Goal: Communication & Community: Answer question/provide support

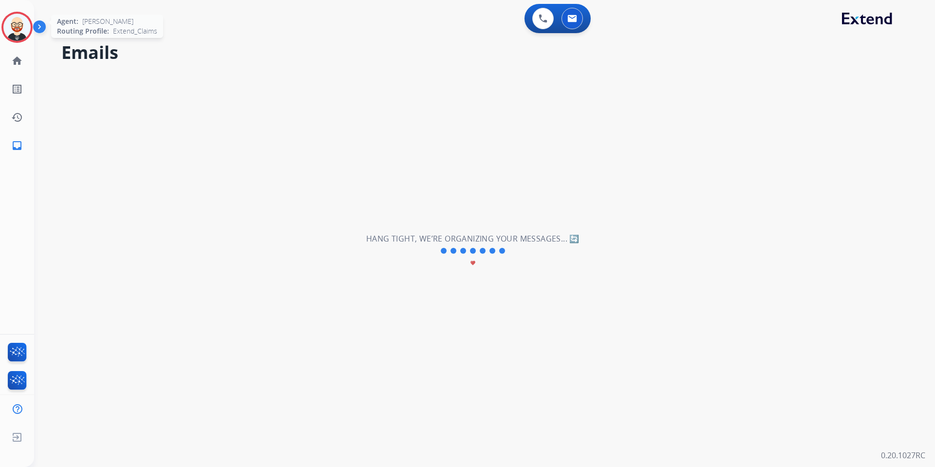
click at [16, 27] on img at bounding box center [16, 27] width 27 height 27
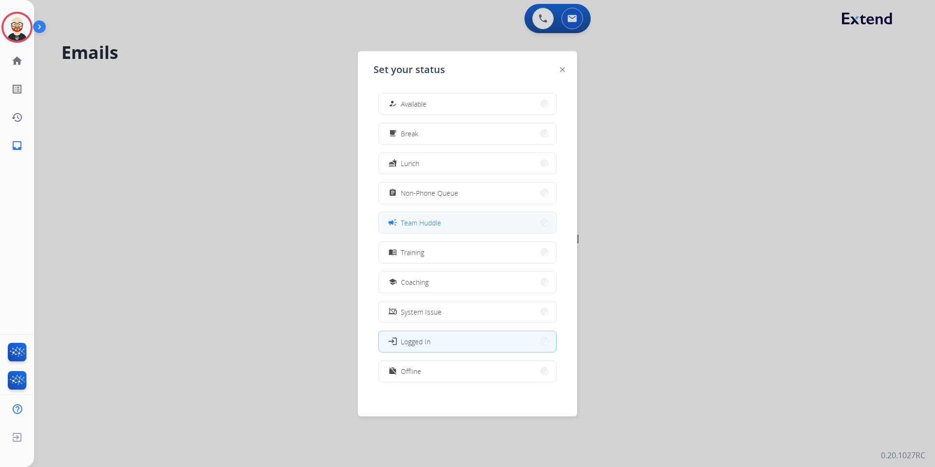
click at [435, 222] on span "Team Huddle" at bounding box center [421, 223] width 40 height 10
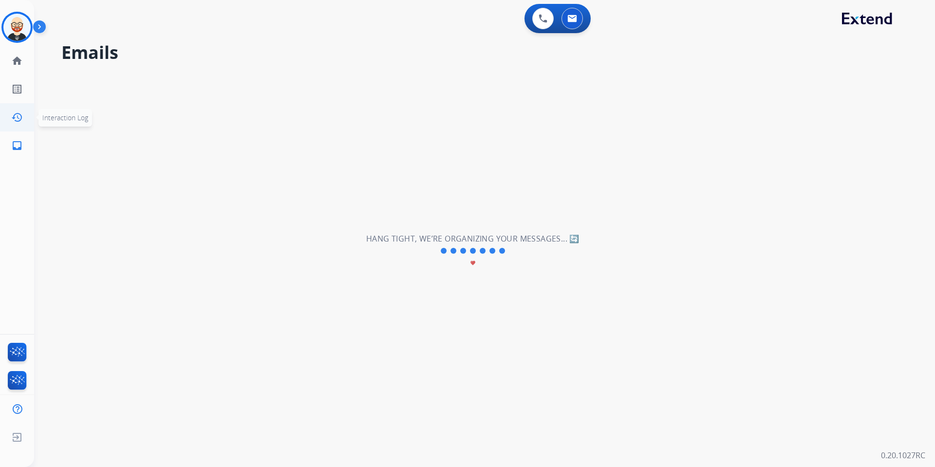
click at [19, 118] on mat-icon "history" at bounding box center [17, 118] width 12 height 12
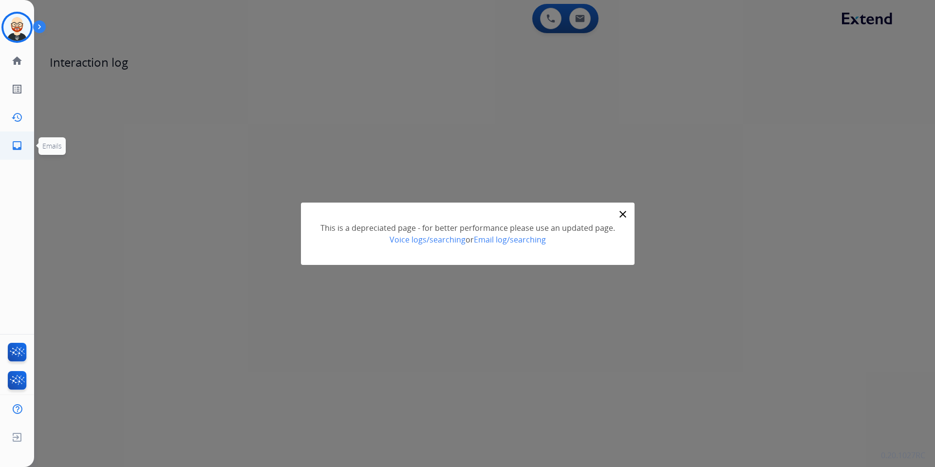
click at [17, 146] on mat-icon "inbox" at bounding box center [17, 146] width 12 height 12
select select "**********"
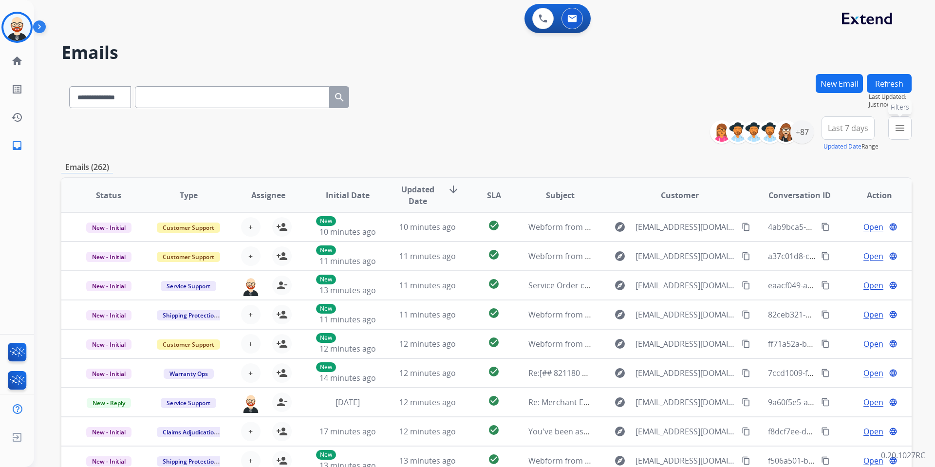
click at [902, 130] on mat-icon "menu" at bounding box center [900, 128] width 12 height 12
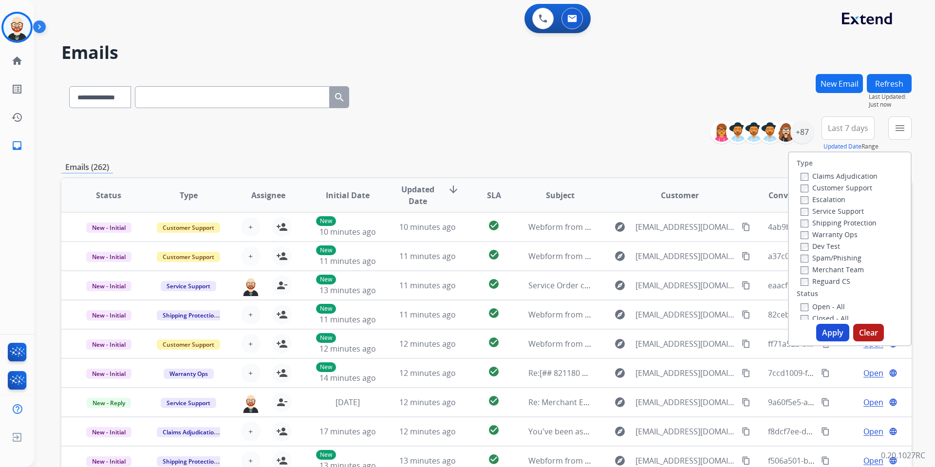
click at [843, 211] on label "Service Support" at bounding box center [832, 211] width 63 height 9
click at [812, 251] on label "New - Initial" at bounding box center [826, 248] width 51 height 9
click at [812, 258] on label "New - Reply" at bounding box center [826, 259] width 51 height 9
click at [827, 331] on button "Apply" at bounding box center [832, 333] width 33 height 18
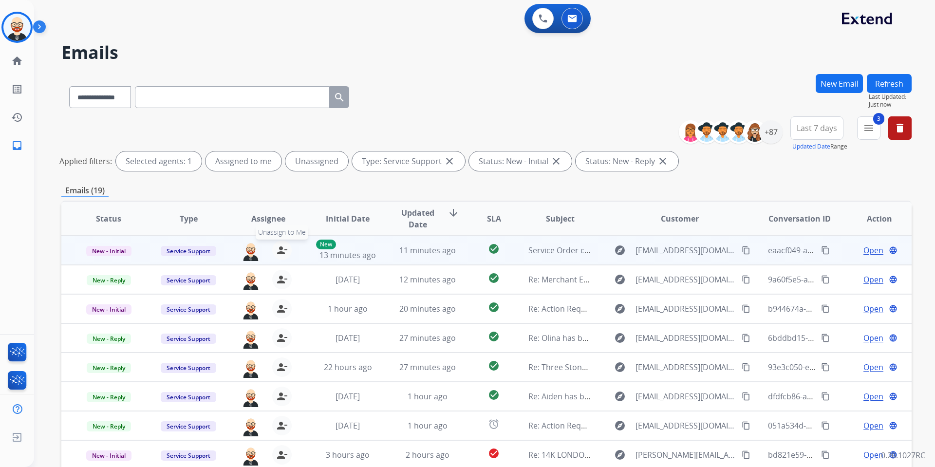
click at [282, 253] on mat-icon "person_remove" at bounding box center [282, 251] width 12 height 12
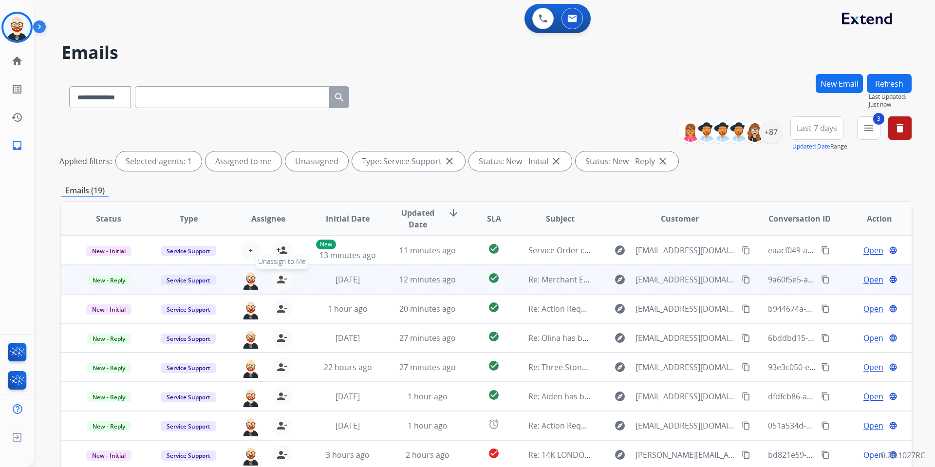
click at [282, 281] on mat-icon "person_remove" at bounding box center [282, 280] width 12 height 12
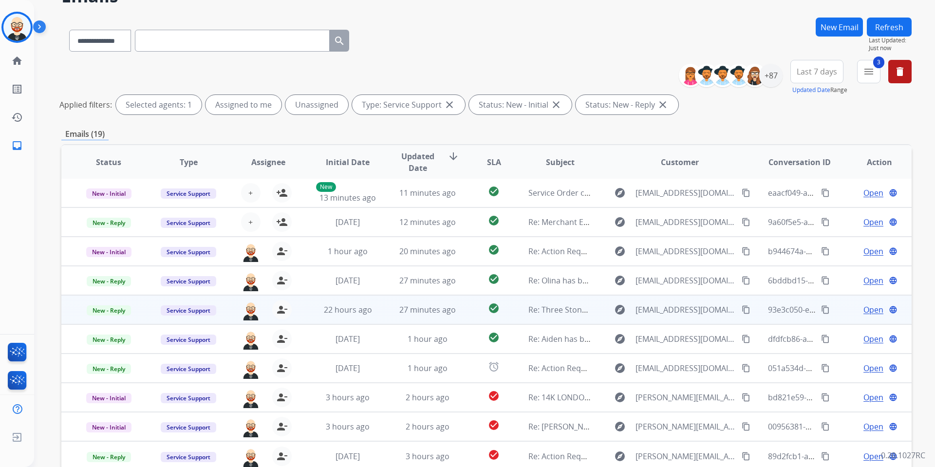
scroll to position [111, 0]
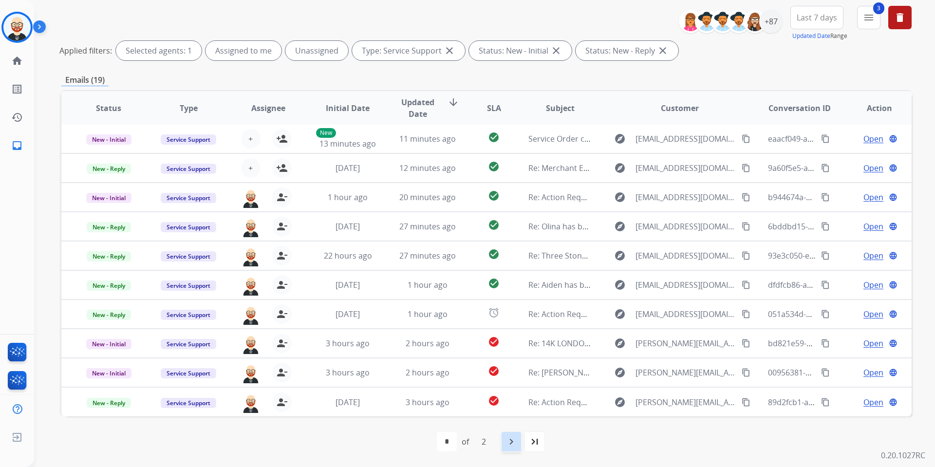
click at [507, 438] on mat-icon "navigate_next" at bounding box center [512, 442] width 12 height 12
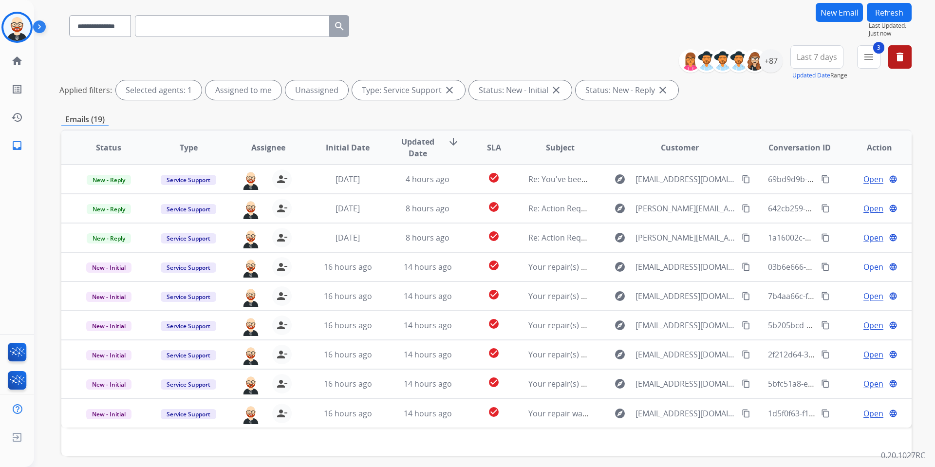
scroll to position [80, 0]
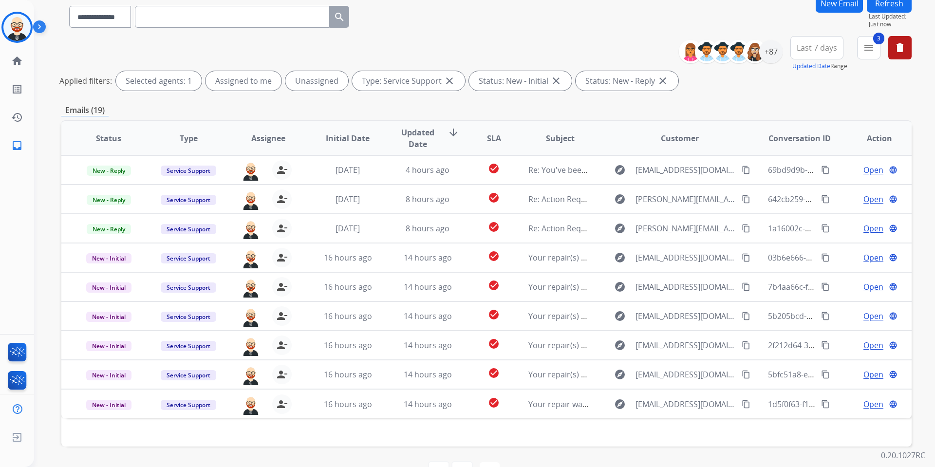
click at [417, 146] on span "Updated Date" at bounding box center [418, 138] width 44 height 23
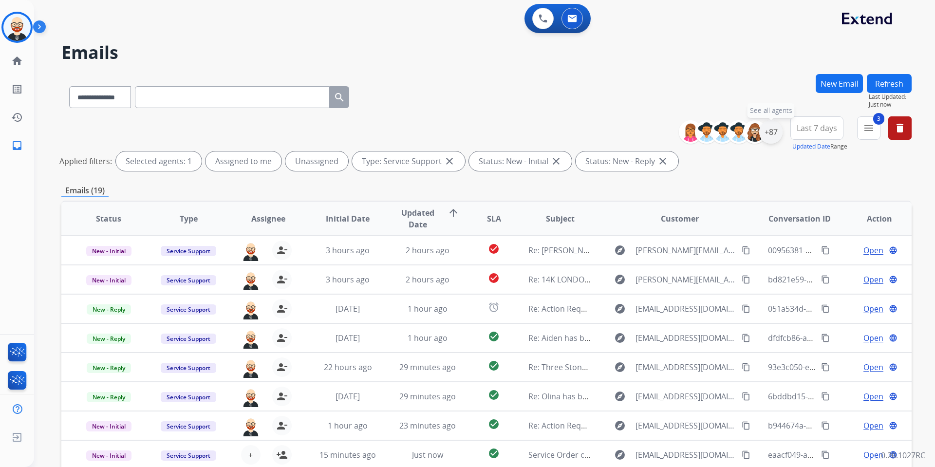
click at [774, 128] on div "+87" at bounding box center [770, 131] width 23 height 23
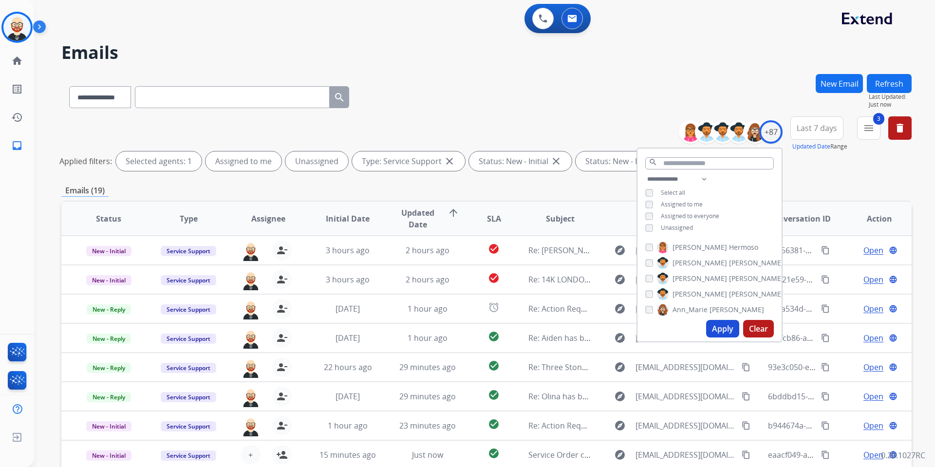
click at [685, 225] on span "Unassigned" at bounding box center [677, 228] width 32 height 8
click at [724, 332] on button "Apply" at bounding box center [722, 329] width 33 height 18
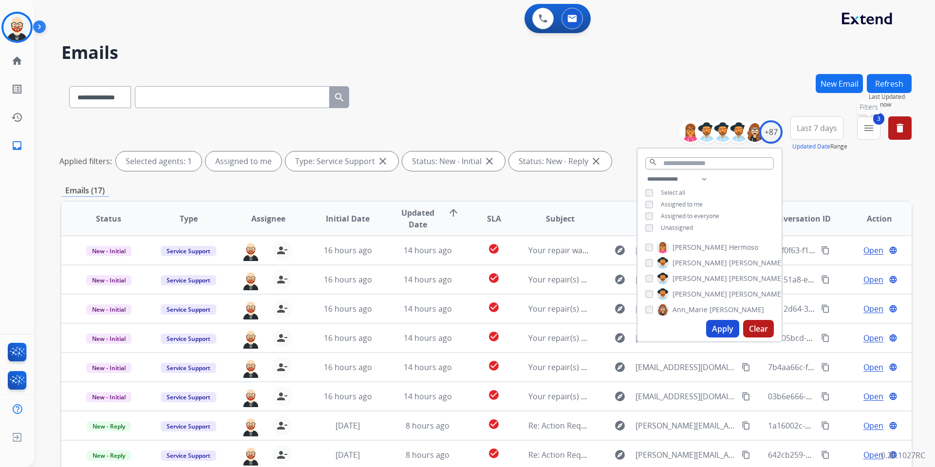
click at [870, 137] on button "3 menu Filters" at bounding box center [868, 127] width 23 height 23
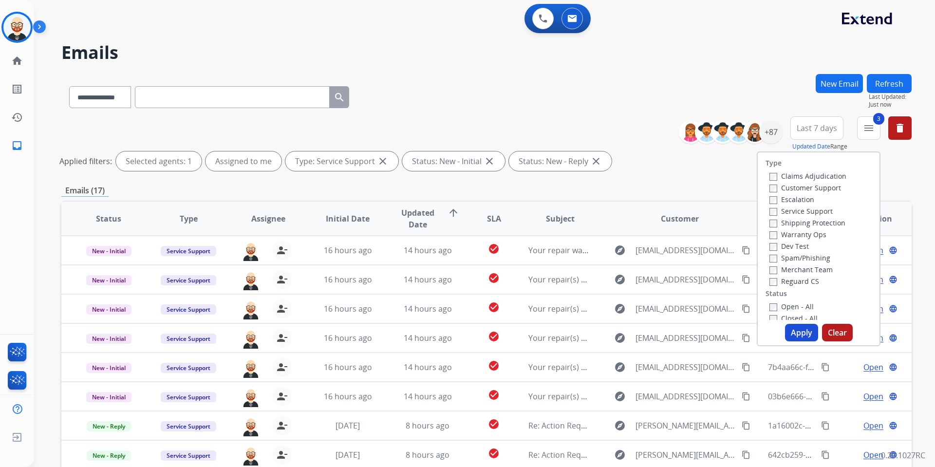
click at [800, 211] on label "Service Support" at bounding box center [801, 211] width 63 height 9
click at [796, 338] on button "Apply" at bounding box center [801, 333] width 33 height 18
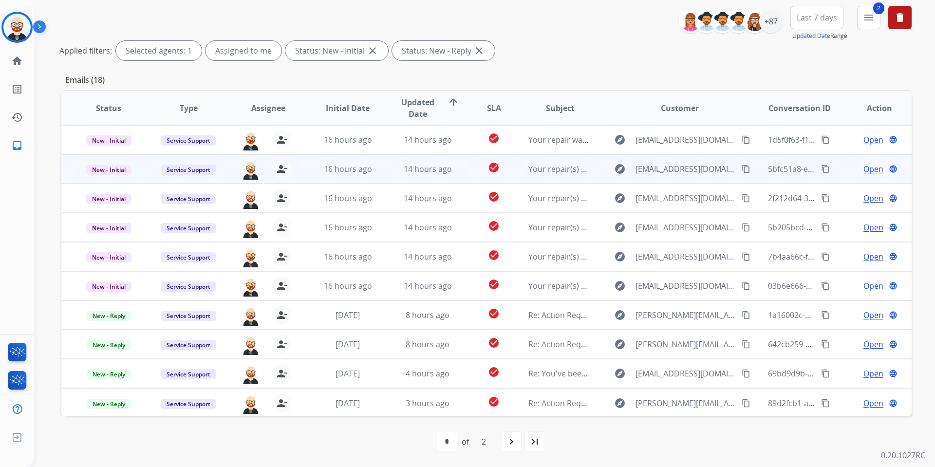
scroll to position [1, 0]
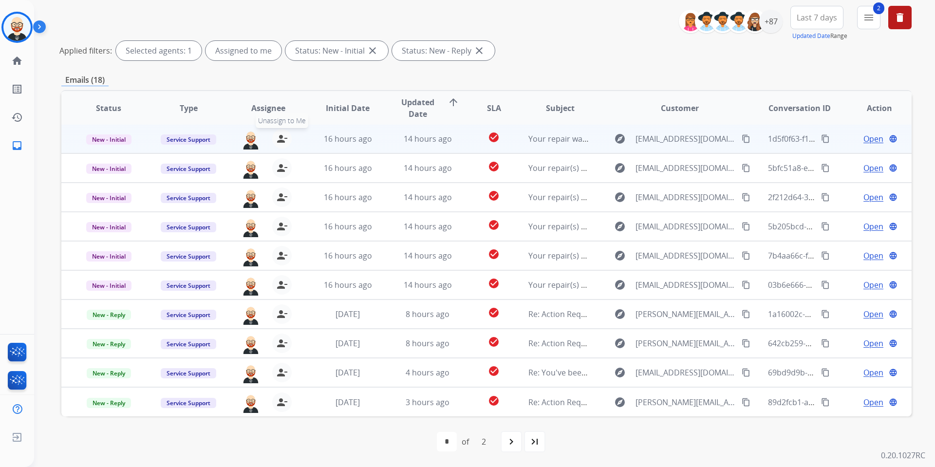
click at [282, 139] on mat-icon "person_remove" at bounding box center [282, 139] width 12 height 12
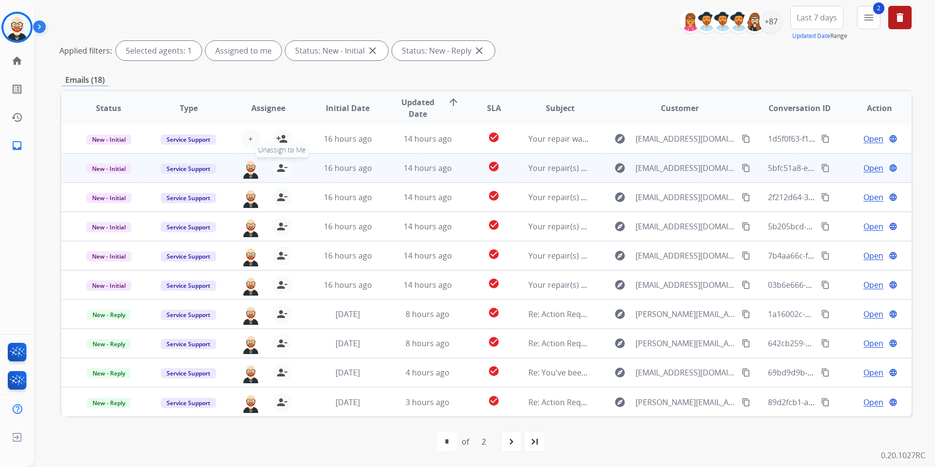
click at [282, 174] on button "person_remove Unassign to Me" at bounding box center [281, 167] width 19 height 19
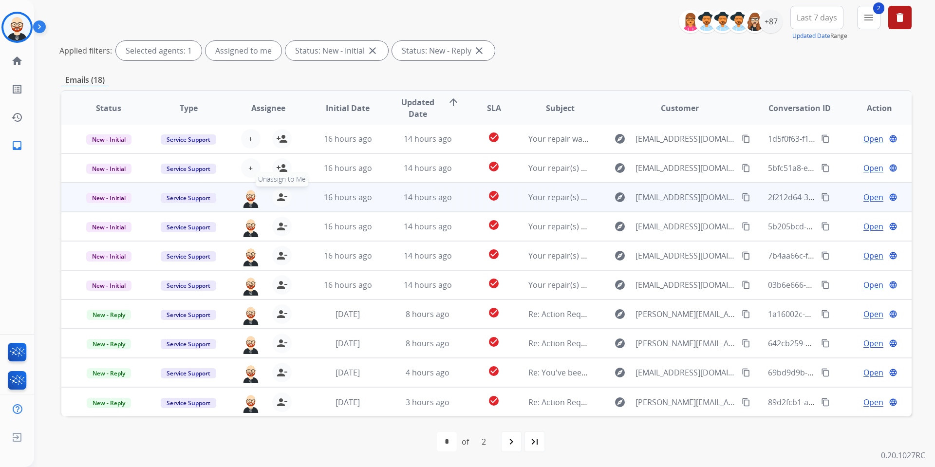
click at [279, 196] on mat-icon "person_remove" at bounding box center [282, 197] width 12 height 12
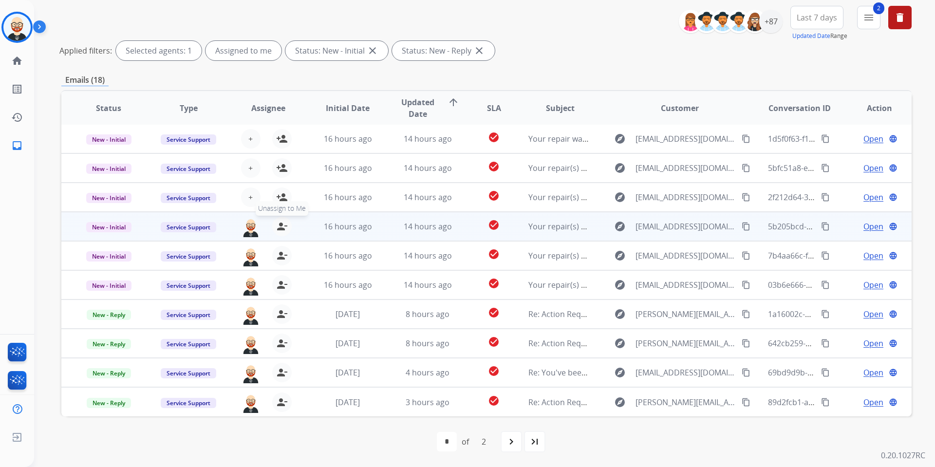
click at [279, 222] on mat-icon "person_remove" at bounding box center [282, 227] width 12 height 12
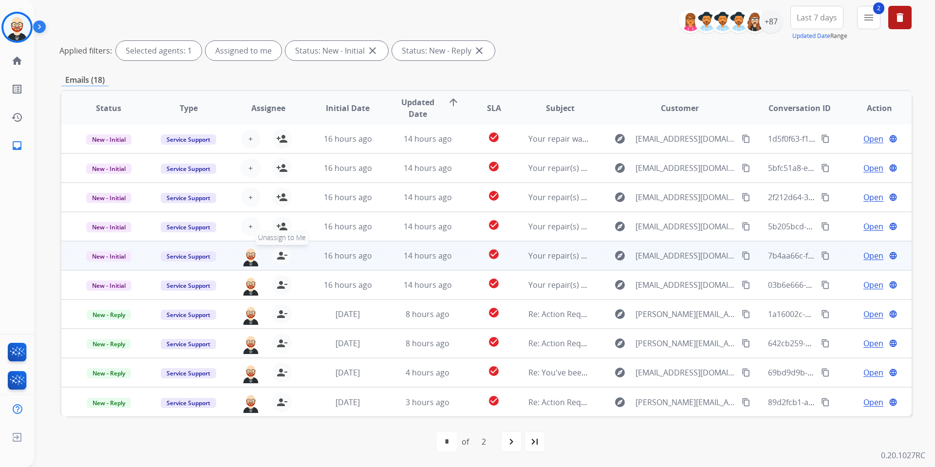
click at [280, 256] on mat-icon "person_remove" at bounding box center [282, 256] width 12 height 12
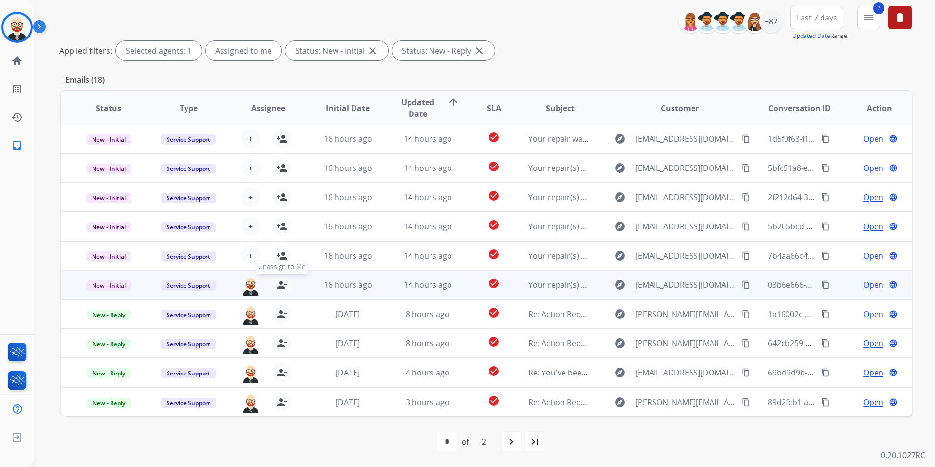
click at [283, 285] on mat-icon "person_remove" at bounding box center [282, 285] width 12 height 12
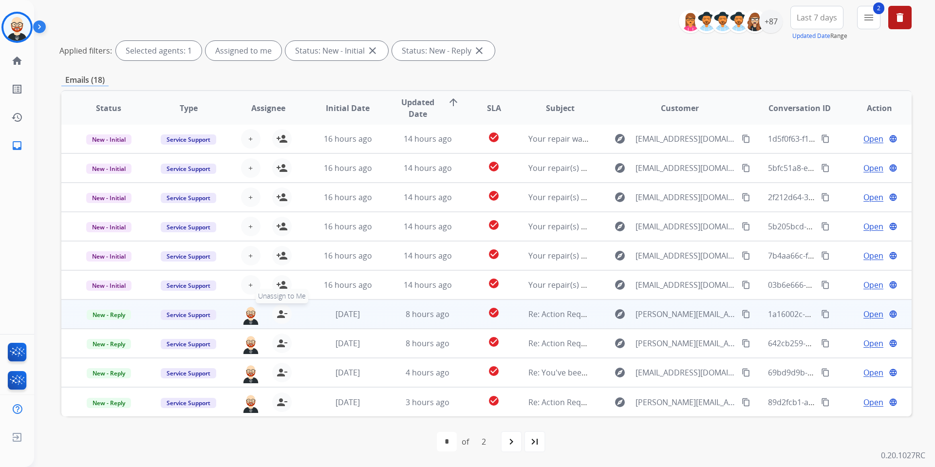
click at [280, 316] on mat-icon "person_remove" at bounding box center [282, 314] width 12 height 12
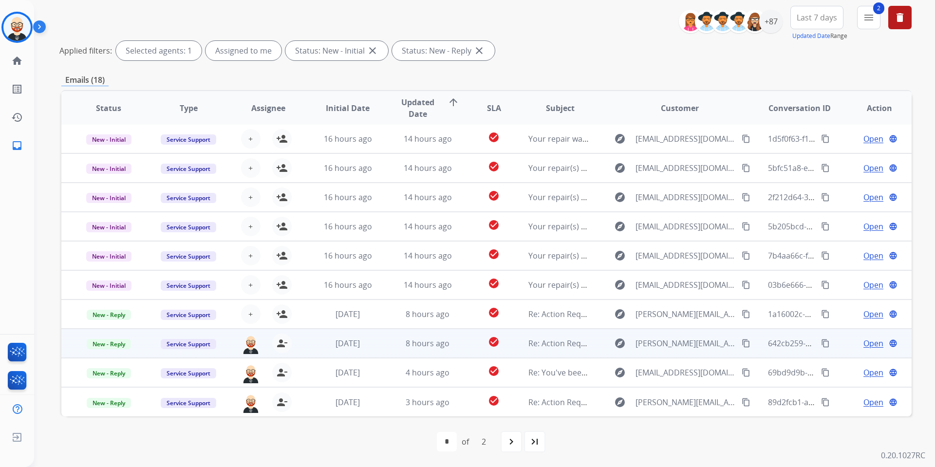
click at [281, 333] on div "ezra.barnes@extend.com person_remove Unassign to Me" at bounding box center [260, 343] width 79 height 27
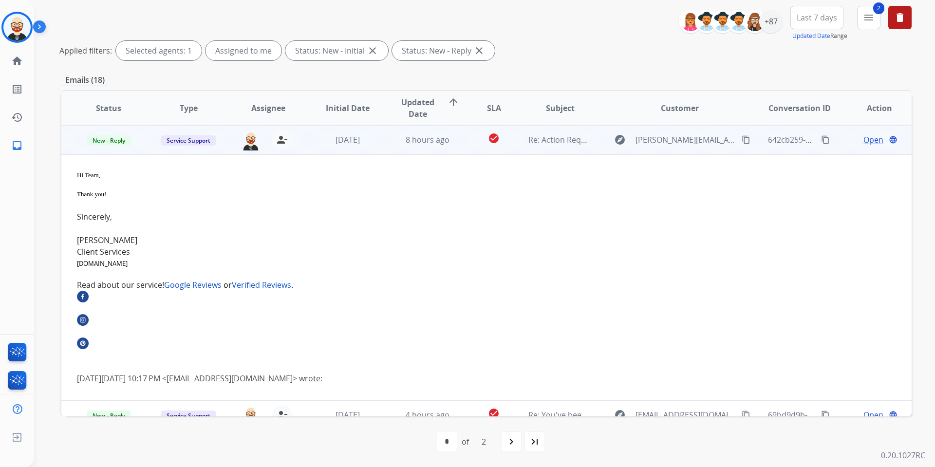
click at [308, 146] on td "2 days ago" at bounding box center [341, 139] width 80 height 29
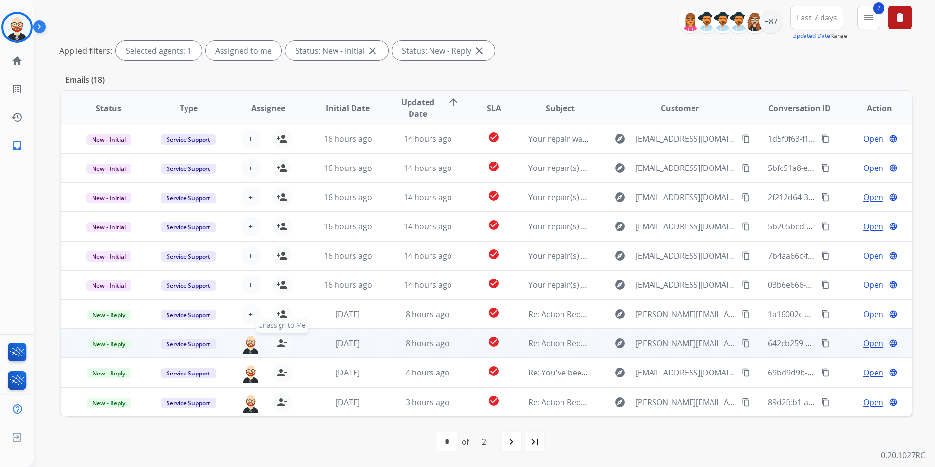
click at [282, 348] on mat-icon "person_remove" at bounding box center [282, 344] width 12 height 12
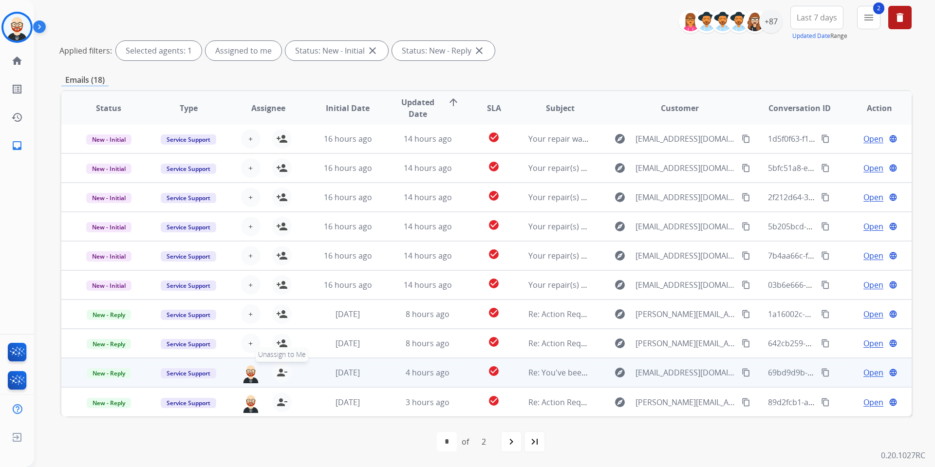
click at [285, 377] on mat-icon "person_remove" at bounding box center [282, 373] width 12 height 12
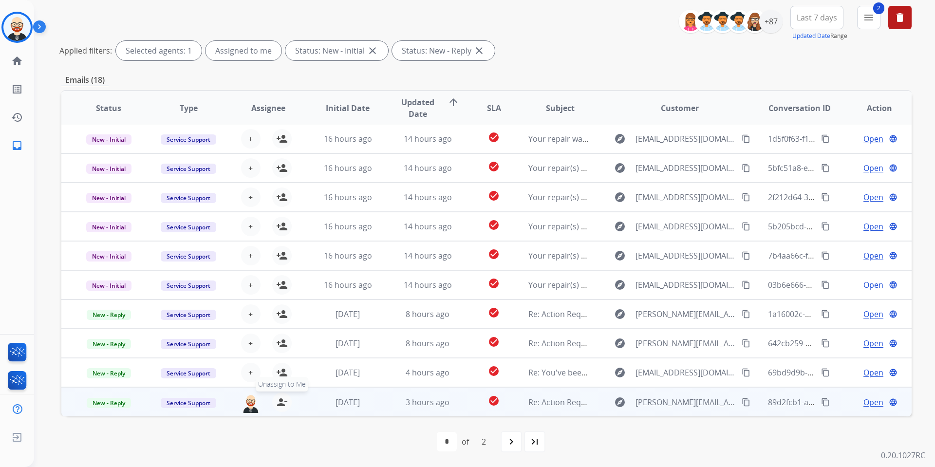
click at [280, 403] on mat-icon "person_remove" at bounding box center [282, 402] width 12 height 12
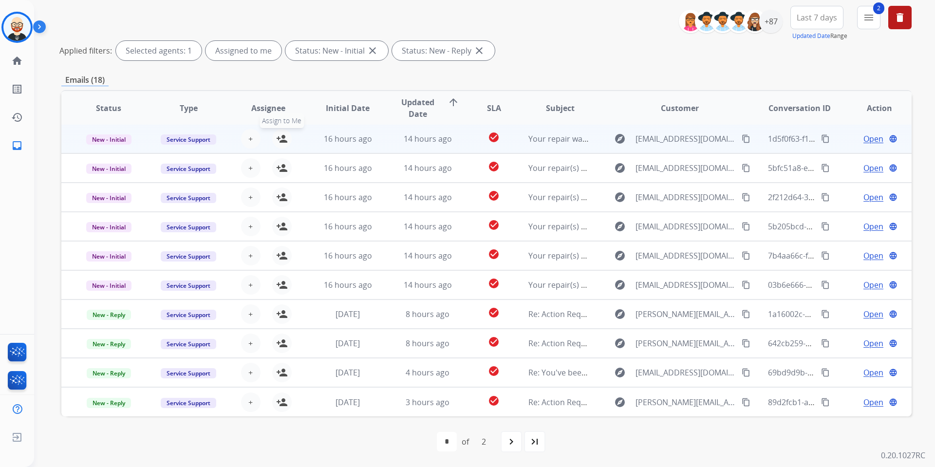
click at [281, 140] on mat-icon "person_add" at bounding box center [282, 139] width 12 height 12
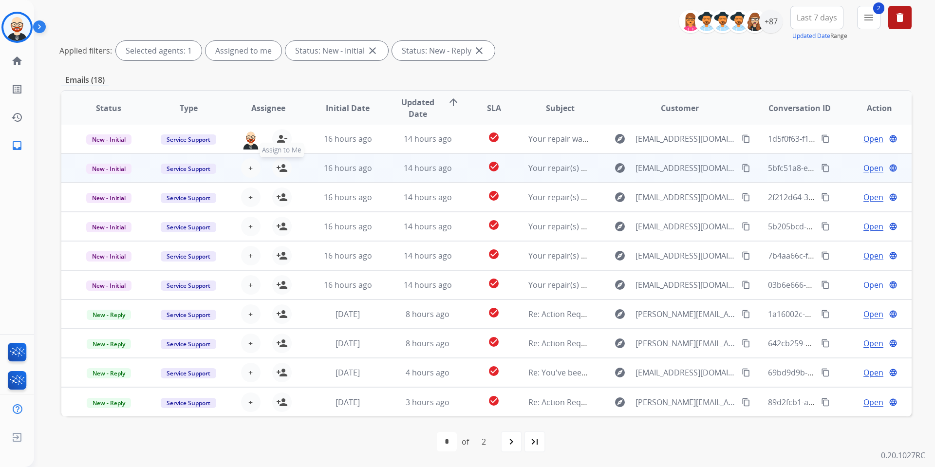
click at [281, 165] on mat-icon "person_add" at bounding box center [282, 168] width 12 height 12
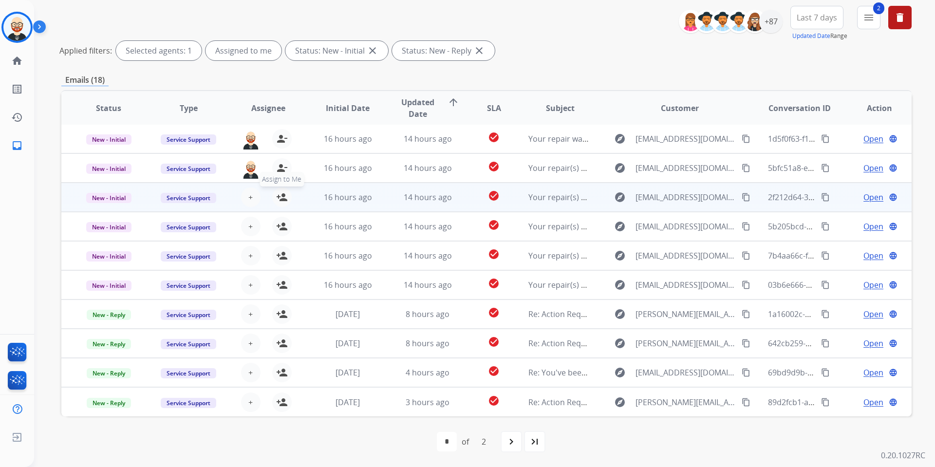
click at [282, 200] on mat-icon "person_add" at bounding box center [282, 197] width 12 height 12
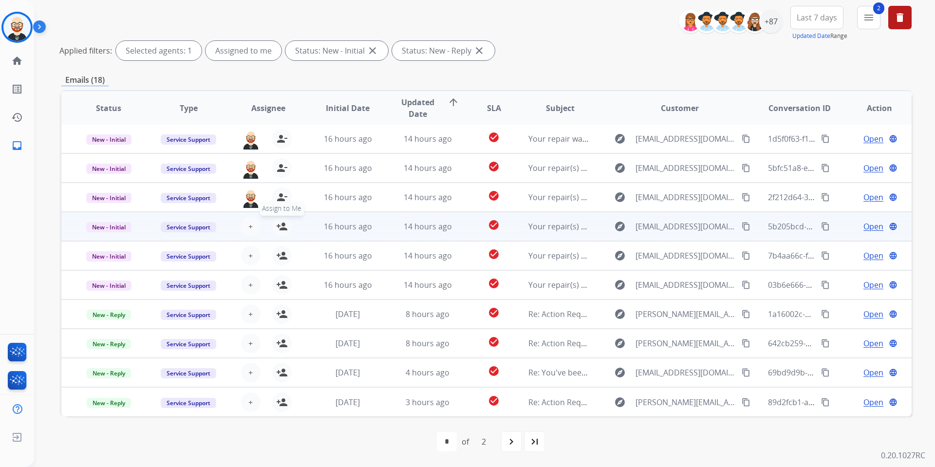
click at [283, 225] on mat-icon "person_add" at bounding box center [282, 227] width 12 height 12
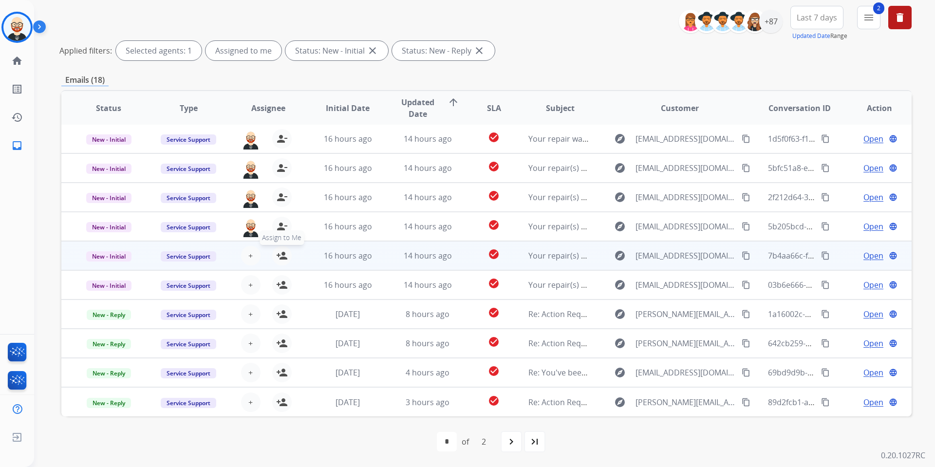
click at [283, 253] on mat-icon "person_add" at bounding box center [282, 256] width 12 height 12
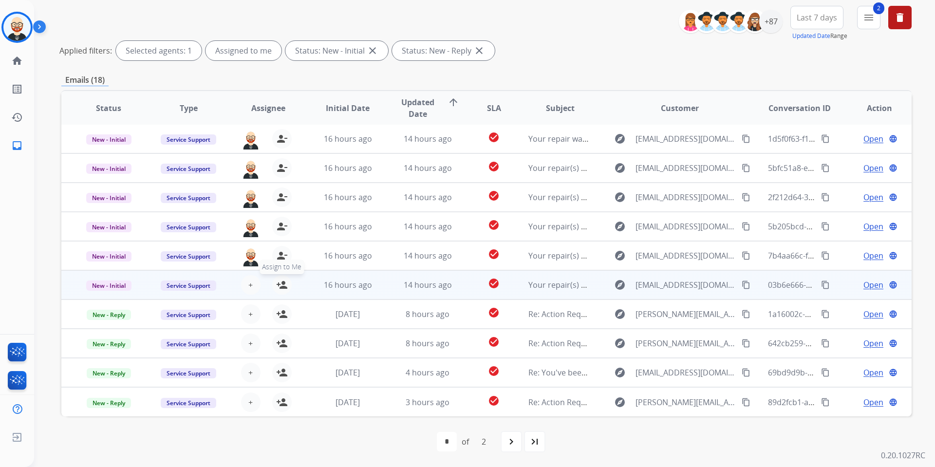
click at [280, 283] on mat-icon "person_add" at bounding box center [282, 285] width 12 height 12
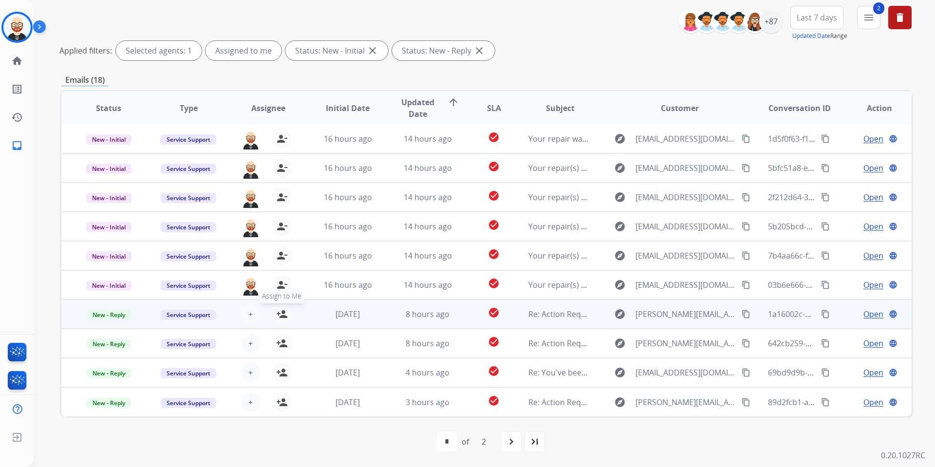
click at [280, 315] on mat-icon "person_add" at bounding box center [282, 314] width 12 height 12
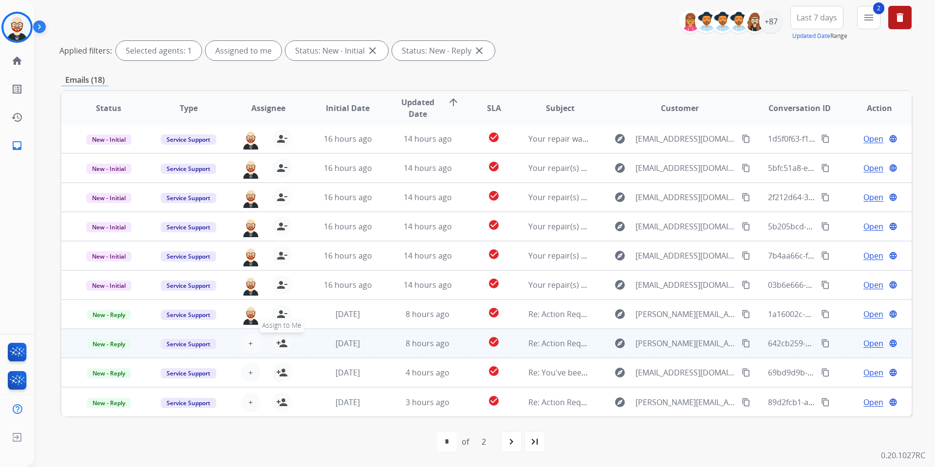
click at [282, 347] on mat-icon "person_add" at bounding box center [282, 344] width 12 height 12
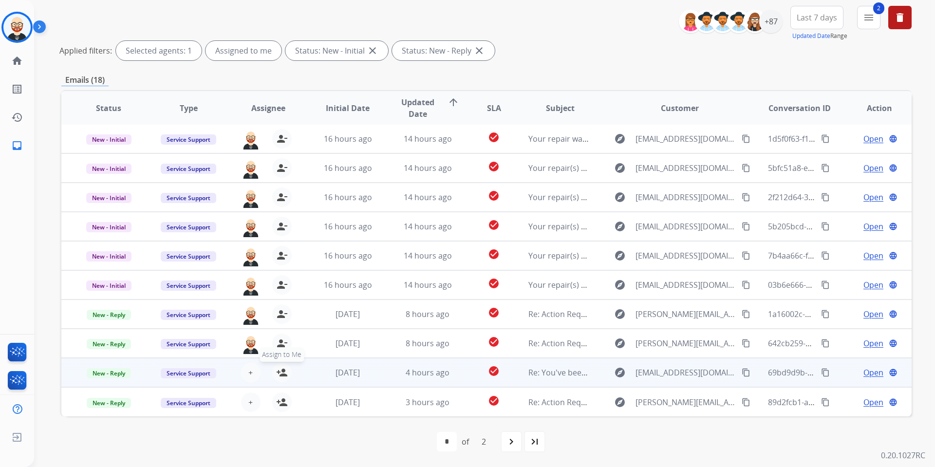
click at [282, 372] on mat-icon "person_add" at bounding box center [282, 373] width 12 height 12
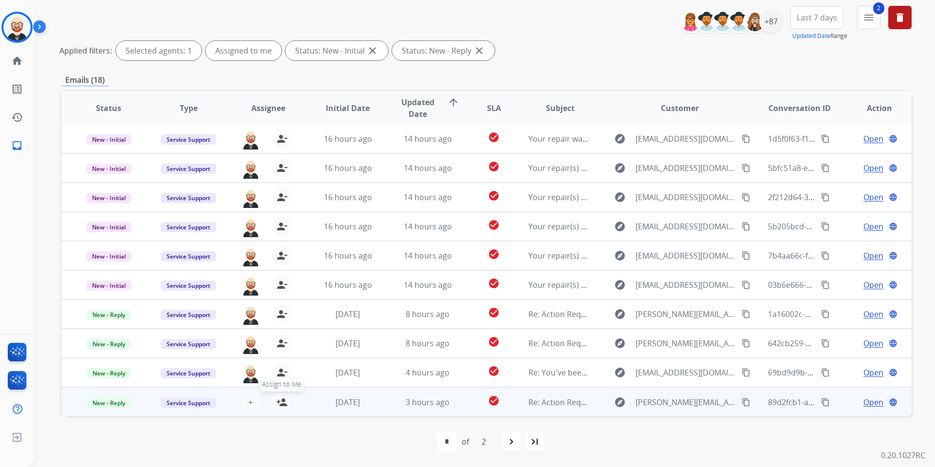
click at [282, 404] on mat-icon "person_add" at bounding box center [282, 402] width 12 height 12
click at [282, 402] on mat-icon "person_remove" at bounding box center [282, 402] width 12 height 12
click at [276, 405] on mat-icon "person_add" at bounding box center [282, 402] width 12 height 12
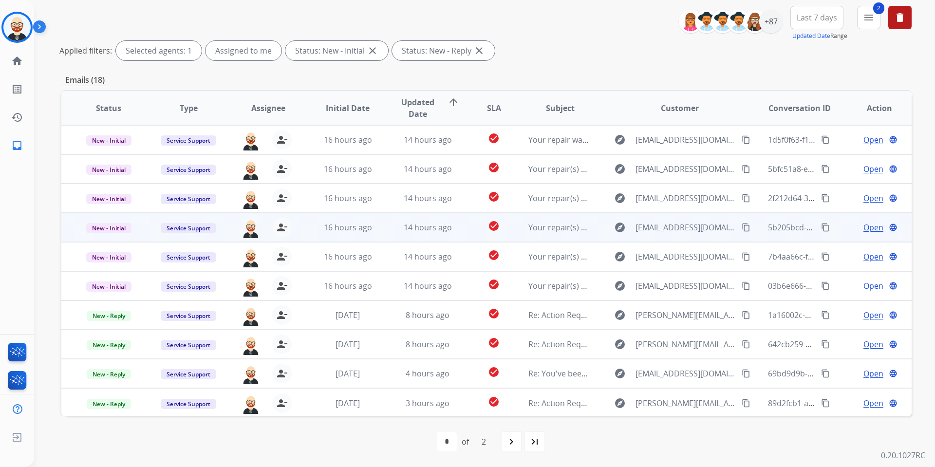
scroll to position [0, 0]
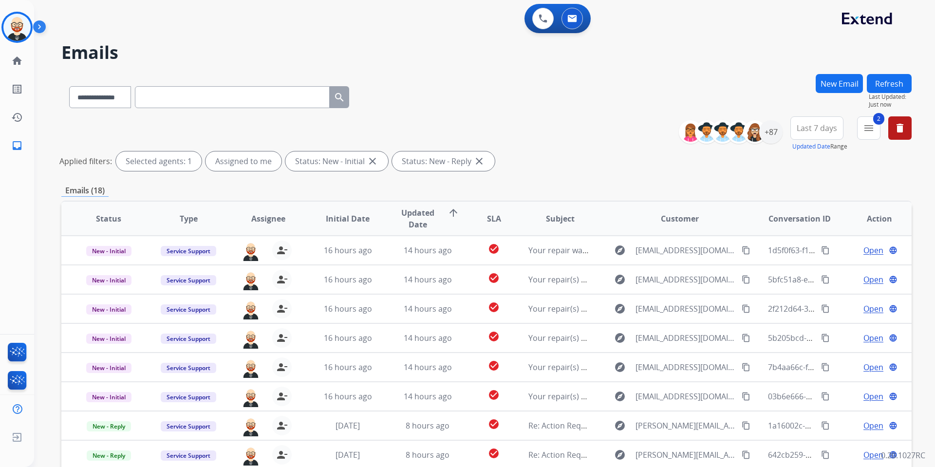
click at [882, 78] on button "Refresh" at bounding box center [889, 83] width 45 height 19
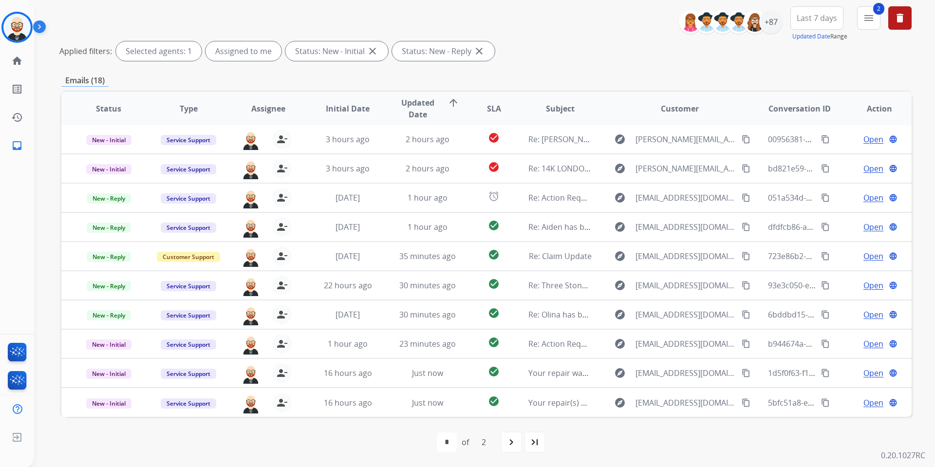
scroll to position [111, 0]
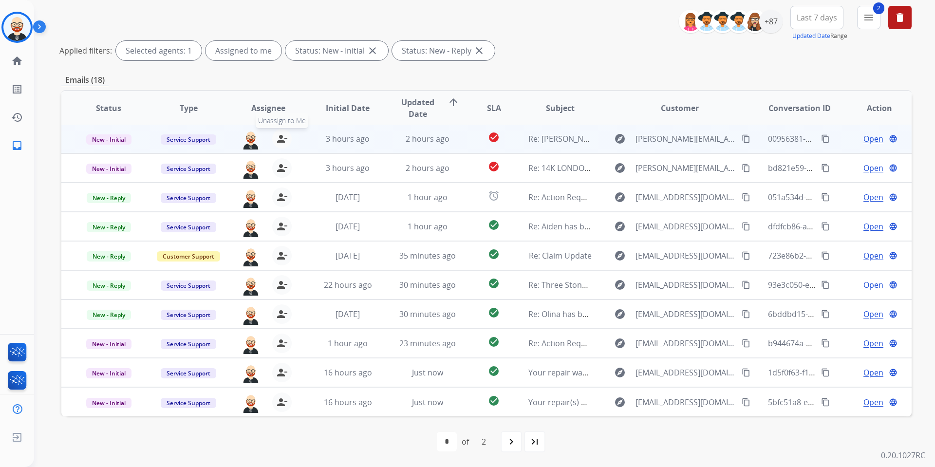
click at [280, 140] on mat-icon "person_remove" at bounding box center [282, 139] width 12 height 12
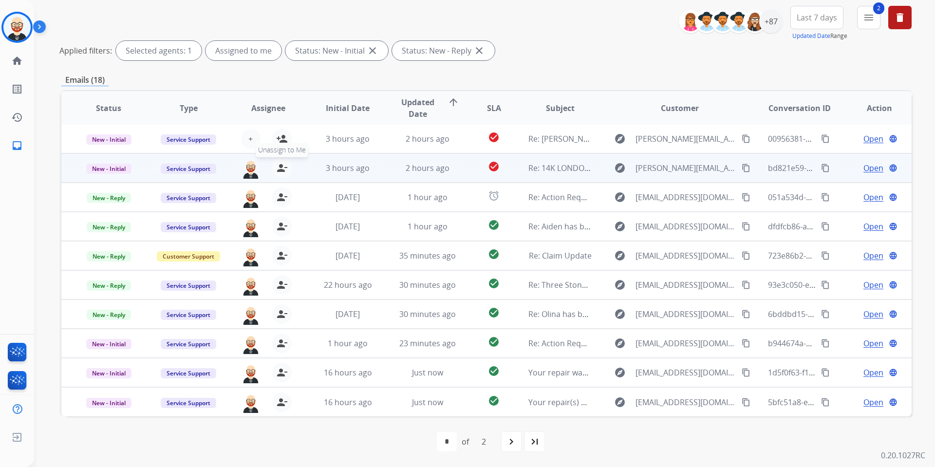
click at [281, 171] on mat-icon "person_remove" at bounding box center [282, 168] width 12 height 12
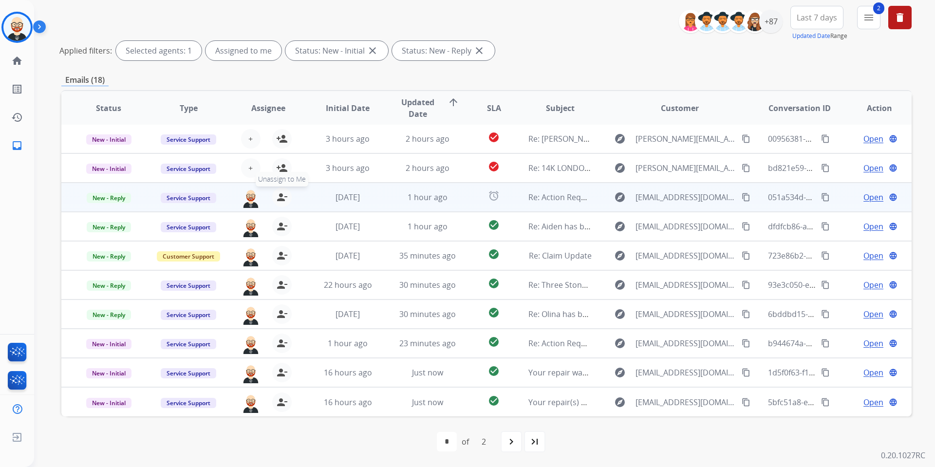
click at [278, 205] on button "person_remove Unassign to Me" at bounding box center [281, 197] width 19 height 19
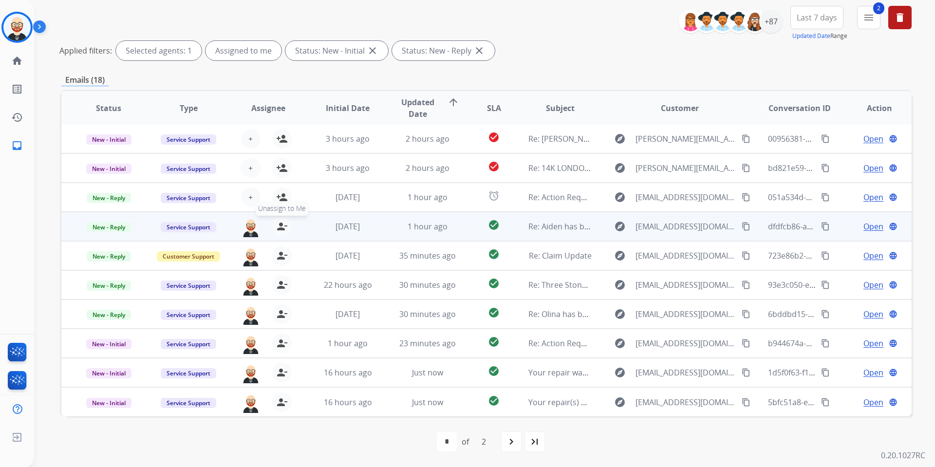
click at [283, 222] on mat-icon "person_remove" at bounding box center [282, 227] width 12 height 12
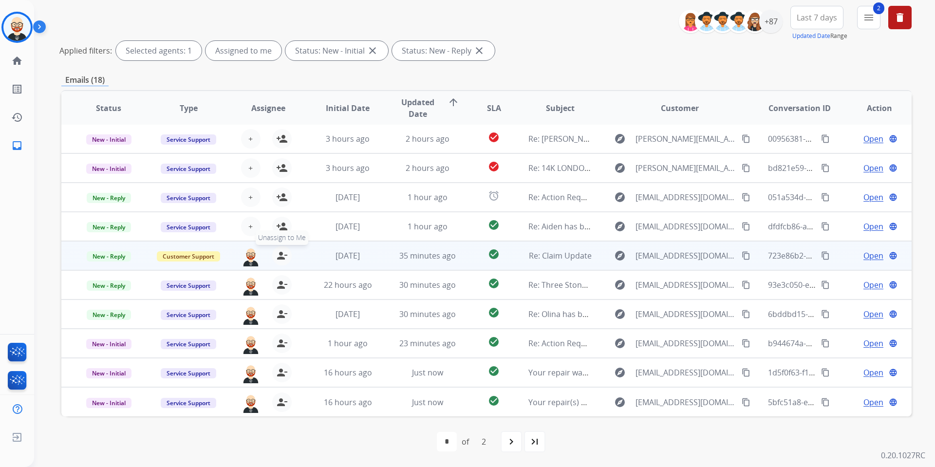
click at [283, 250] on mat-icon "person_remove" at bounding box center [282, 256] width 12 height 12
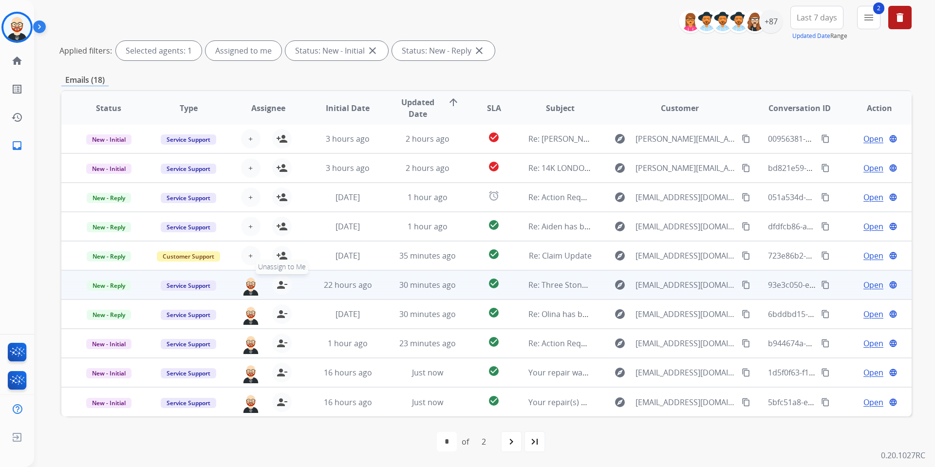
click at [281, 286] on mat-icon "person_remove" at bounding box center [282, 285] width 12 height 12
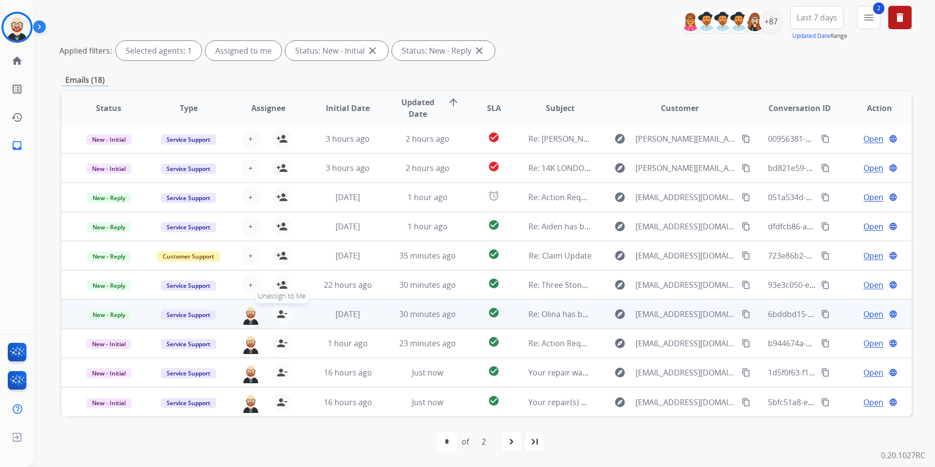
click at [281, 309] on mat-icon "person_remove" at bounding box center [282, 314] width 12 height 12
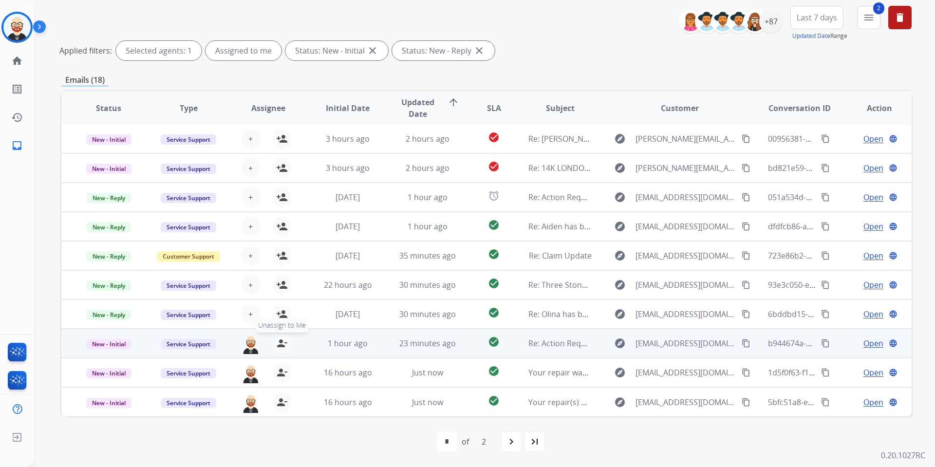
click at [281, 341] on mat-icon "person_remove" at bounding box center [282, 344] width 12 height 12
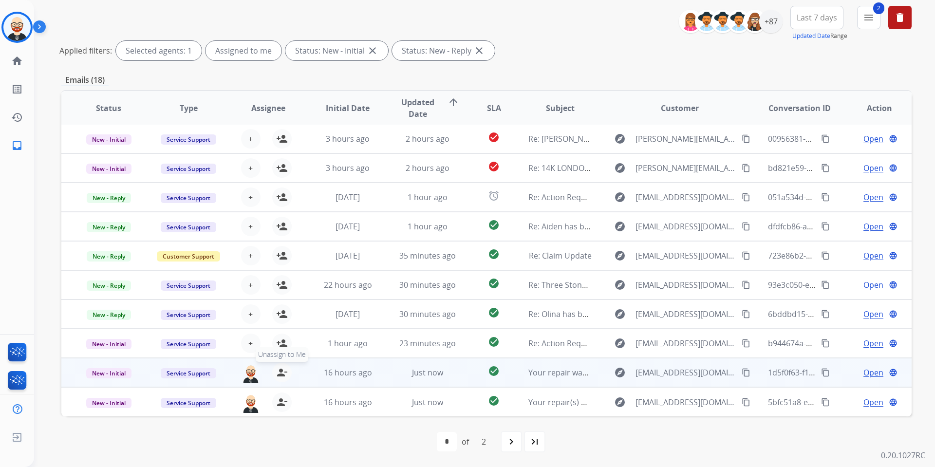
click at [280, 370] on mat-icon "person_remove" at bounding box center [282, 373] width 12 height 12
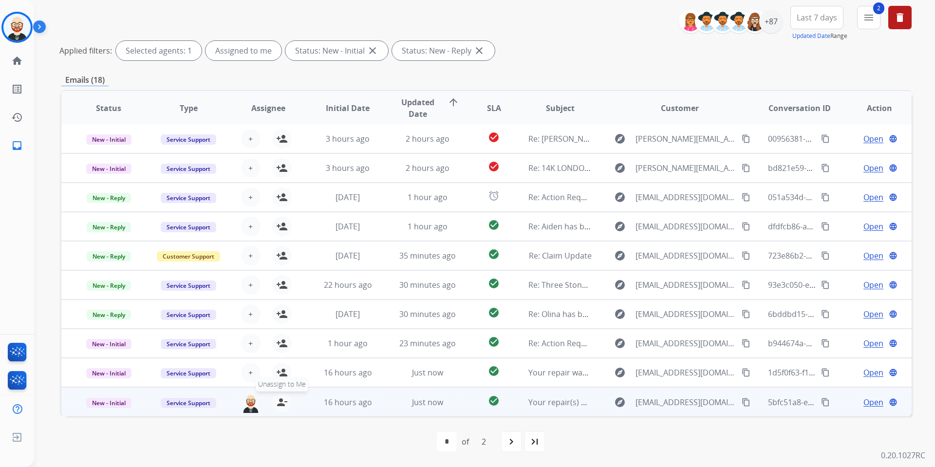
click at [282, 401] on mat-icon "person_remove" at bounding box center [282, 402] width 12 height 12
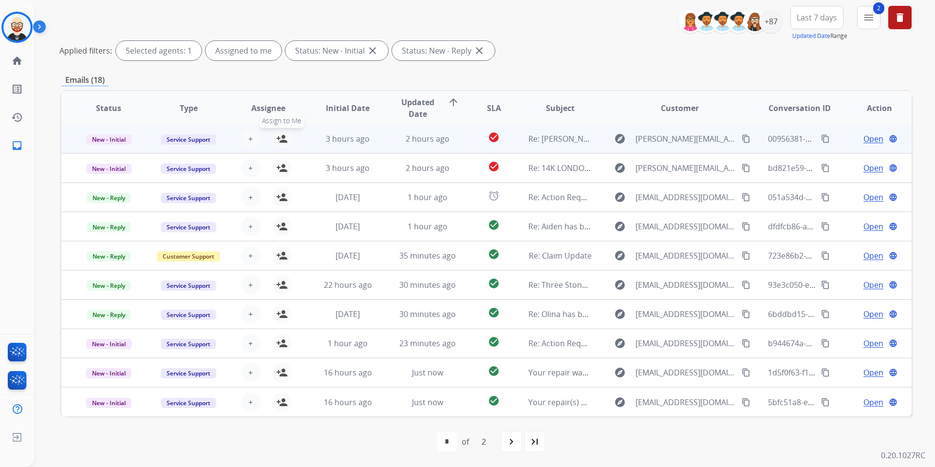
click at [278, 140] on mat-icon "person_add" at bounding box center [282, 139] width 12 height 12
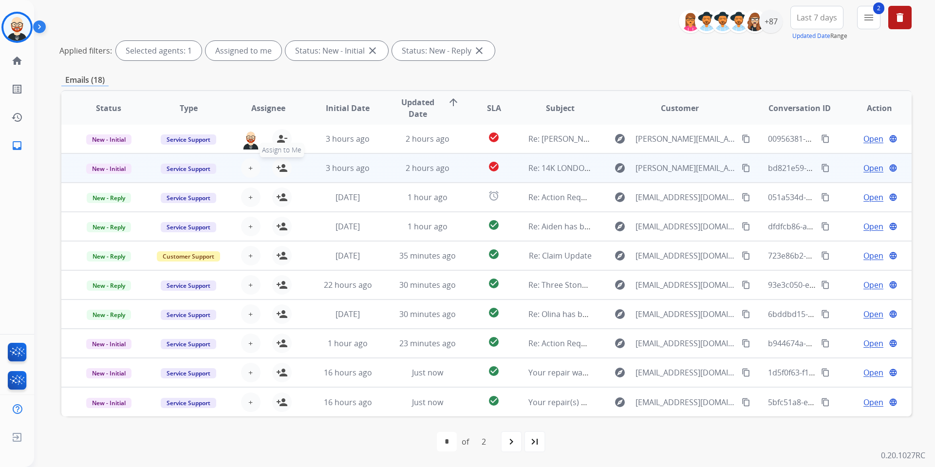
click at [281, 169] on mat-icon "person_add" at bounding box center [282, 168] width 12 height 12
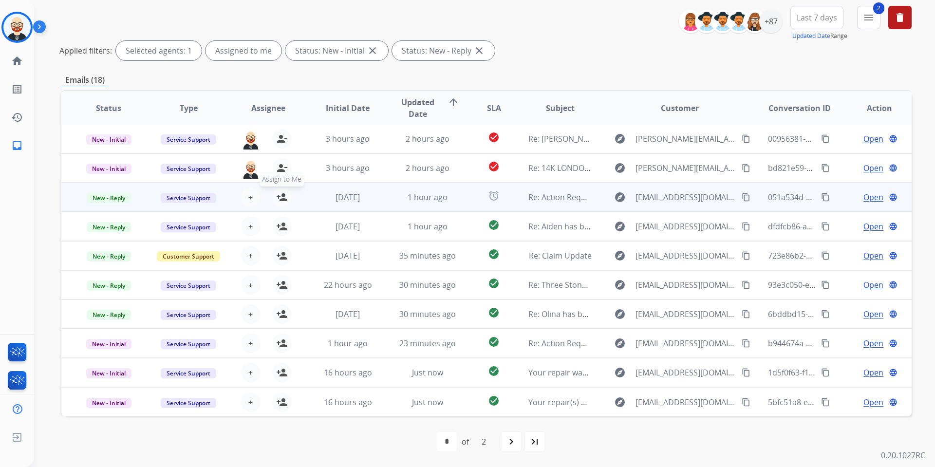
click at [281, 192] on mat-icon "person_add" at bounding box center [282, 197] width 12 height 12
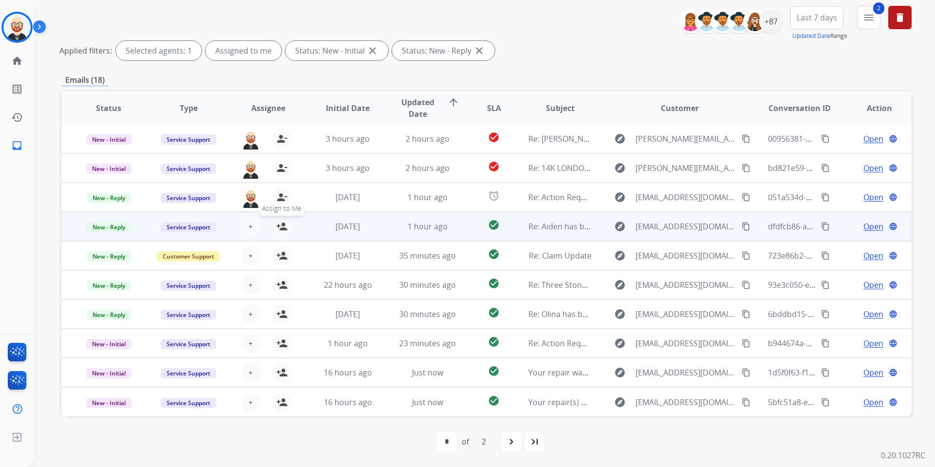
click at [280, 228] on mat-icon "person_add" at bounding box center [282, 227] width 12 height 12
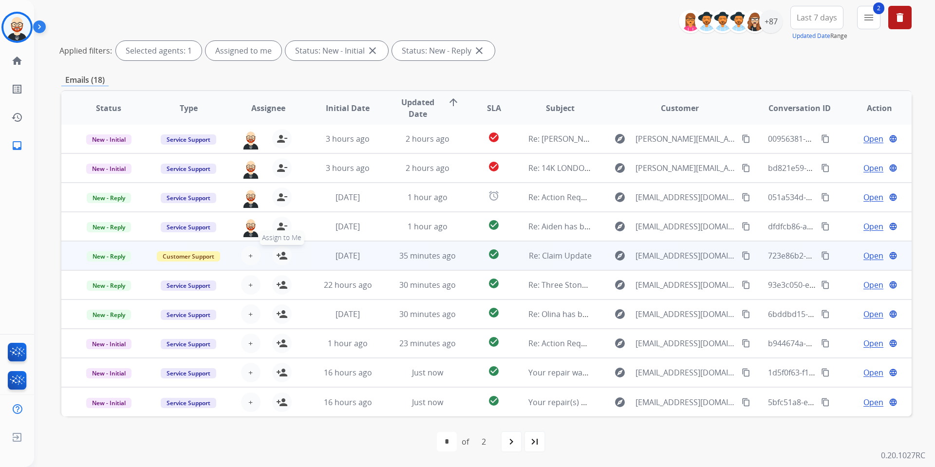
click at [280, 248] on button "person_add Assign to Me" at bounding box center [281, 255] width 19 height 19
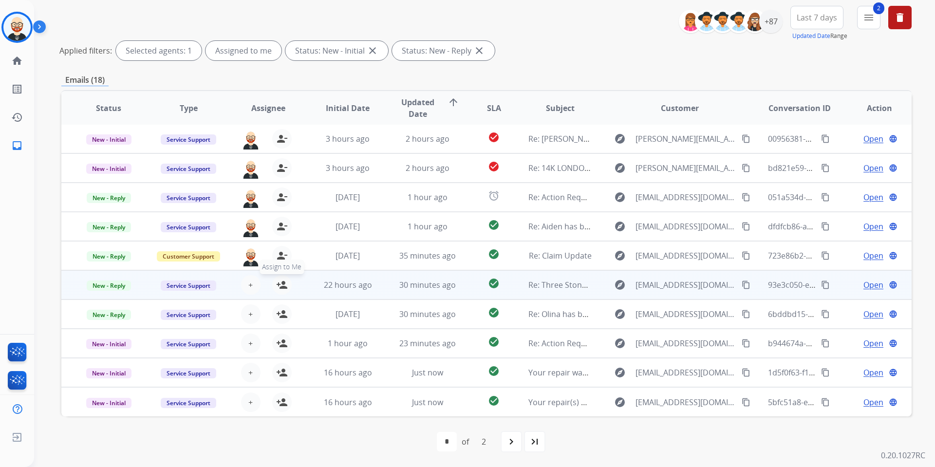
click at [282, 284] on mat-icon "person_add" at bounding box center [282, 285] width 12 height 12
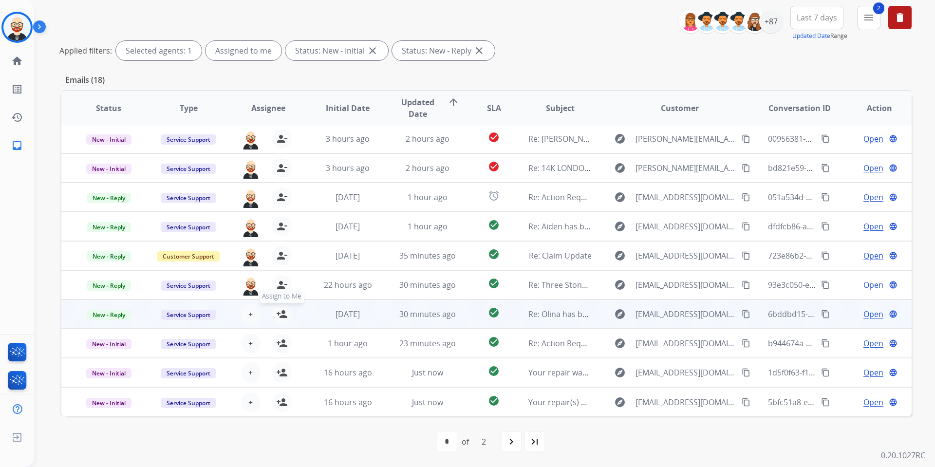
click at [282, 321] on button "person_add Assign to Me" at bounding box center [281, 313] width 19 height 19
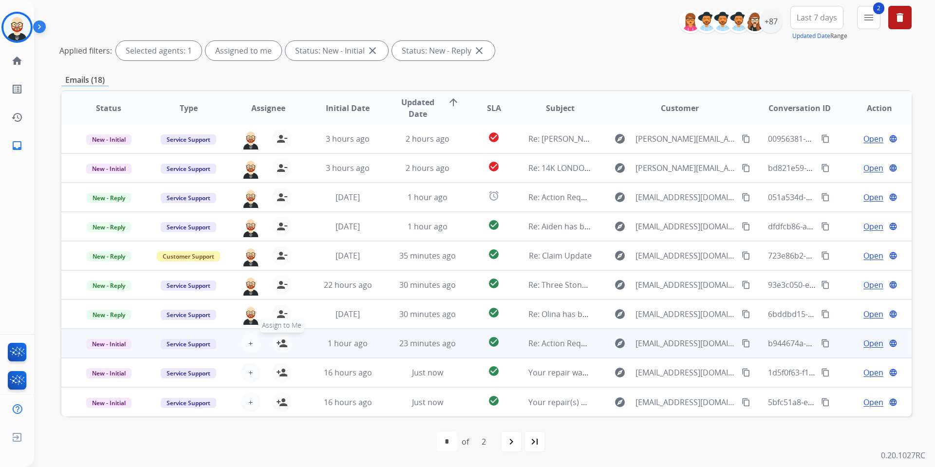
click at [282, 340] on mat-icon "person_add" at bounding box center [282, 344] width 12 height 12
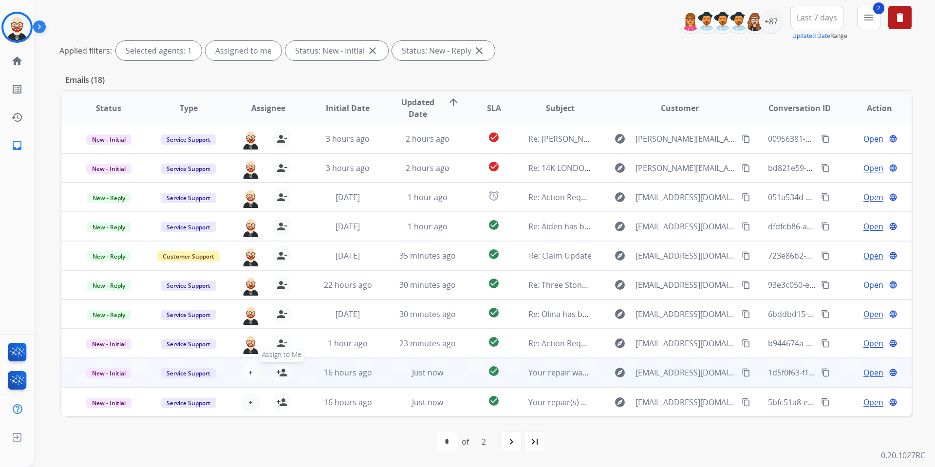
click at [282, 376] on mat-icon "person_add" at bounding box center [282, 373] width 12 height 12
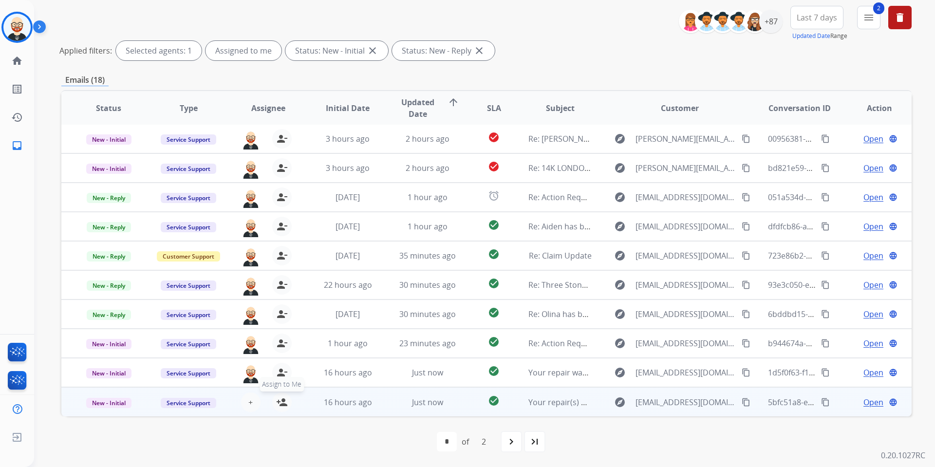
click at [282, 399] on mat-icon "person_add" at bounding box center [282, 402] width 12 height 12
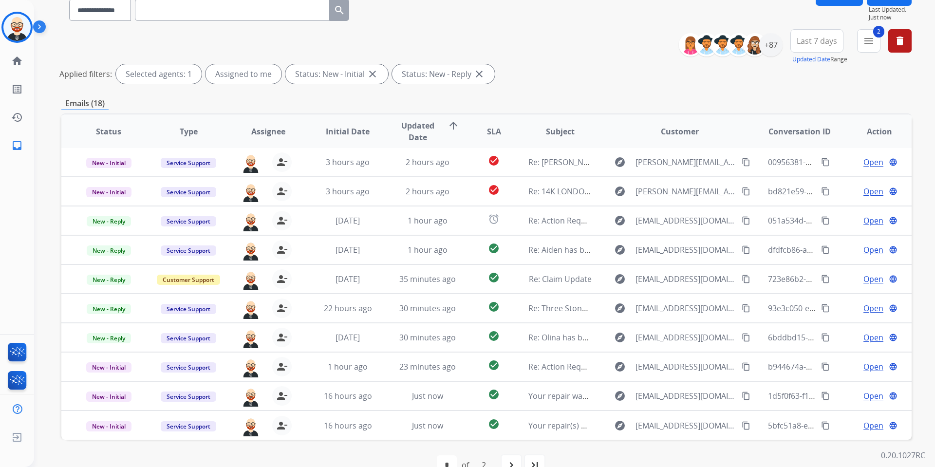
scroll to position [85, 0]
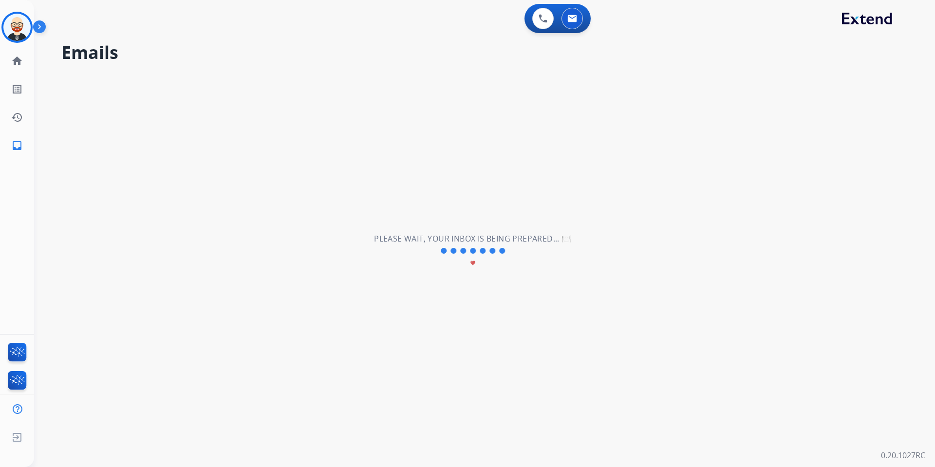
scroll to position [0, 0]
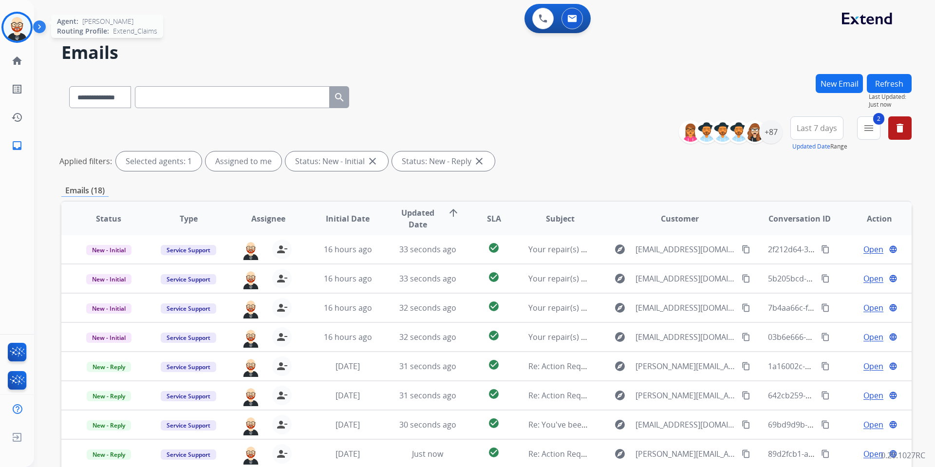
click at [21, 33] on img at bounding box center [16, 27] width 27 height 27
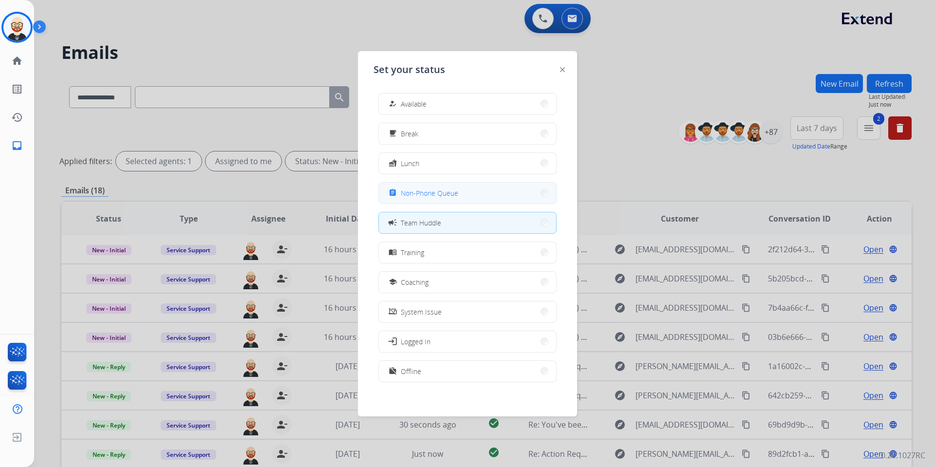
click at [438, 193] on span "Non-Phone Queue" at bounding box center [429, 193] width 57 height 10
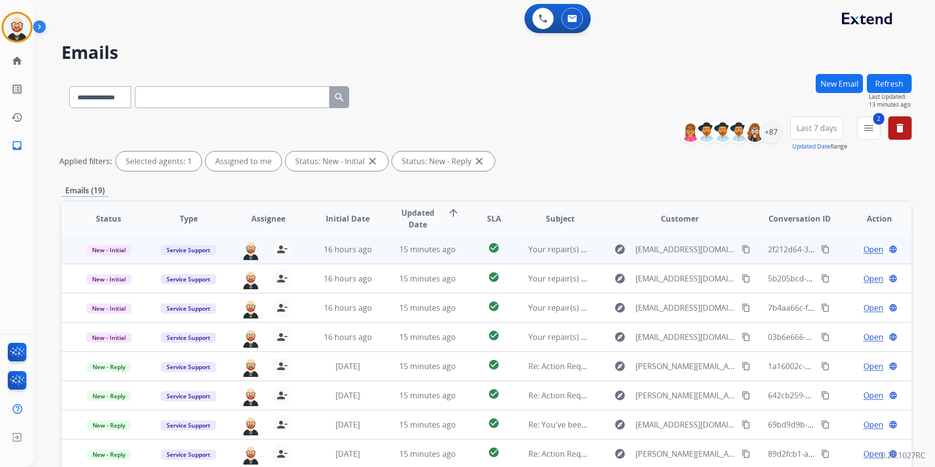
click at [866, 246] on span "Open" at bounding box center [874, 250] width 20 height 12
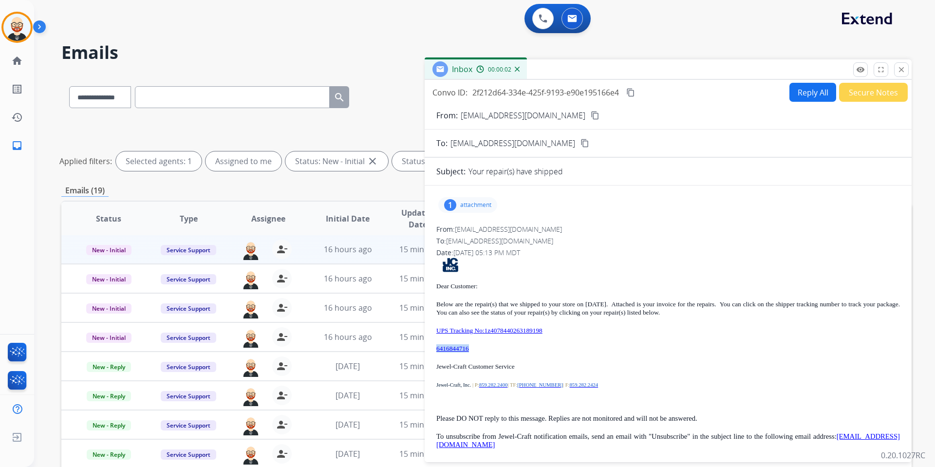
drag, startPoint x: 484, startPoint y: 345, endPoint x: 437, endPoint y: 344, distance: 46.3
click at [437, 344] on p "6416844716" at bounding box center [668, 348] width 464 height 8
copy link "6416844716"
click at [483, 202] on p "attachment" at bounding box center [475, 205] width 31 height 8
click at [507, 224] on button "download" at bounding box center [505, 230] width 12 height 12
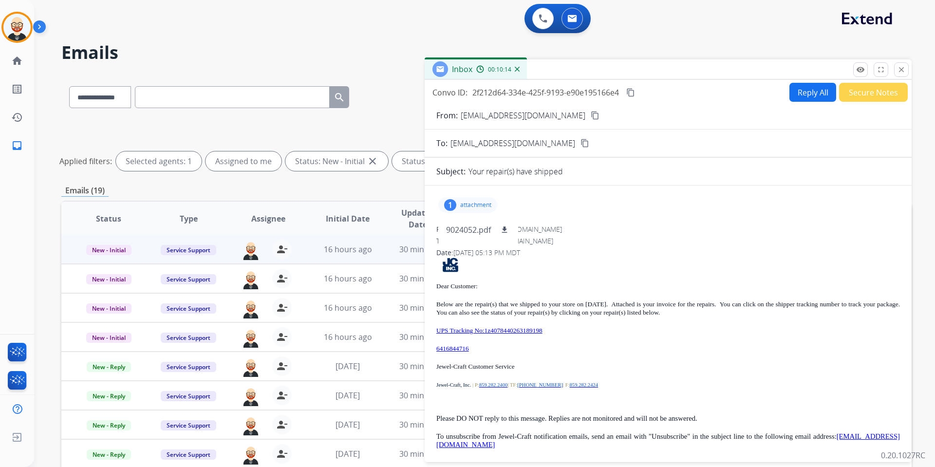
click at [633, 94] on mat-icon "content_copy" at bounding box center [630, 92] width 9 height 9
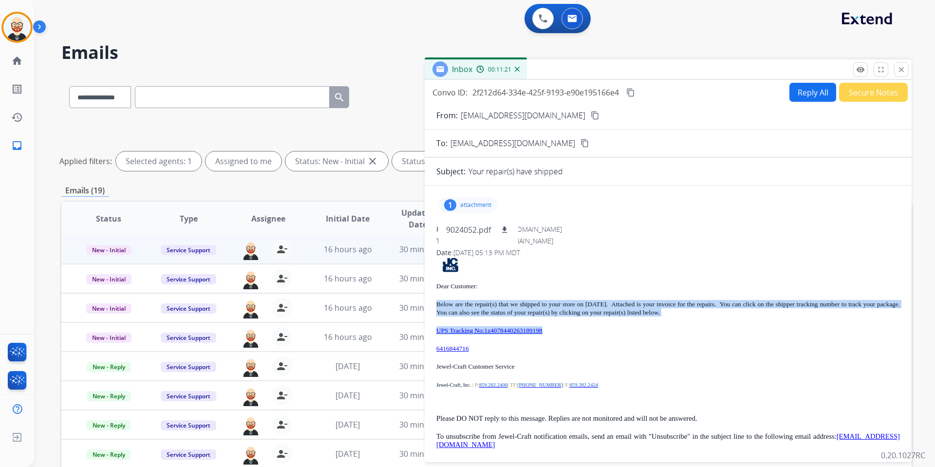
drag, startPoint x: 580, startPoint y: 331, endPoint x: 436, endPoint y: 305, distance: 146.1
click at [436, 305] on div "Dear Customer: Below are the repair(s) that we shipped to your store on 08/19/2…" at bounding box center [668, 353] width 464 height 191
copy div "Below are the repair(s) that we shipped to your store on 08/19/25. Attached is …"
click at [904, 68] on mat-icon "close" at bounding box center [901, 69] width 9 height 9
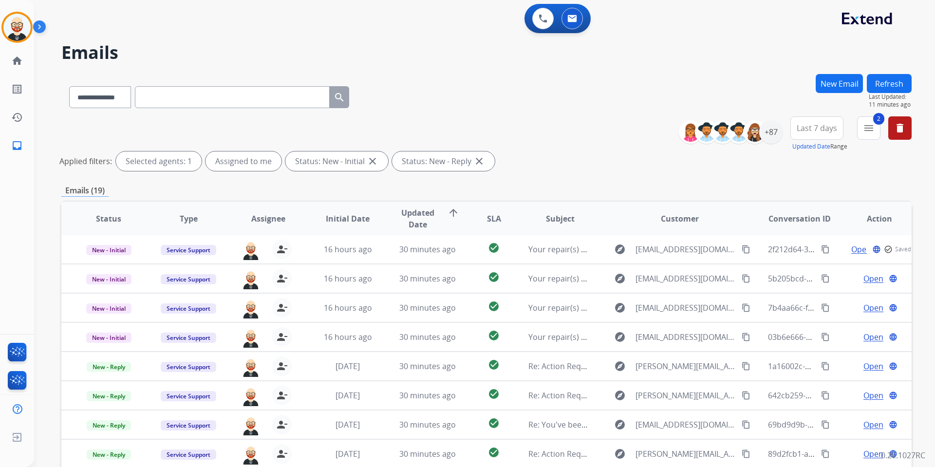
click at [905, 81] on button "Refresh" at bounding box center [889, 83] width 45 height 19
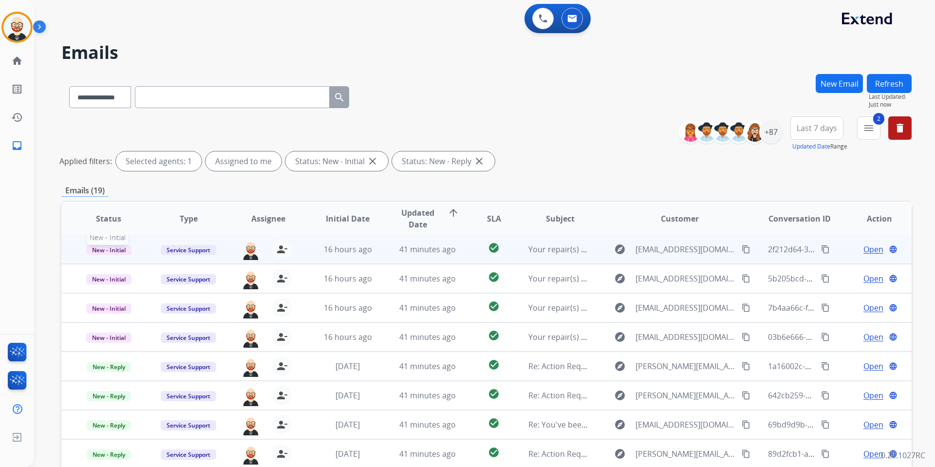
click at [115, 245] on span "New - Initial" at bounding box center [108, 250] width 45 height 10
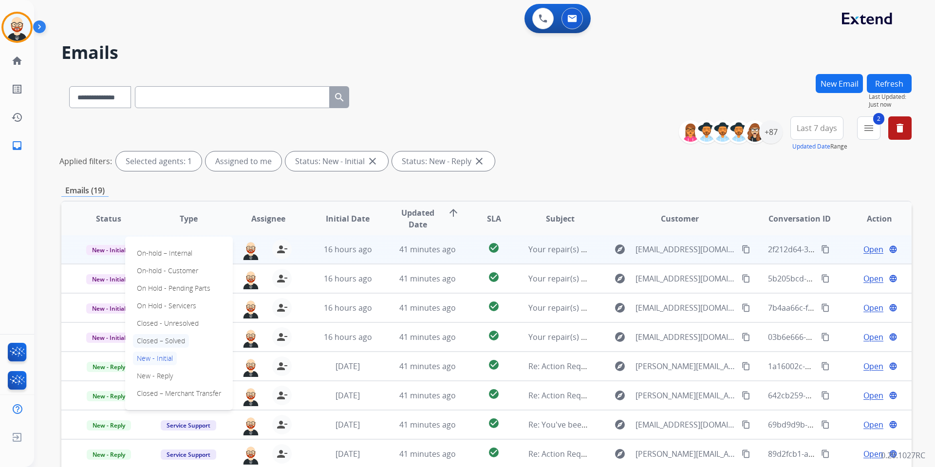
click at [160, 342] on p "Closed – Solved" at bounding box center [161, 341] width 56 height 14
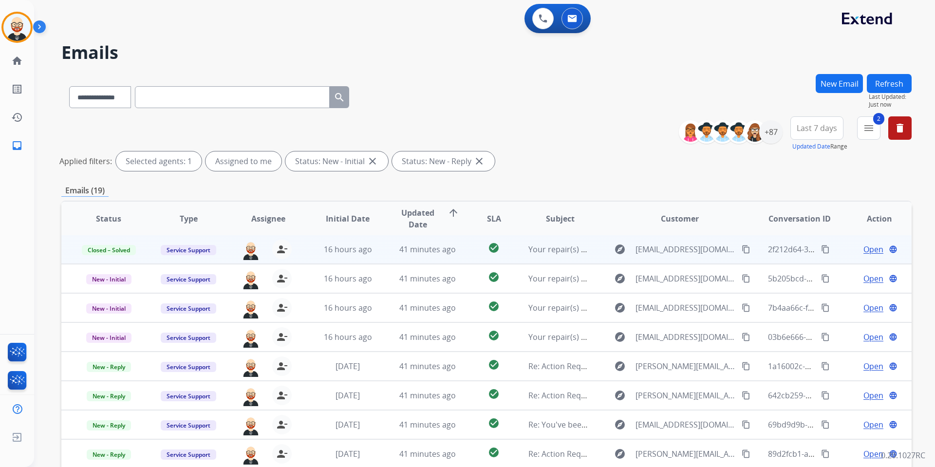
click at [882, 88] on button "Refresh" at bounding box center [889, 83] width 45 height 19
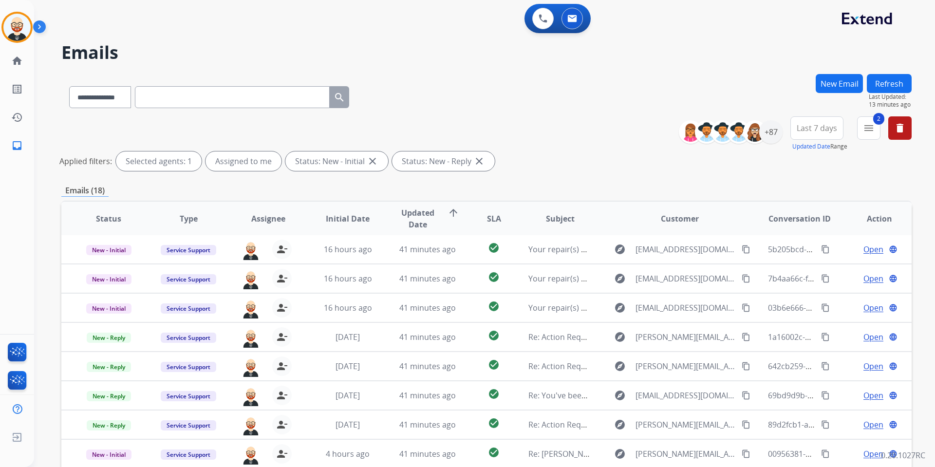
click at [888, 85] on button "Refresh" at bounding box center [889, 83] width 45 height 19
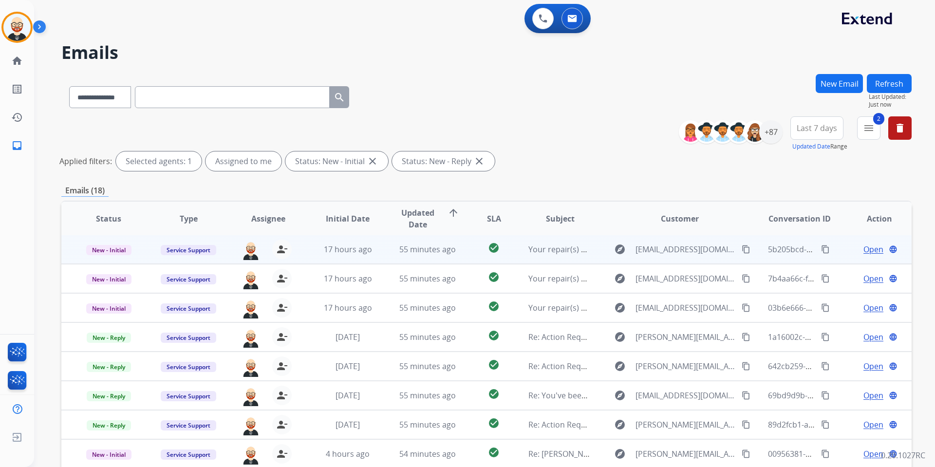
click at [865, 250] on span "Open" at bounding box center [874, 250] width 20 height 12
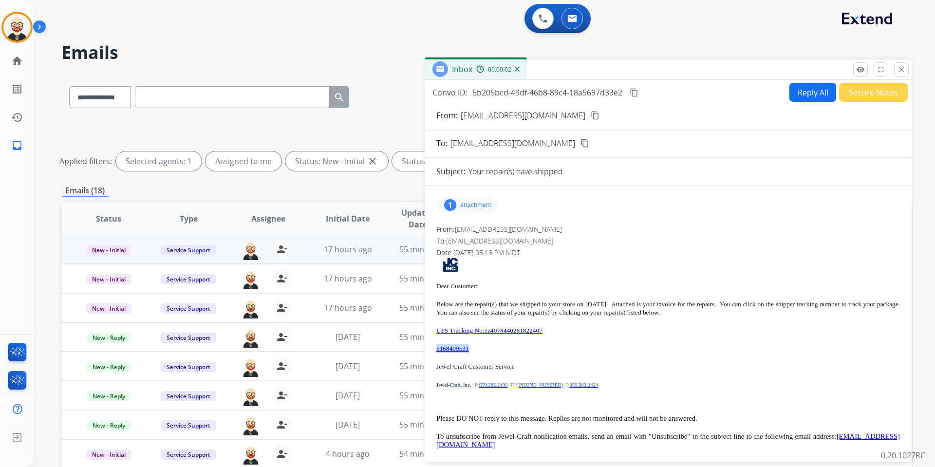
drag, startPoint x: 488, startPoint y: 350, endPoint x: 435, endPoint y: 347, distance: 52.7
click at [435, 347] on div "1 attachment From: donotreply@jewel-craft.com To: servicesupport@extend.com Dat…" at bounding box center [668, 325] width 487 height 265
copy link "5168409531"
click at [641, 92] on div "Convo ID: 5b205bcd-49df-46b8-89c4-18a5697d33e2 content_copy Reply All Secure No…" at bounding box center [668, 92] width 487 height 19
click at [639, 92] on mat-icon "content_copy" at bounding box center [634, 92] width 9 height 9
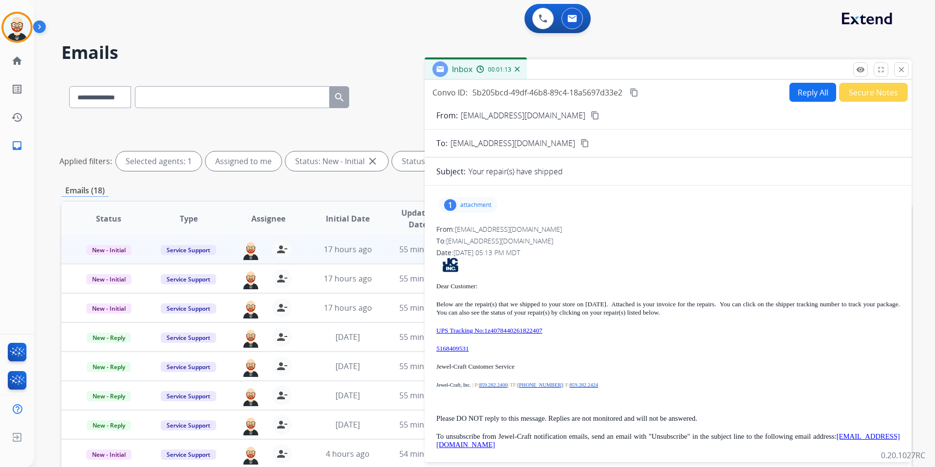
click at [572, 332] on p "UPS Tracking No:1z4078440261822407" at bounding box center [668, 330] width 464 height 8
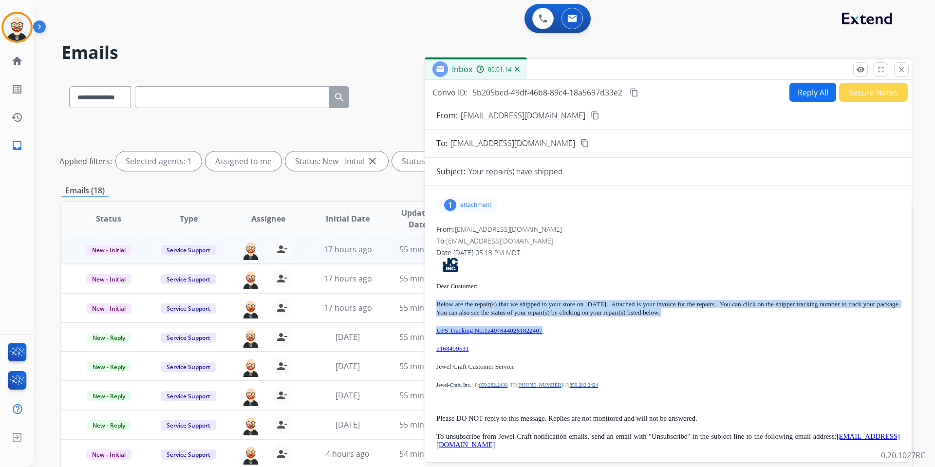
drag, startPoint x: 572, startPoint y: 332, endPoint x: 438, endPoint y: 301, distance: 137.4
click at [438, 301] on div "Dear Customer: Below are the repair(s) that we shipped to your store on 08/19/2…" at bounding box center [668, 353] width 464 height 191
copy div "Below are the repair(s) that we shipped to your store on 08/19/25. Attached is …"
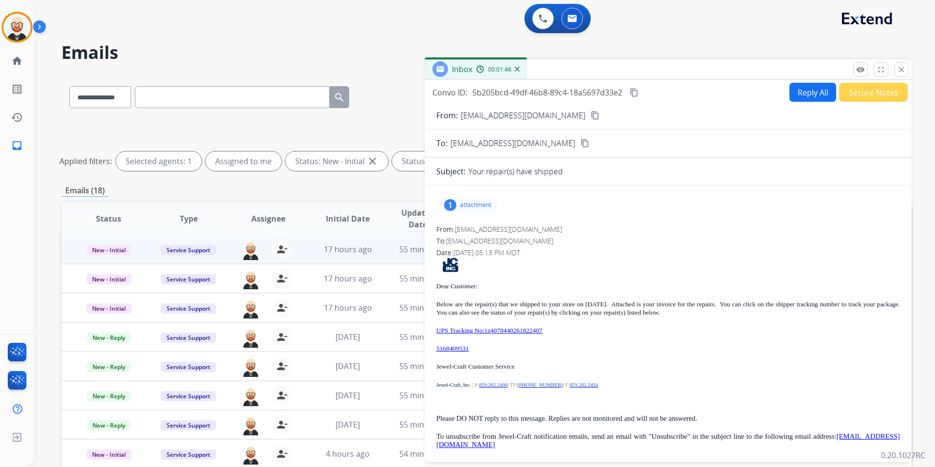
click at [474, 202] on p "attachment" at bounding box center [475, 205] width 31 height 8
click at [506, 224] on button "download" at bounding box center [505, 230] width 12 height 12
click at [898, 71] on mat-icon "close" at bounding box center [901, 69] width 9 height 9
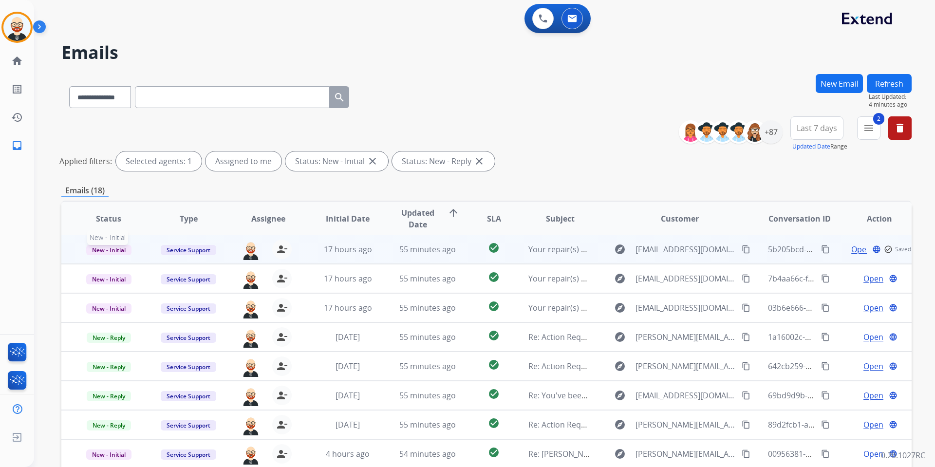
click at [101, 247] on span "New - Initial" at bounding box center [108, 250] width 45 height 10
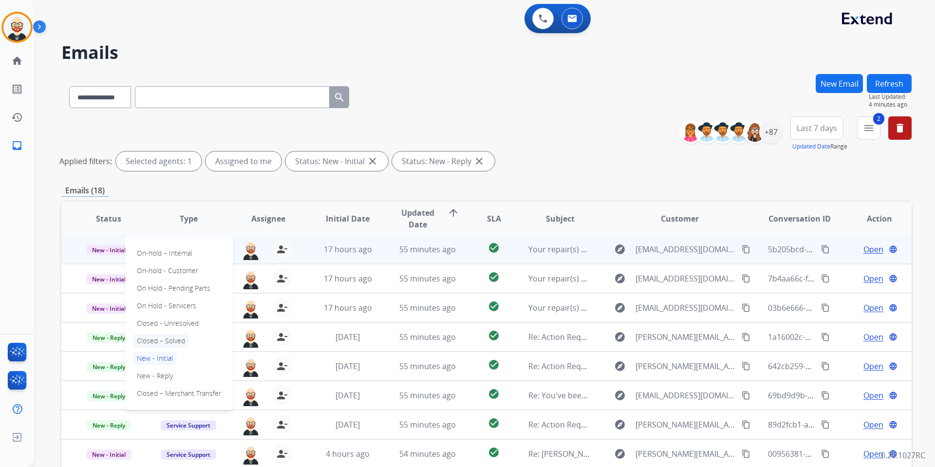
click at [158, 339] on p "Closed – Solved" at bounding box center [161, 341] width 56 height 14
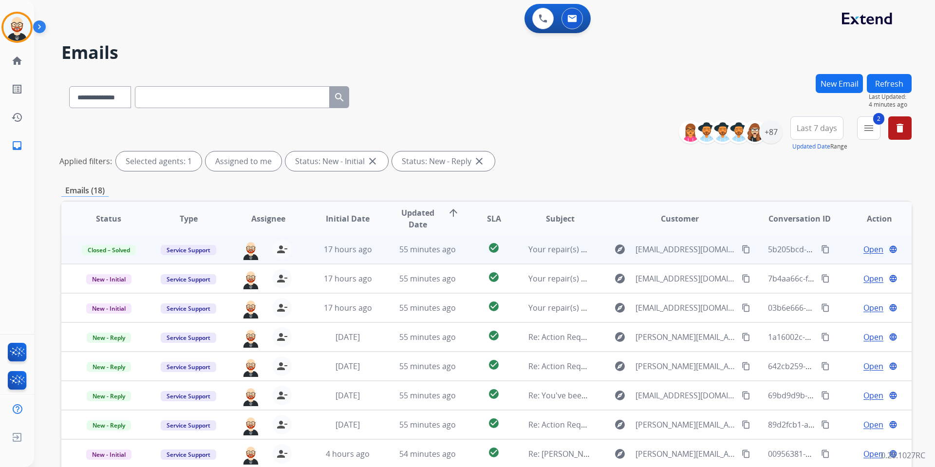
click at [898, 87] on button "Refresh" at bounding box center [889, 83] width 45 height 19
click at [869, 249] on span "Open" at bounding box center [874, 250] width 20 height 12
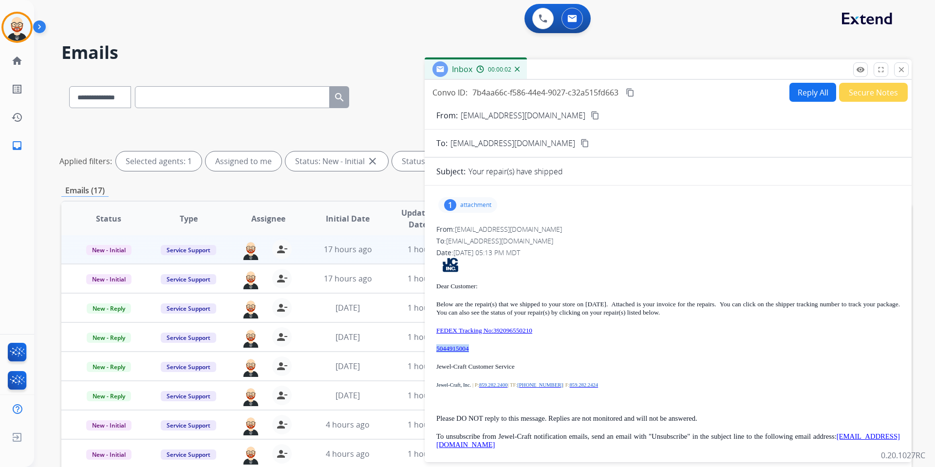
drag, startPoint x: 504, startPoint y: 347, endPoint x: 433, endPoint y: 343, distance: 70.7
click at [433, 343] on div "1 attachment From: donotreply@jewel-craft.com To: servicesupport@extend.com Dat…" at bounding box center [668, 325] width 487 height 265
copy link "5044915004"
click at [485, 205] on p "attachment" at bounding box center [475, 205] width 31 height 8
click at [508, 228] on mat-icon "download" at bounding box center [504, 230] width 9 height 9
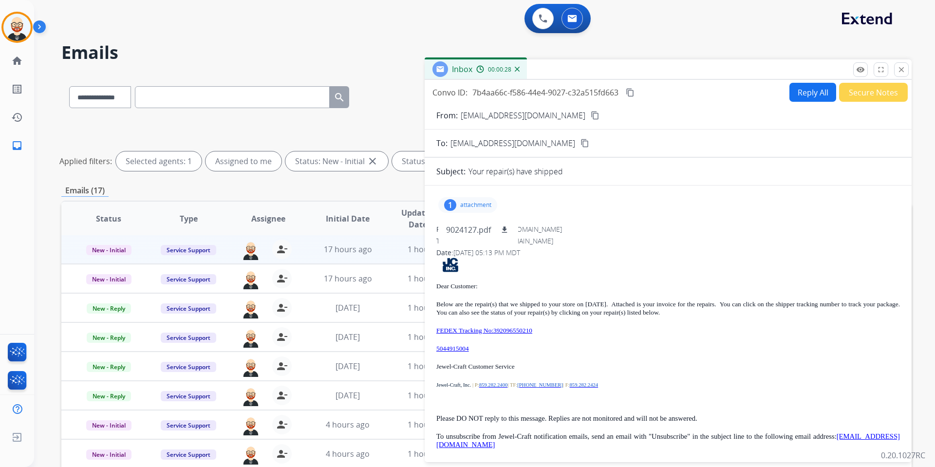
click at [494, 208] on div "1 attachment 9024127.pdf download" at bounding box center [467, 205] width 59 height 16
click at [630, 95] on mat-icon "content_copy" at bounding box center [630, 92] width 9 height 9
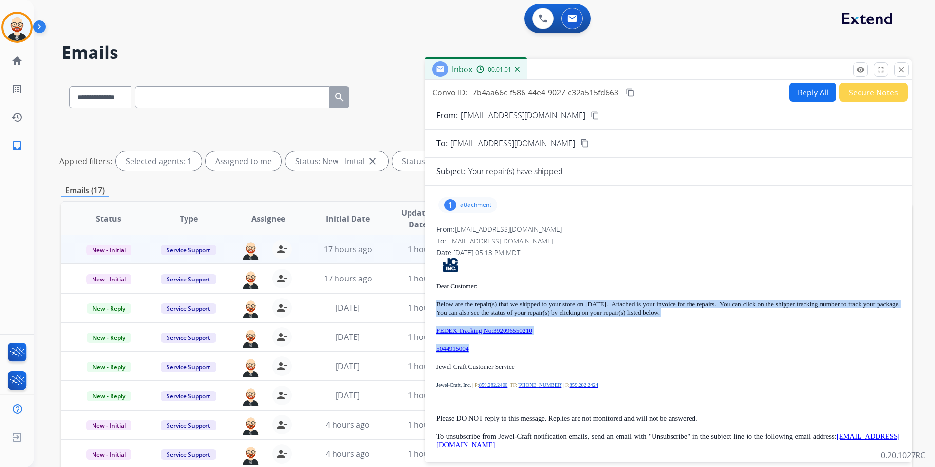
drag, startPoint x: 500, startPoint y: 350, endPoint x: 433, endPoint y: 302, distance: 82.4
click at [433, 302] on div "1 attachment From: donotreply@jewel-craft.com To: servicesupport@extend.com Dat…" at bounding box center [668, 325] width 487 height 265
copy div "Below are the repair(s) that we shipped to your store on 08/19/25. Attached is …"
click at [900, 72] on mat-icon "close" at bounding box center [901, 69] width 9 height 9
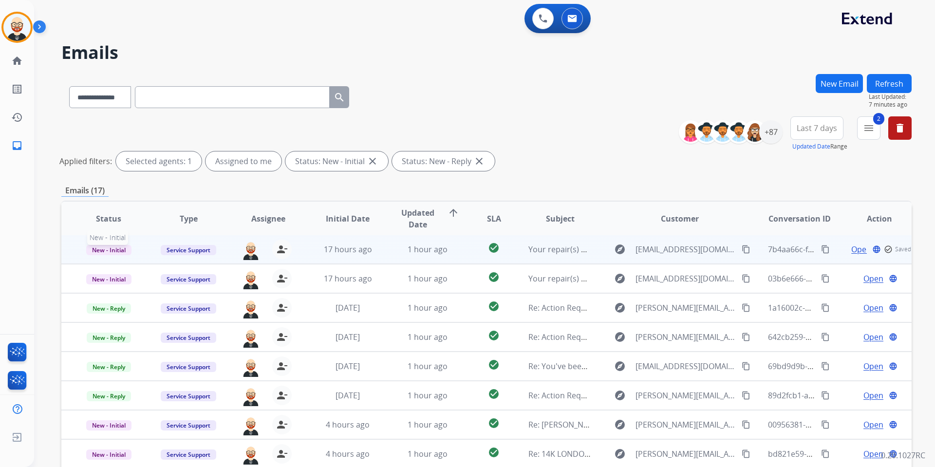
click at [124, 249] on span "New - Initial" at bounding box center [108, 250] width 45 height 10
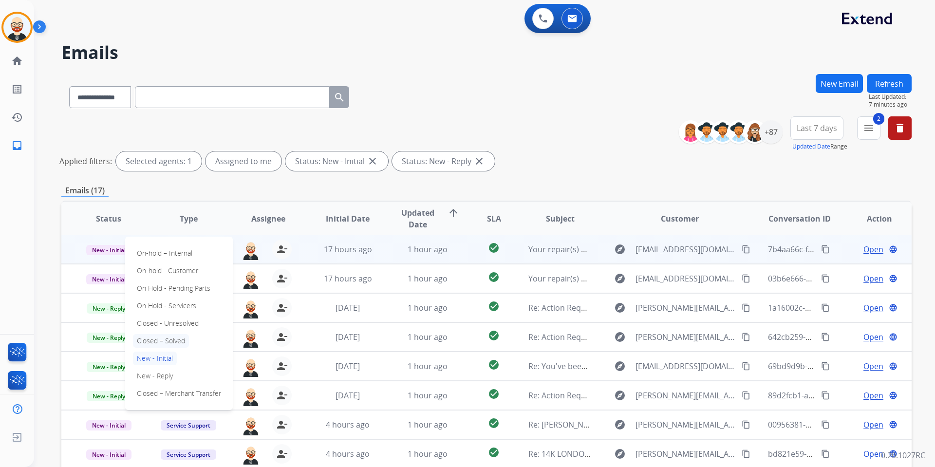
click at [169, 339] on p "Closed – Solved" at bounding box center [161, 341] width 56 height 14
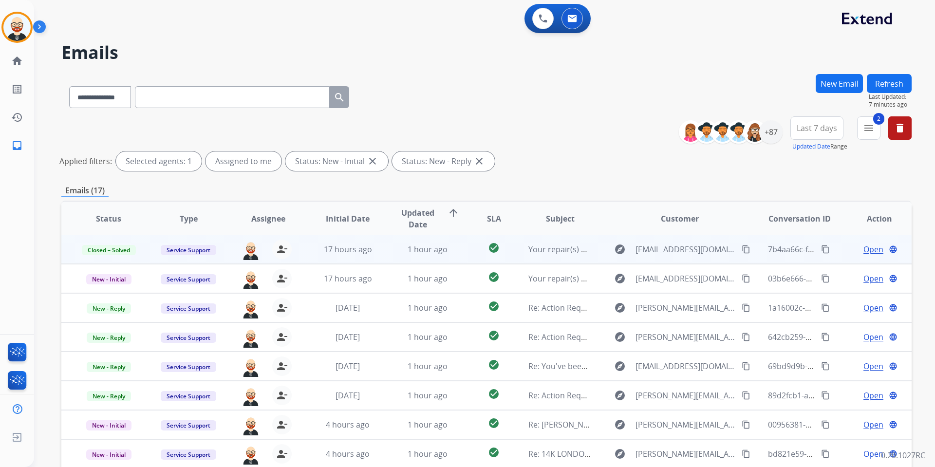
click at [888, 79] on button "Refresh" at bounding box center [889, 83] width 45 height 19
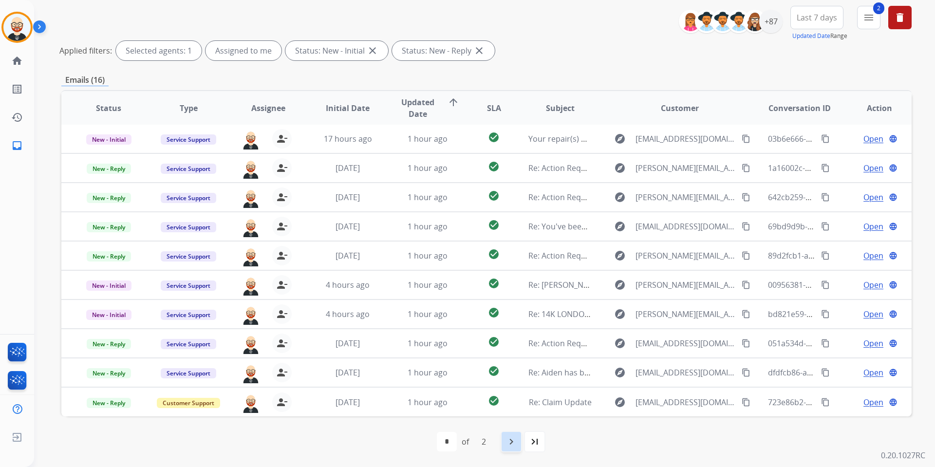
click at [510, 443] on mat-icon "navigate_next" at bounding box center [512, 442] width 12 height 12
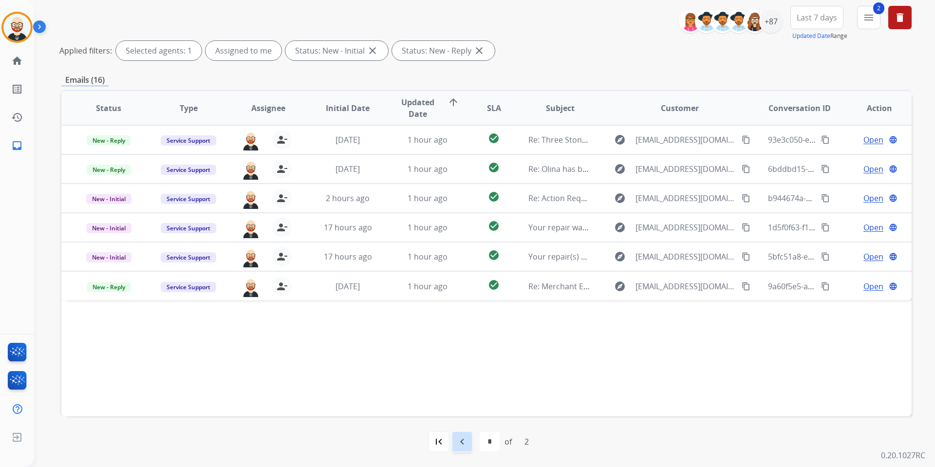
click at [466, 444] on mat-icon "navigate_before" at bounding box center [462, 442] width 12 height 12
select select "*"
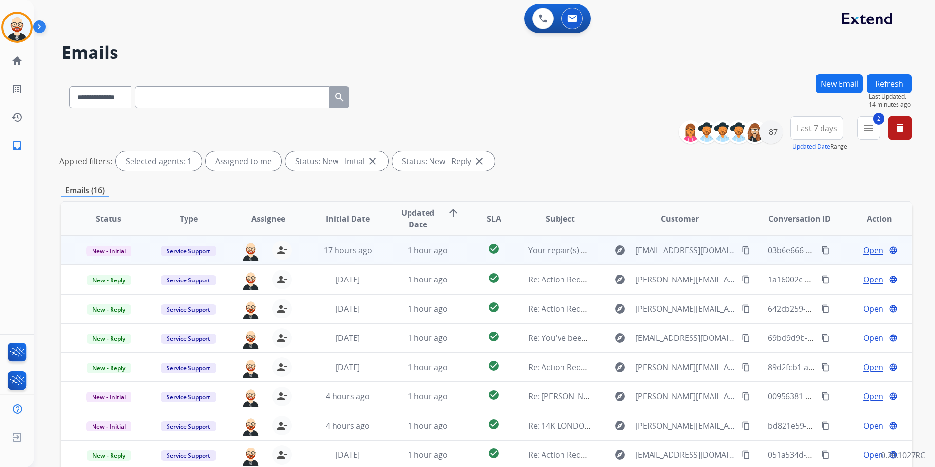
click at [868, 252] on span "Open" at bounding box center [874, 251] width 20 height 12
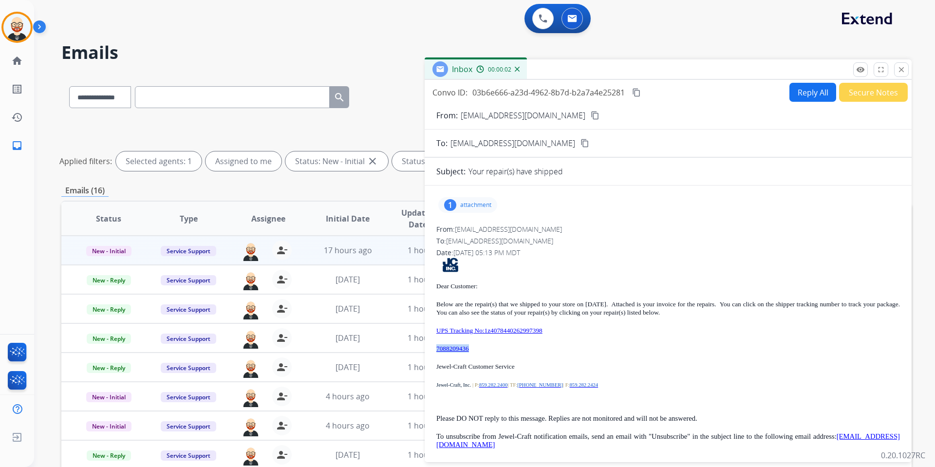
drag, startPoint x: 481, startPoint y: 349, endPoint x: 436, endPoint y: 350, distance: 44.8
click at [436, 350] on p "7088209436" at bounding box center [668, 348] width 464 height 8
copy link "7088209436"
click at [476, 200] on div "1 attachment" at bounding box center [467, 205] width 59 height 16
click at [479, 228] on p "9024216.pdf" at bounding box center [468, 230] width 45 height 12
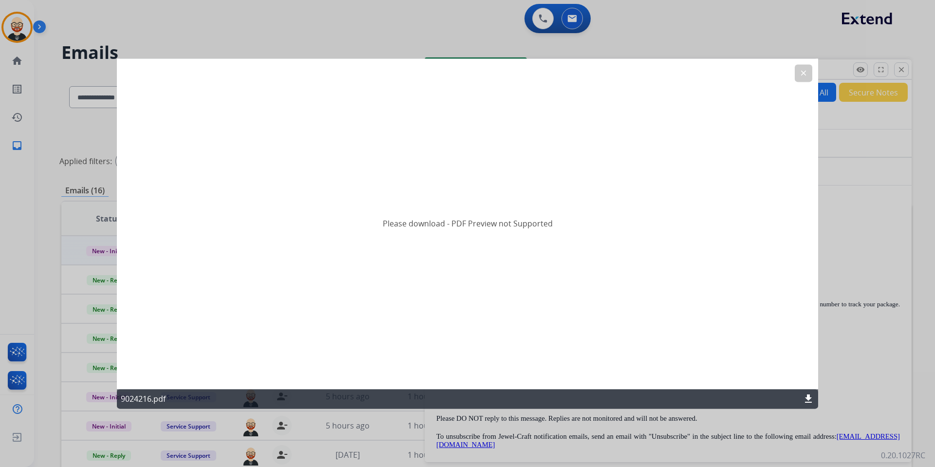
click at [798, 75] on button "clear" at bounding box center [804, 73] width 18 height 18
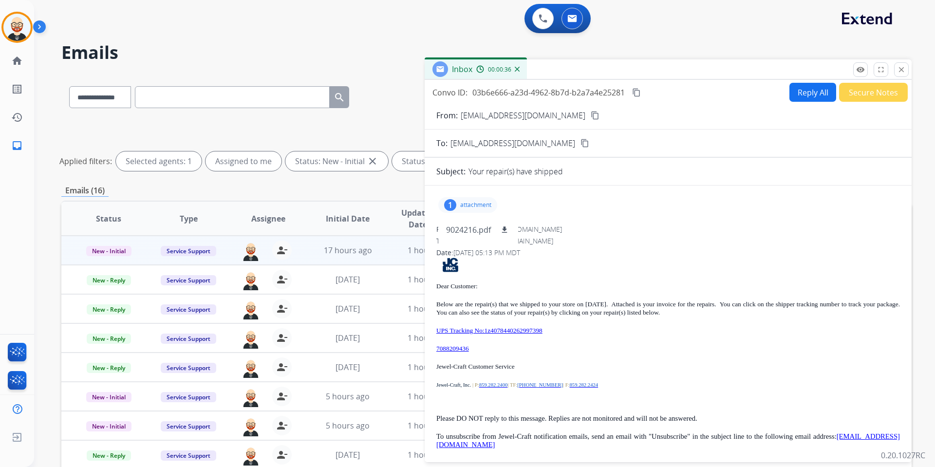
click at [666, 266] on span at bounding box center [668, 265] width 464 height 15
click at [702, 228] on div "From: donotreply@jewel-craft.com" at bounding box center [668, 230] width 464 height 10
click at [570, 220] on div "1 attachment 9024216.pdf download From: donotreply@jewel-craft.com To: services…" at bounding box center [668, 325] width 487 height 265
click at [542, 344] on p "7088209436" at bounding box center [668, 348] width 464 height 8
click at [899, 72] on mat-icon "close" at bounding box center [901, 69] width 9 height 9
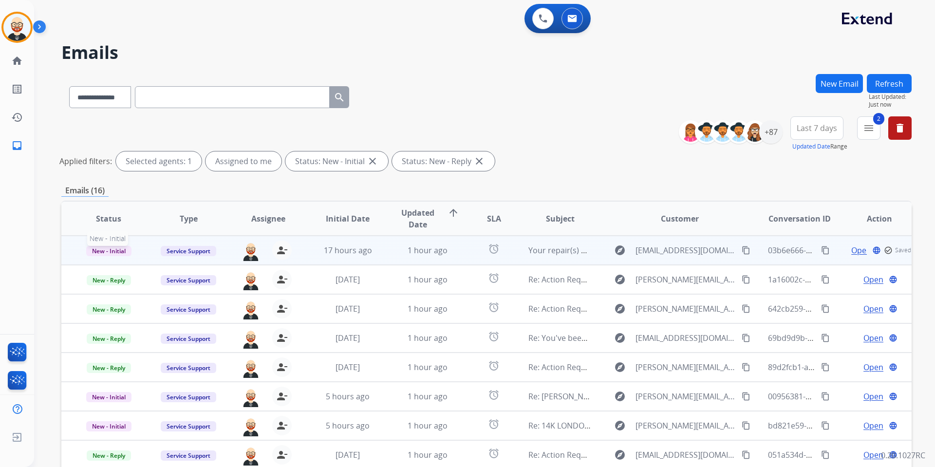
click at [121, 251] on span "New - Initial" at bounding box center [108, 251] width 45 height 10
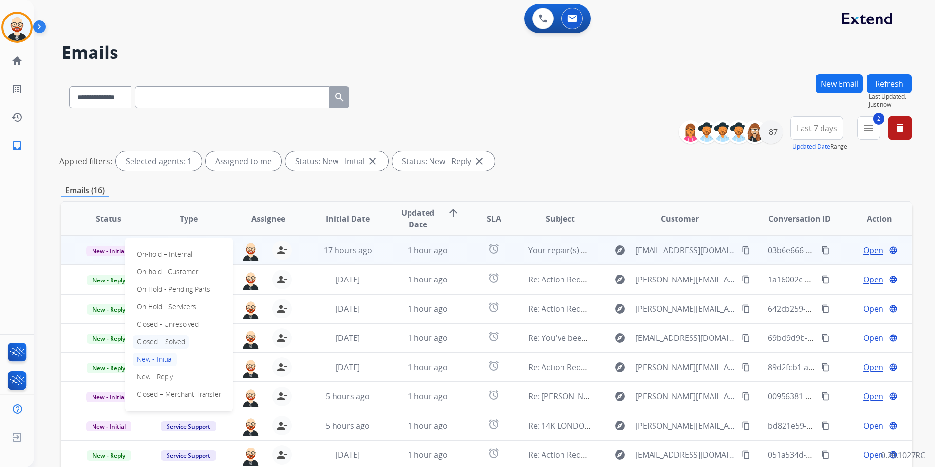
click at [161, 339] on p "Closed – Solved" at bounding box center [161, 342] width 56 height 14
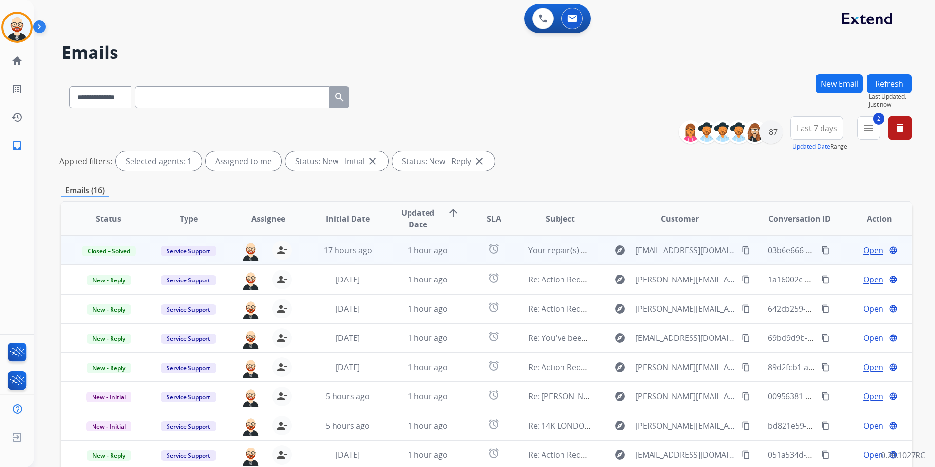
click at [898, 83] on button "Refresh" at bounding box center [889, 83] width 45 height 19
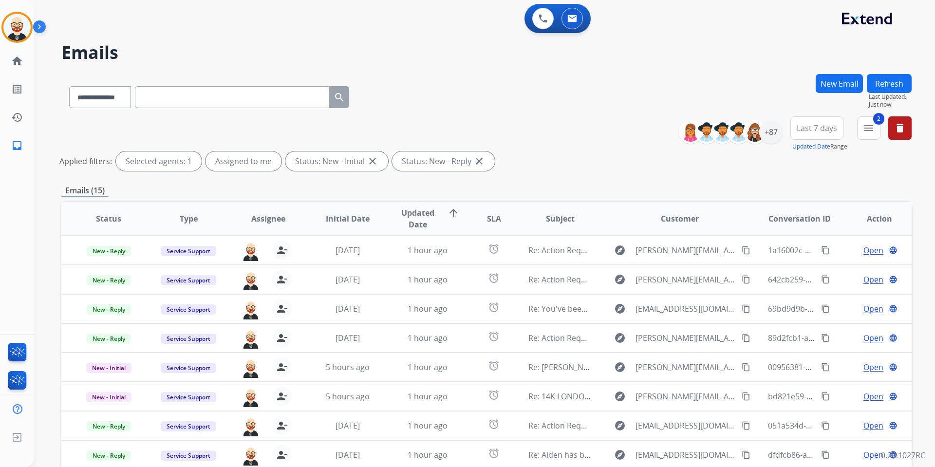
scroll to position [1, 0]
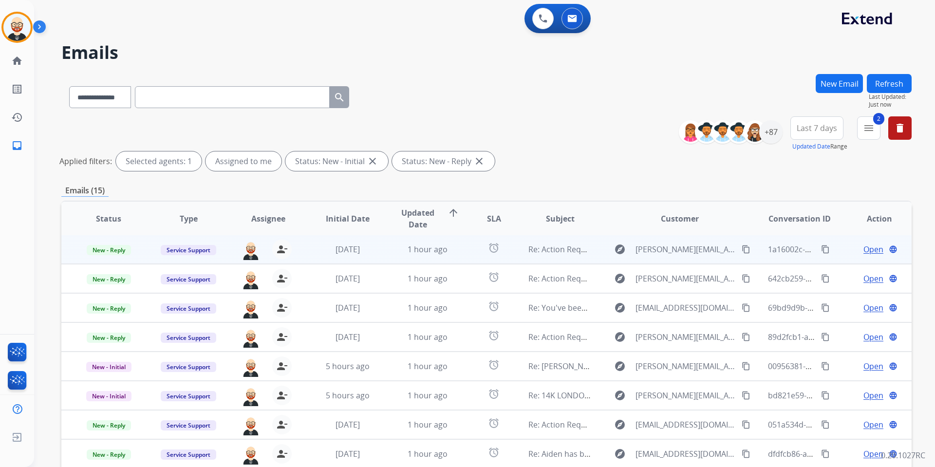
click at [864, 251] on span "Open" at bounding box center [874, 250] width 20 height 12
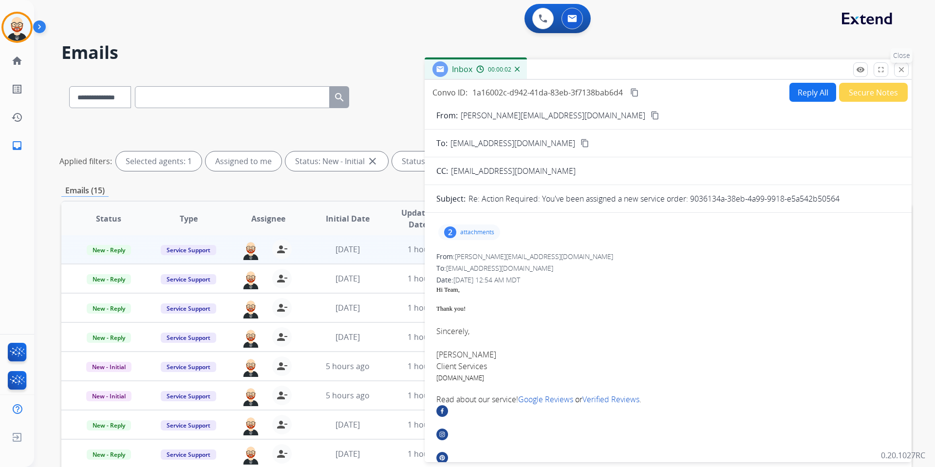
click at [899, 73] on mat-icon "close" at bounding box center [901, 69] width 9 height 9
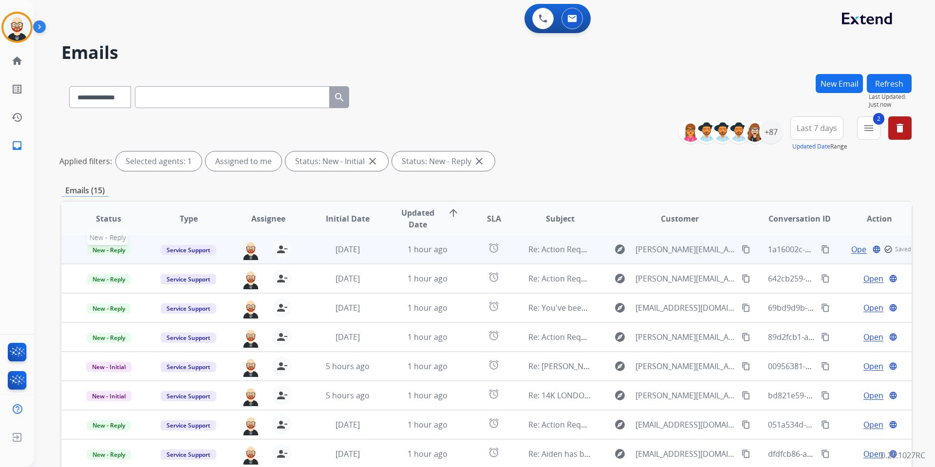
click at [109, 251] on span "New - Reply" at bounding box center [109, 250] width 44 height 10
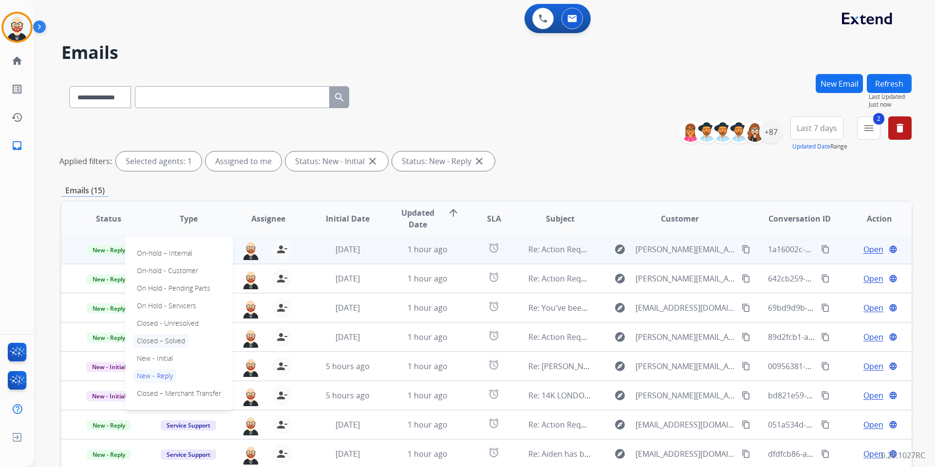
click at [173, 337] on p "Closed – Solved" at bounding box center [161, 341] width 56 height 14
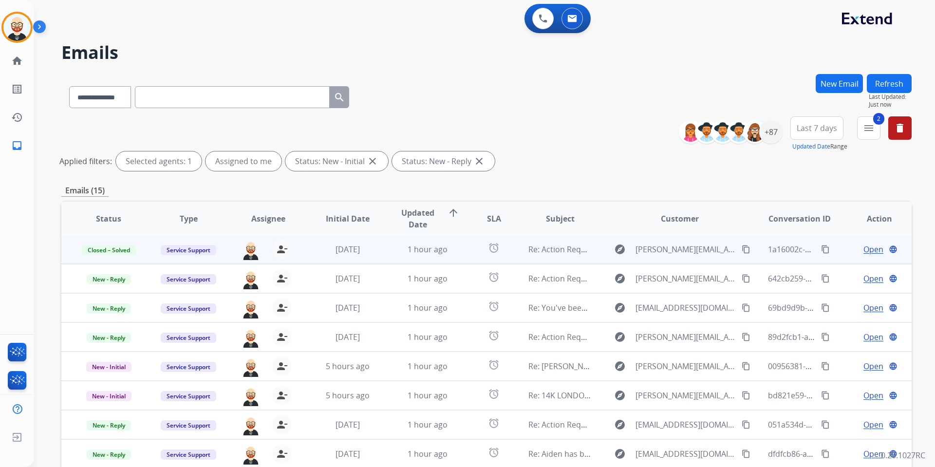
click at [874, 89] on button "Refresh" at bounding box center [889, 83] width 45 height 19
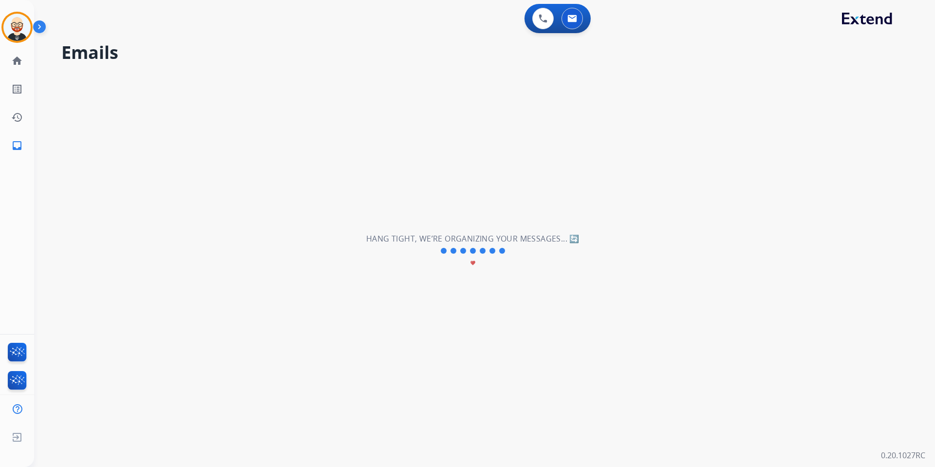
drag, startPoint x: 874, startPoint y: 89, endPoint x: 867, endPoint y: 89, distance: 6.8
click at [870, 89] on div "**********" at bounding box center [473, 251] width 878 height 432
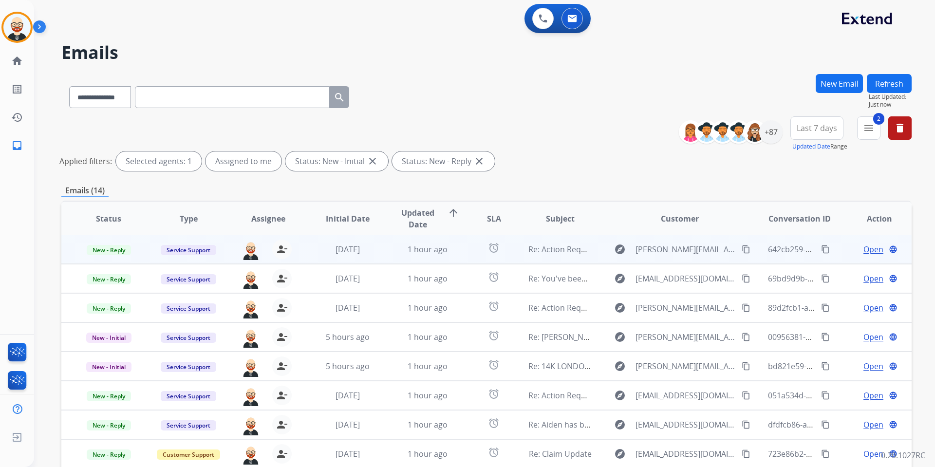
click at [864, 248] on span "Open" at bounding box center [874, 250] width 20 height 12
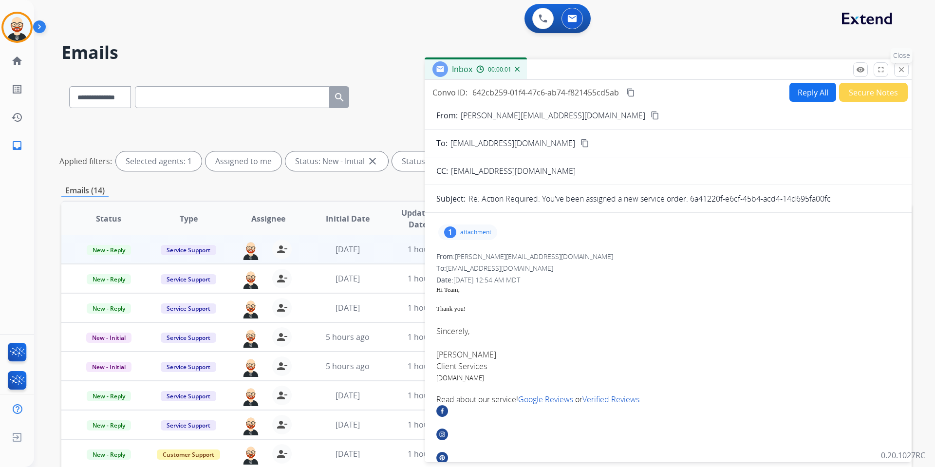
click at [903, 68] on mat-icon "close" at bounding box center [901, 69] width 9 height 9
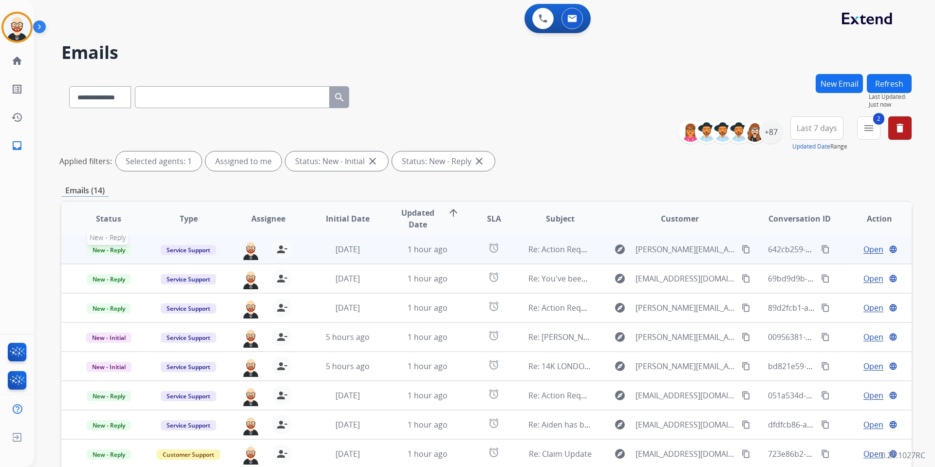
click at [115, 245] on span "New - Reply" at bounding box center [109, 250] width 44 height 10
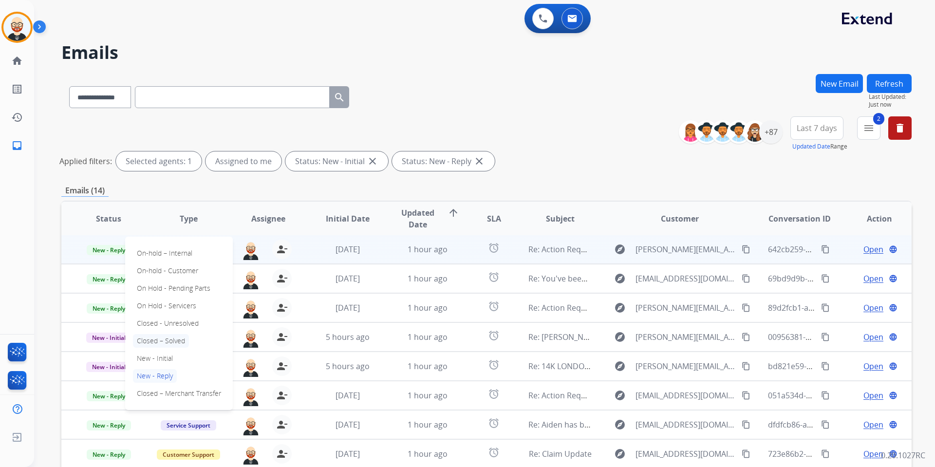
click at [160, 338] on p "Closed – Solved" at bounding box center [161, 341] width 56 height 14
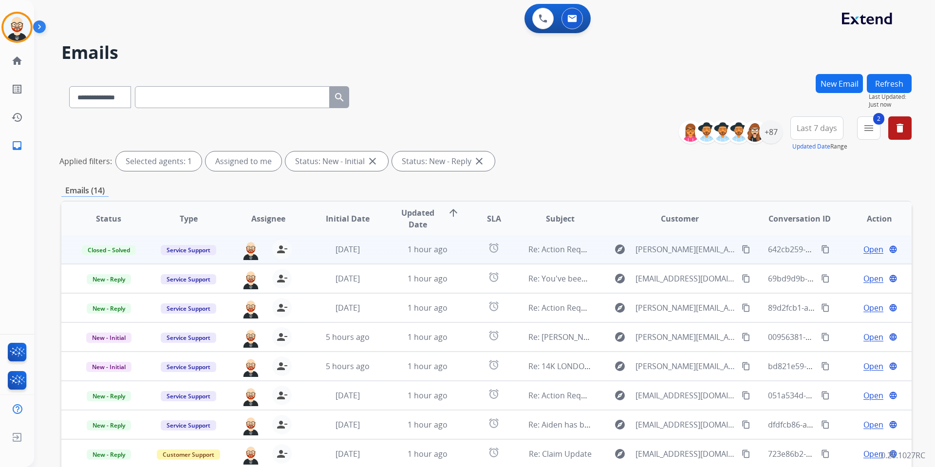
click at [890, 87] on button "Refresh" at bounding box center [889, 83] width 45 height 19
click at [864, 250] on span "Open" at bounding box center [874, 250] width 20 height 12
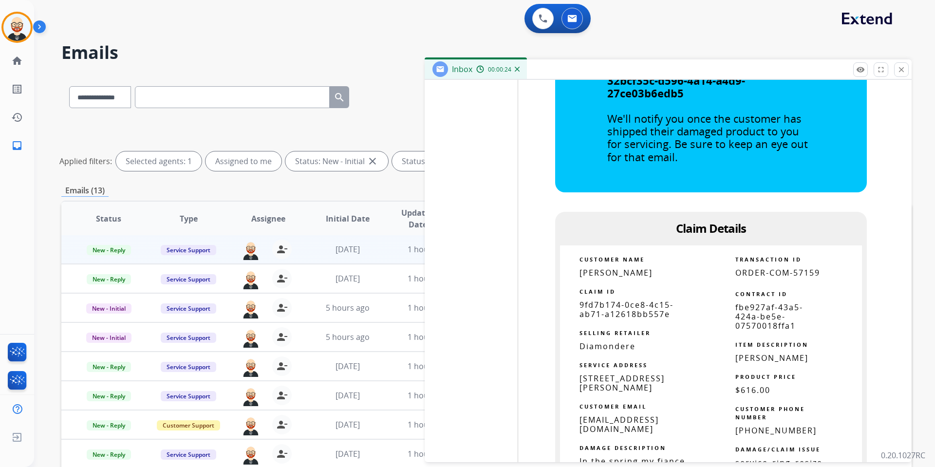
scroll to position [2123, 0]
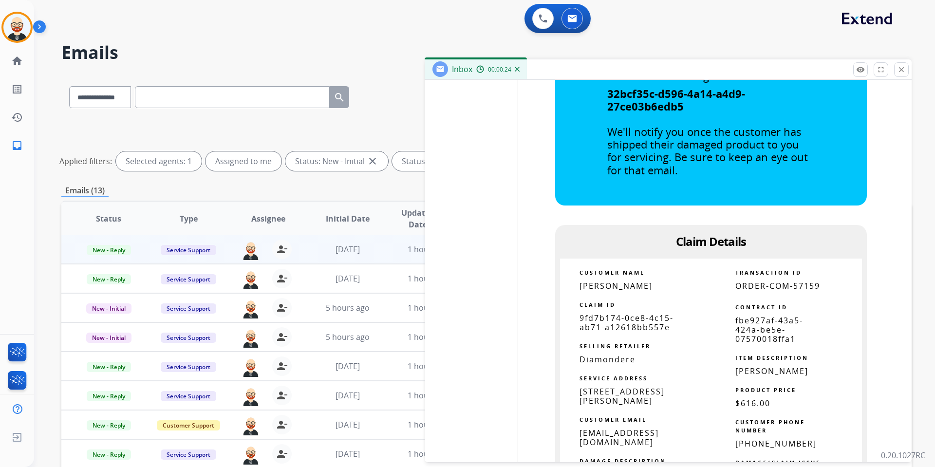
click at [632, 318] on span "9fd7b174-0ce8-4c15-ab71-a12618bb557e" at bounding box center [627, 323] width 94 height 20
copy tbody
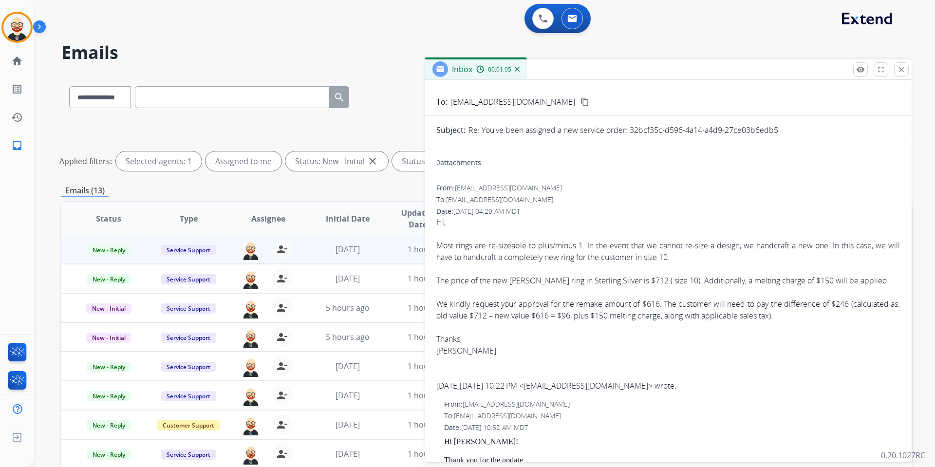
scroll to position [0, 0]
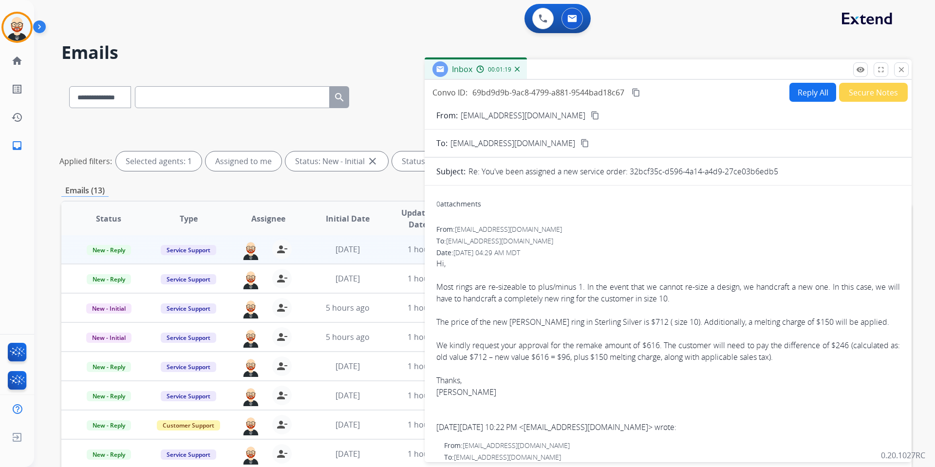
click at [795, 93] on button "Reply All" at bounding box center [813, 92] width 47 height 19
select select "**********"
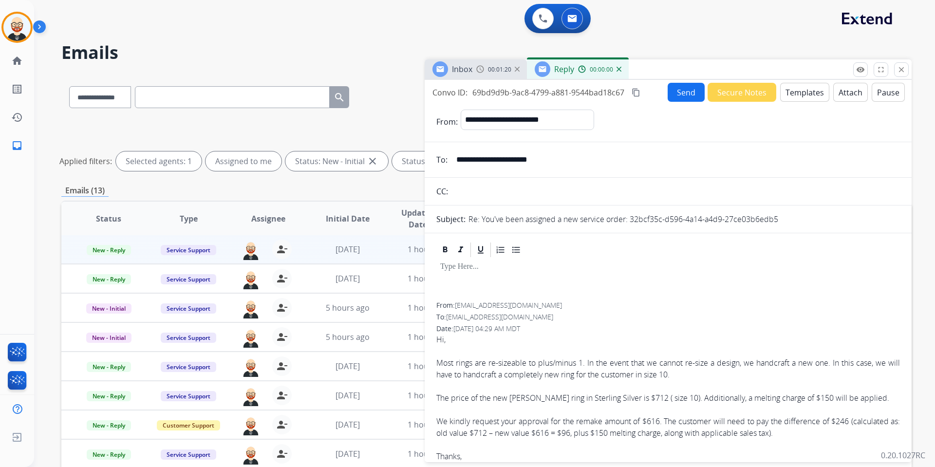
click at [483, 291] on div at bounding box center [668, 281] width 464 height 44
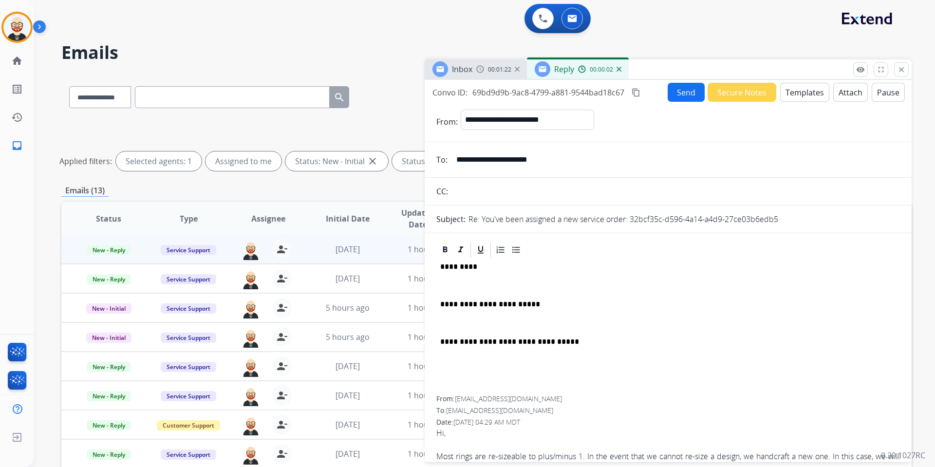
click at [466, 283] on p at bounding box center [668, 285] width 456 height 9
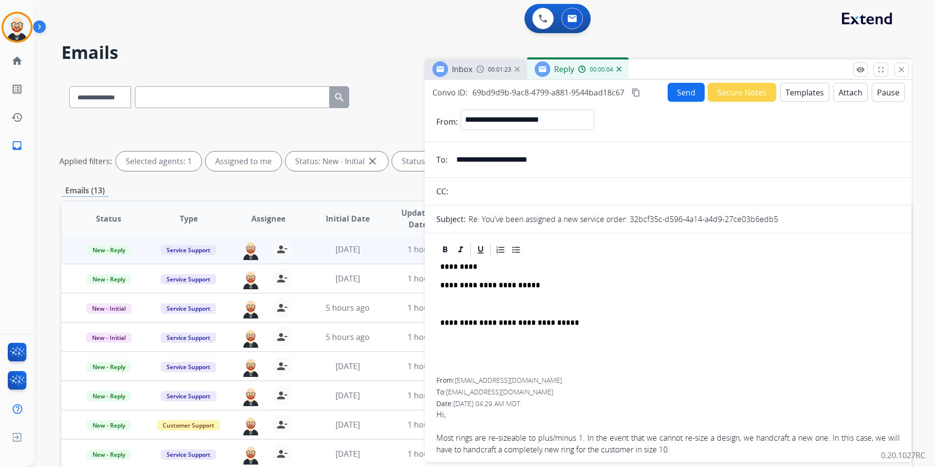
click at [459, 299] on div "**********" at bounding box center [668, 318] width 464 height 119
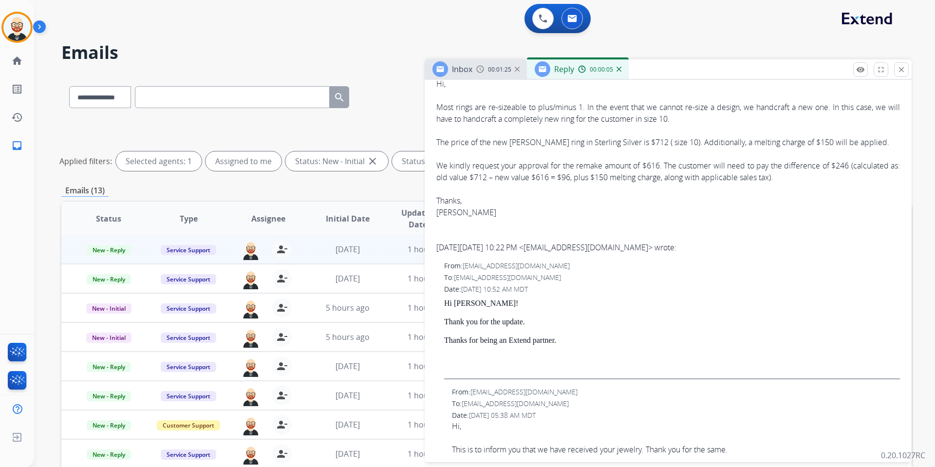
scroll to position [338, 0]
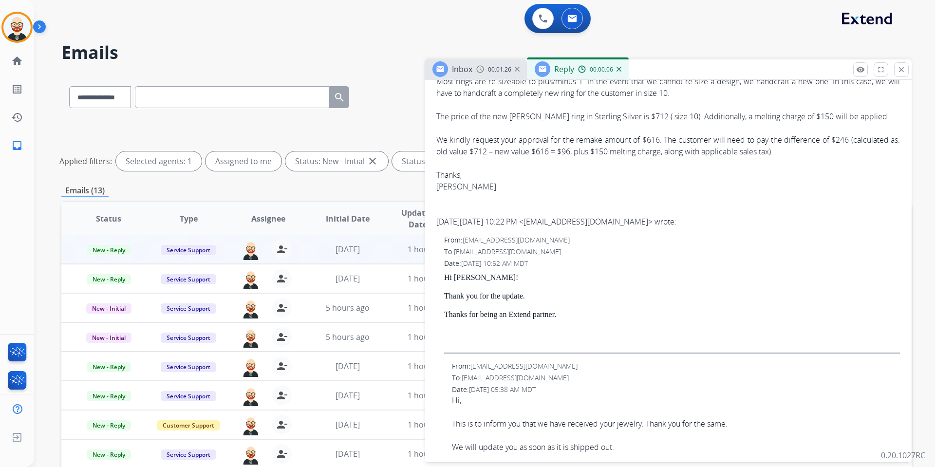
click at [445, 186] on div "Hi, Most rings are re-sizeable to plus/minus 1. In the event that we cannot re-…" at bounding box center [668, 139] width 464 height 175
copy div "Diana"
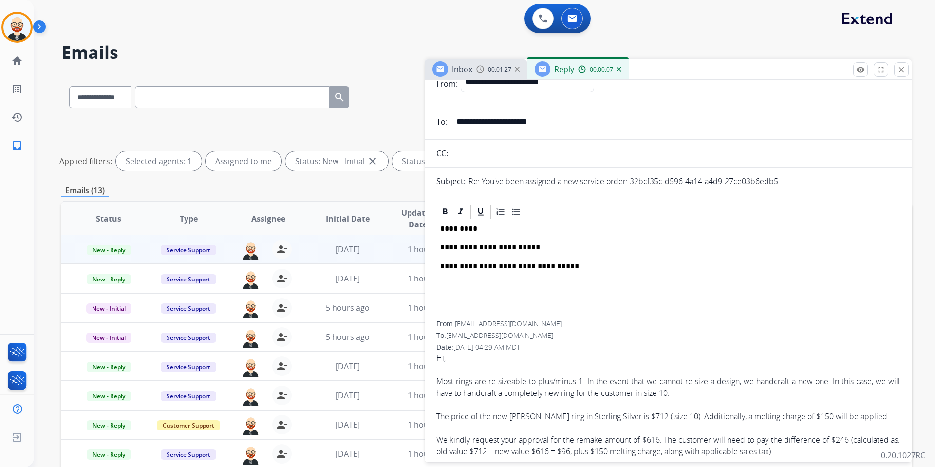
scroll to position [0, 0]
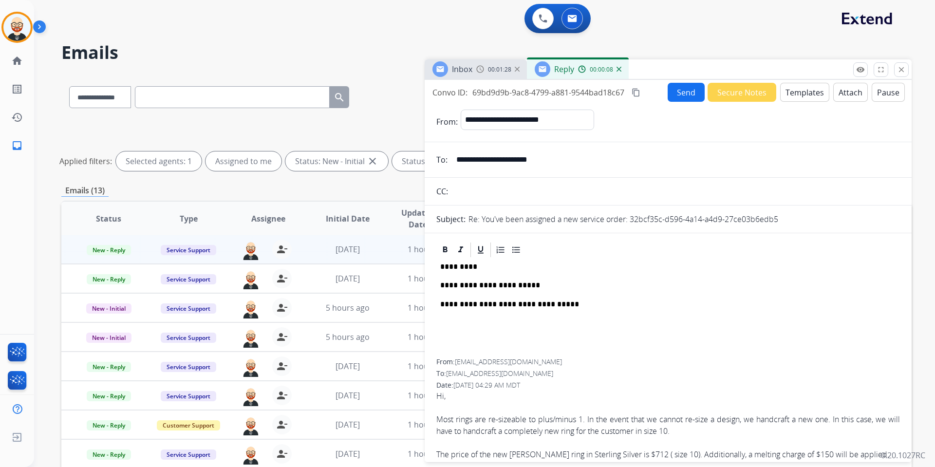
click at [463, 263] on p "*********" at bounding box center [664, 267] width 448 height 9
click at [541, 285] on p "**********" at bounding box center [664, 285] width 448 height 9
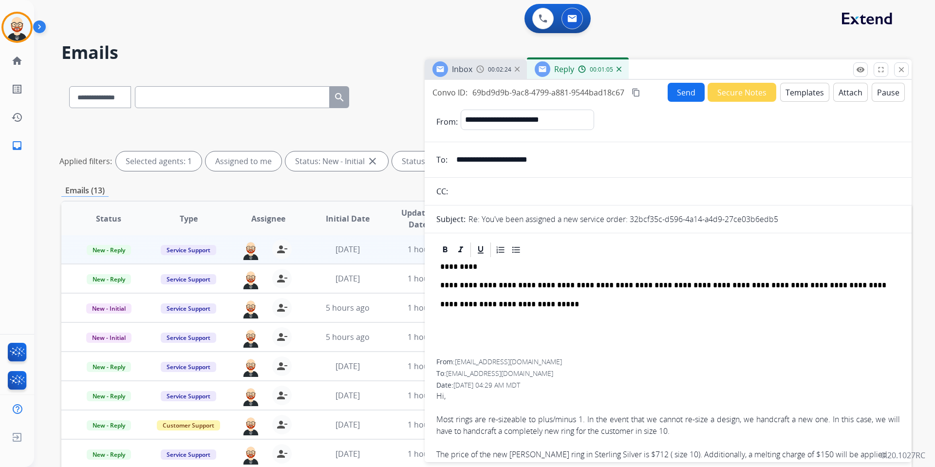
click at [680, 92] on button "Send" at bounding box center [686, 92] width 37 height 19
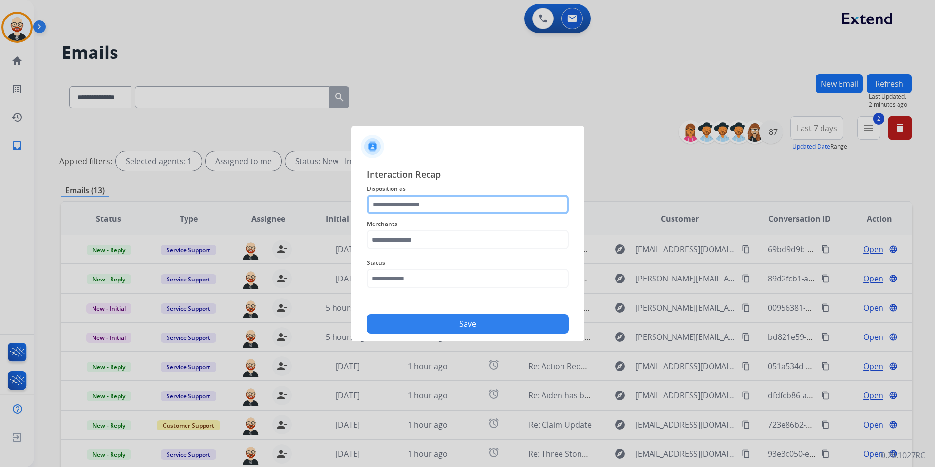
click at [415, 201] on input "text" at bounding box center [468, 204] width 202 height 19
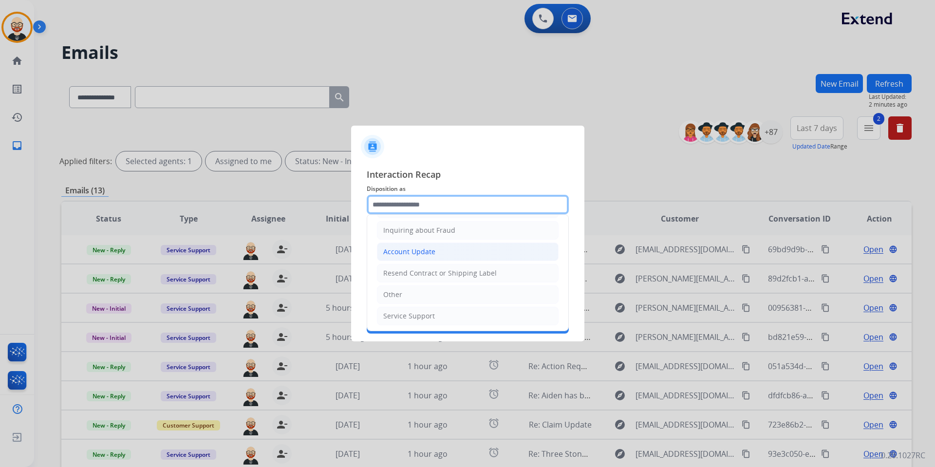
scroll to position [152, 0]
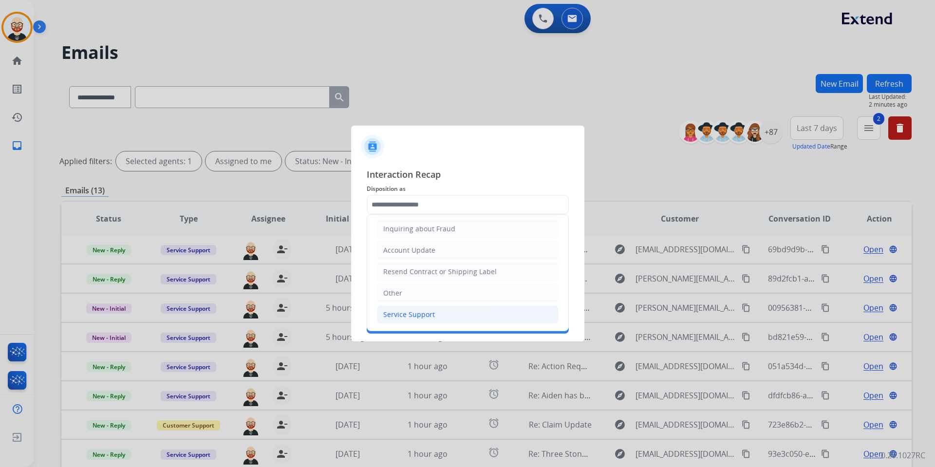
click at [402, 317] on div "Service Support" at bounding box center [409, 315] width 52 height 10
type input "**********"
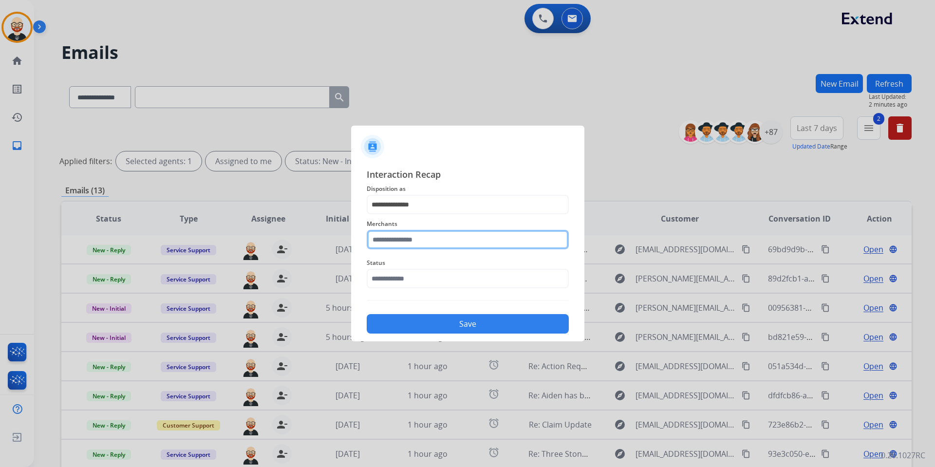
click at [388, 240] on input "text" at bounding box center [468, 239] width 202 height 19
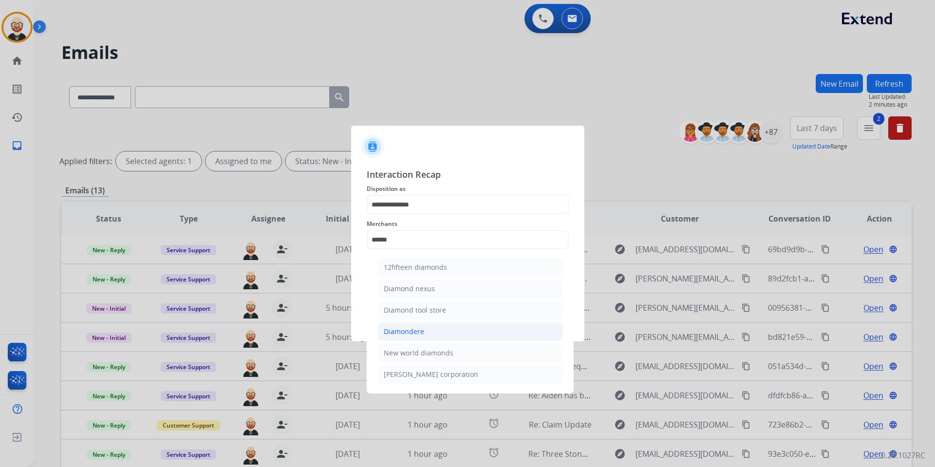
click at [407, 333] on div "Diamondere" at bounding box center [404, 332] width 40 height 10
type input "**********"
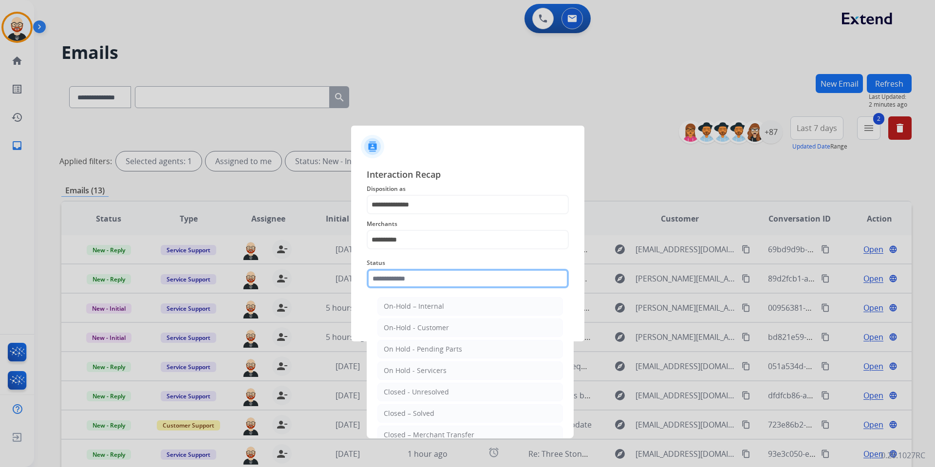
click at [405, 280] on input "text" at bounding box center [468, 278] width 202 height 19
click at [447, 412] on li "Closed – Solved" at bounding box center [470, 413] width 186 height 19
type input "**********"
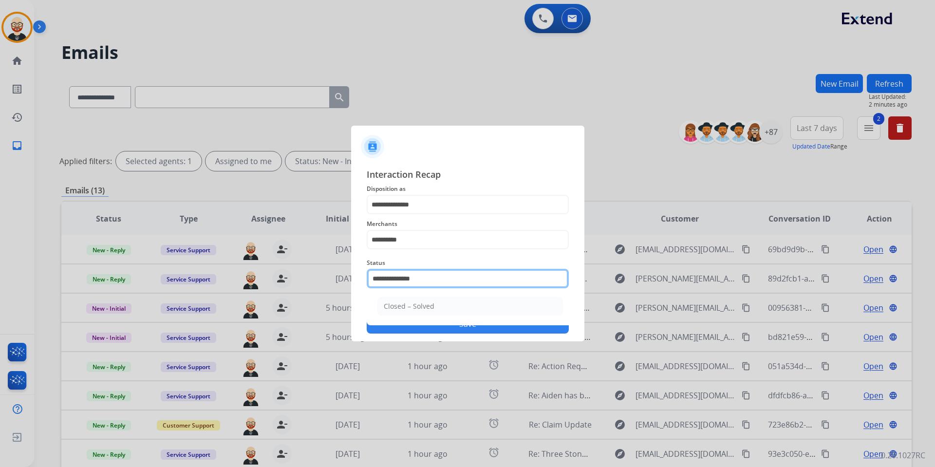
click at [413, 278] on input "**********" at bounding box center [468, 278] width 202 height 19
click at [409, 282] on input "**********" at bounding box center [468, 278] width 202 height 19
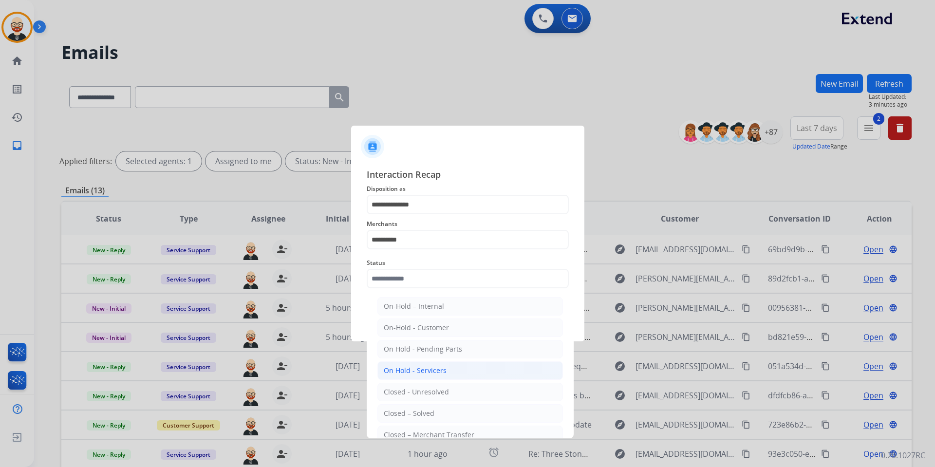
click at [429, 363] on li "On Hold - Servicers" at bounding box center [470, 370] width 186 height 19
type input "**********"
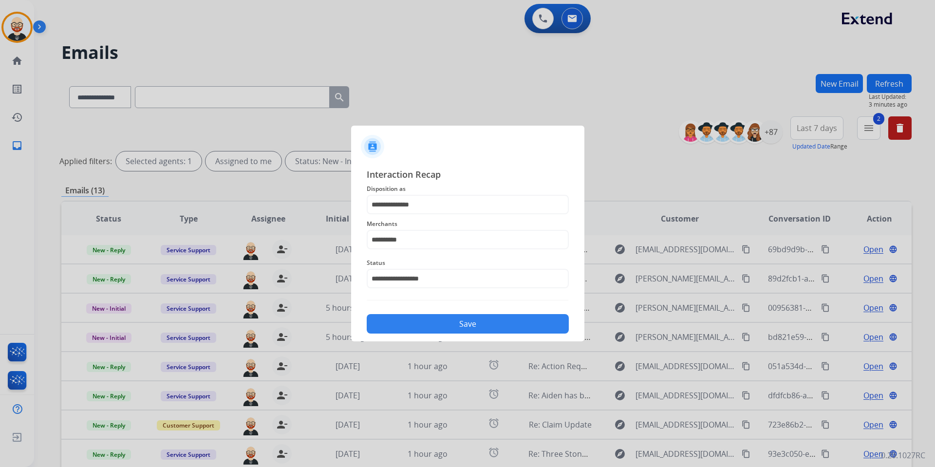
click at [424, 320] on button "Save" at bounding box center [468, 323] width 202 height 19
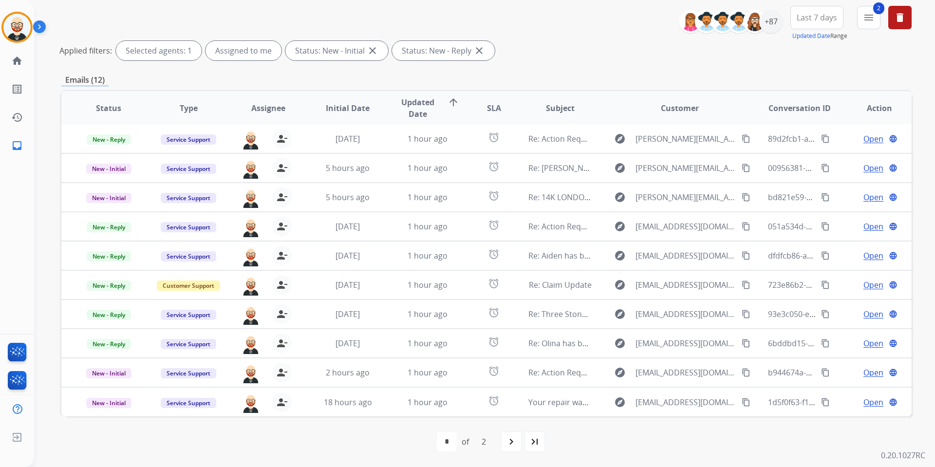
scroll to position [0, 0]
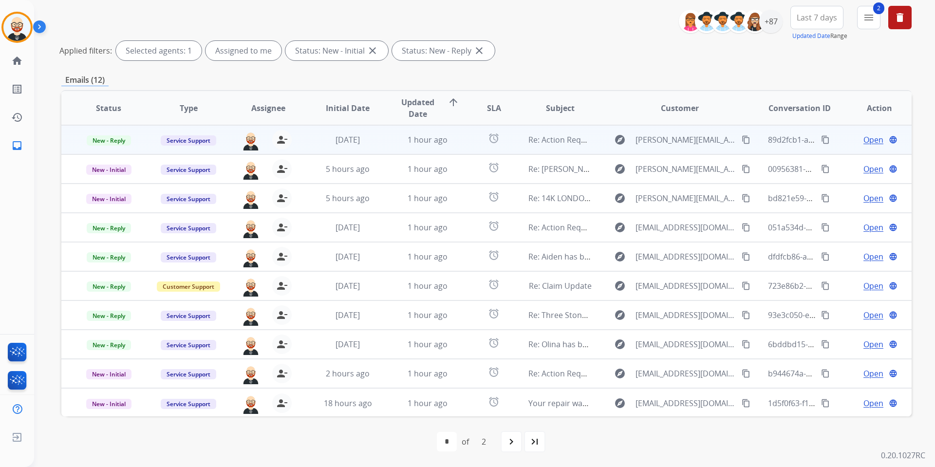
click at [865, 143] on span "Open" at bounding box center [874, 140] width 20 height 12
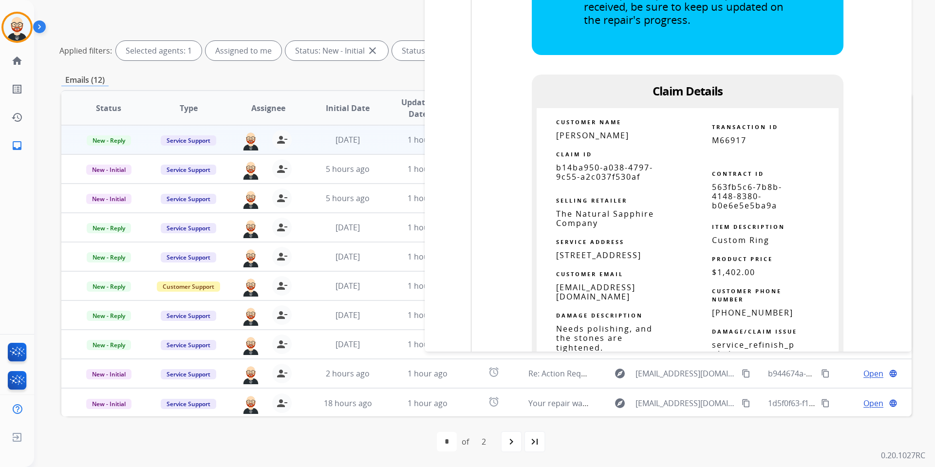
scroll to position [1658, 0]
click at [589, 174] on span "b14ba950-a038-4797-9c55-a2c037f530af" at bounding box center [604, 174] width 97 height 20
copy tbody
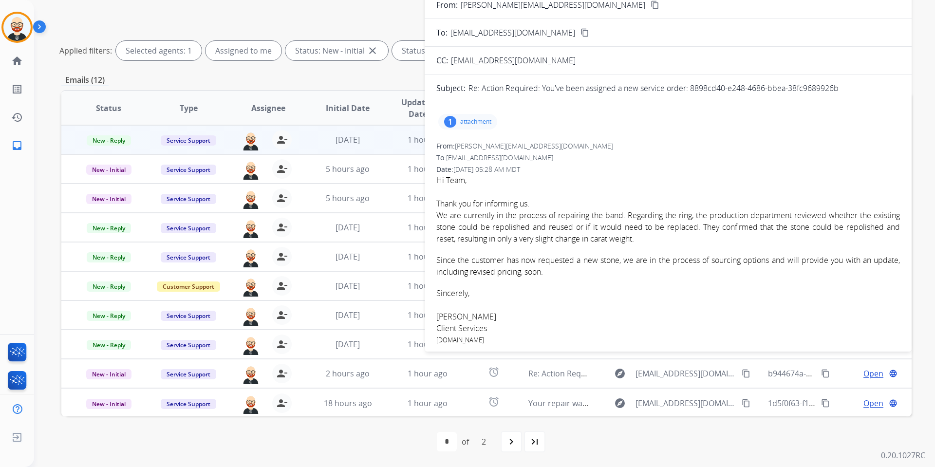
scroll to position [0, 0]
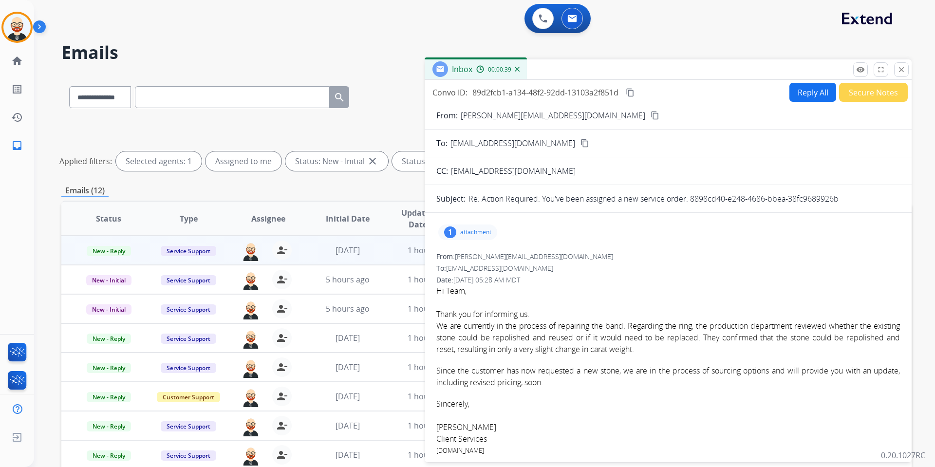
click at [630, 93] on mat-icon "content_copy" at bounding box center [630, 92] width 9 height 9
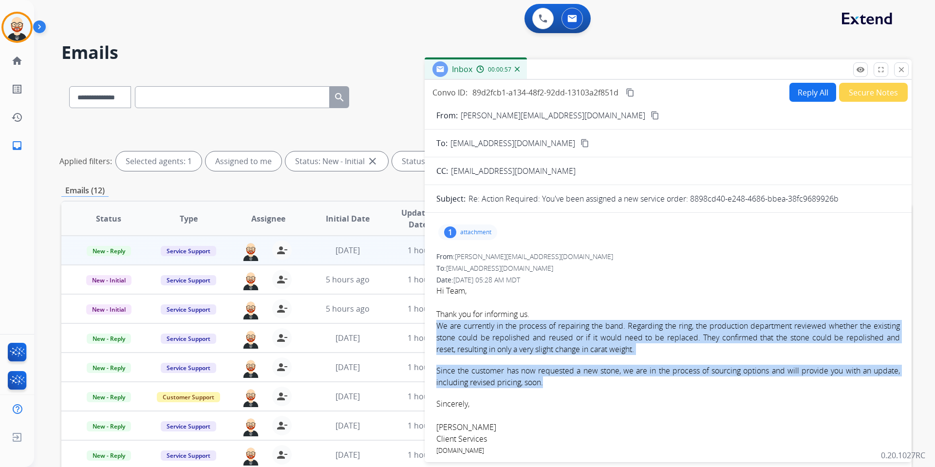
drag, startPoint x: 574, startPoint y: 383, endPoint x: 438, endPoint y: 330, distance: 146.5
click at [438, 330] on div "We are currently in the process of repairing the band. Regarding the ring, the …" at bounding box center [668, 354] width 464 height 68
click at [802, 91] on button "Reply All" at bounding box center [813, 92] width 47 height 19
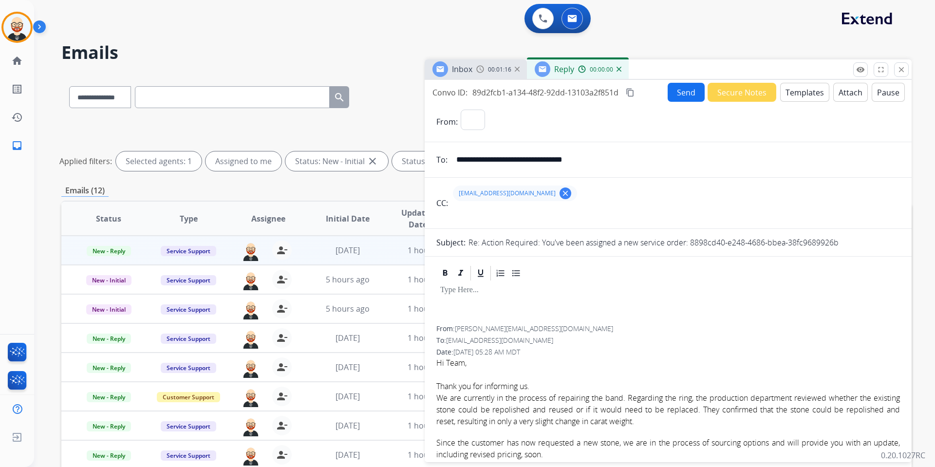
select select "**********"
click at [456, 304] on div at bounding box center [668, 304] width 464 height 44
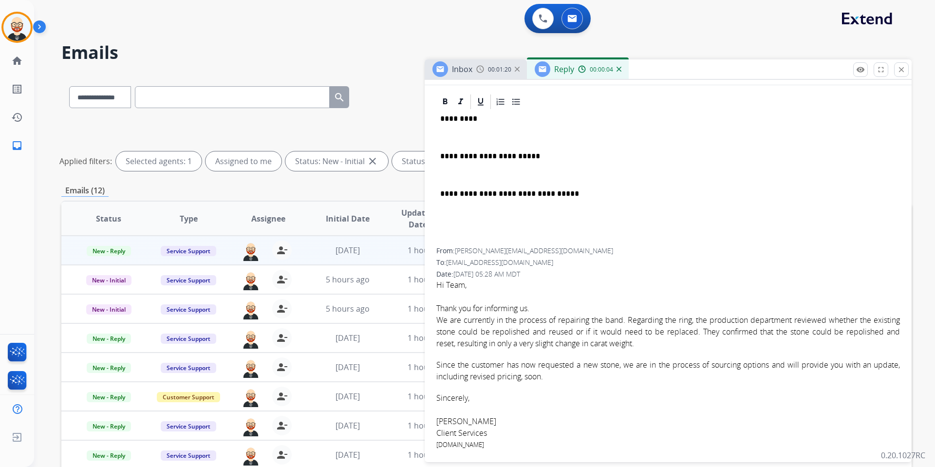
scroll to position [181, 0]
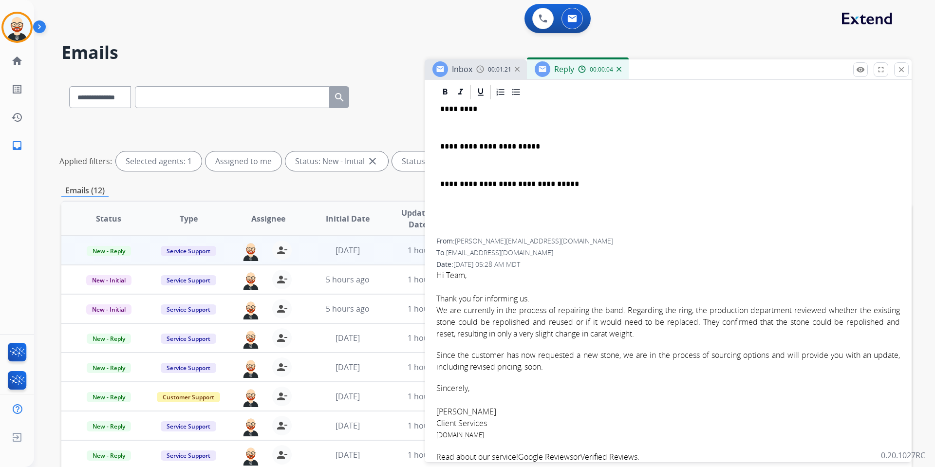
click at [450, 407] on font "Hannah Kaushalya" at bounding box center [466, 411] width 60 height 11
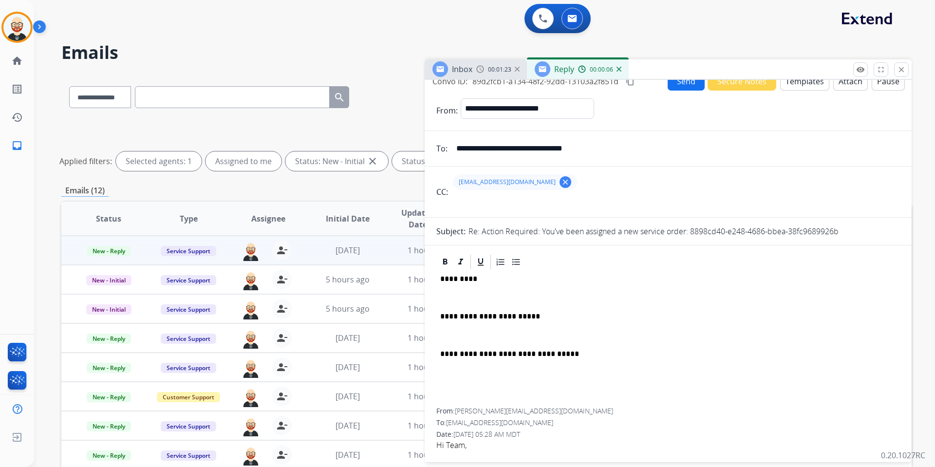
scroll to position [0, 0]
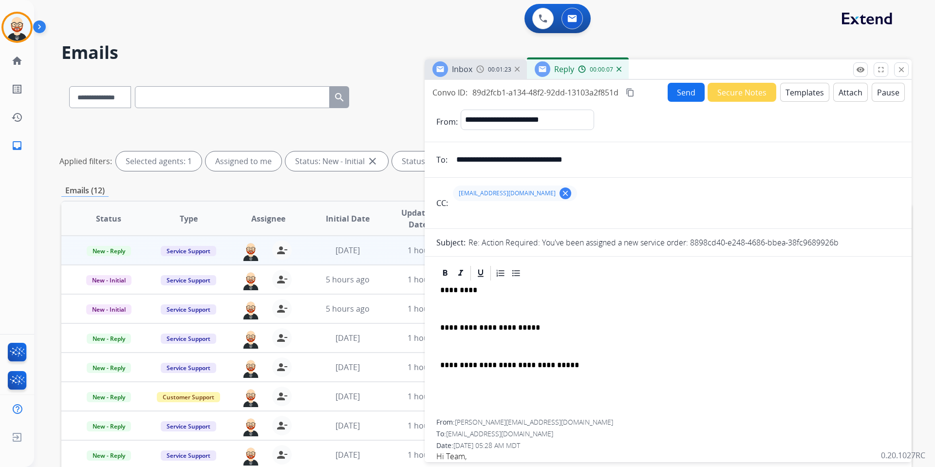
click at [458, 292] on p "*********" at bounding box center [664, 290] width 448 height 9
click at [461, 310] on p at bounding box center [668, 308] width 456 height 9
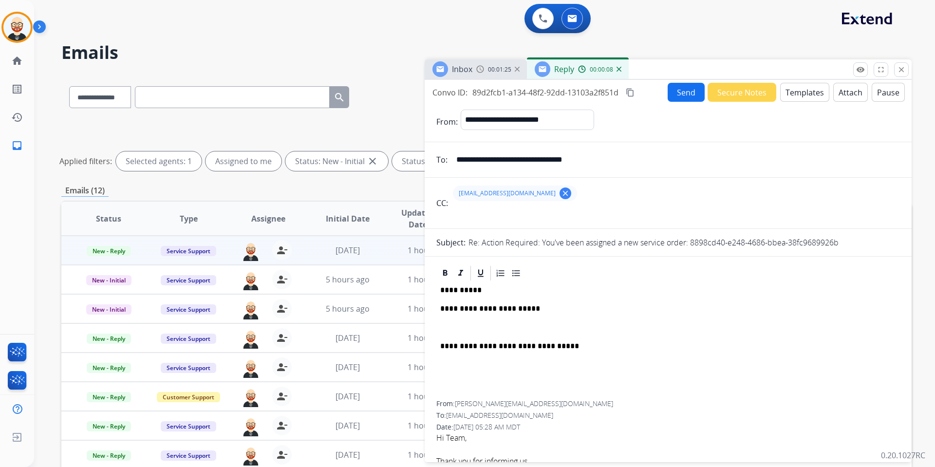
click at [456, 324] on p at bounding box center [668, 327] width 456 height 9
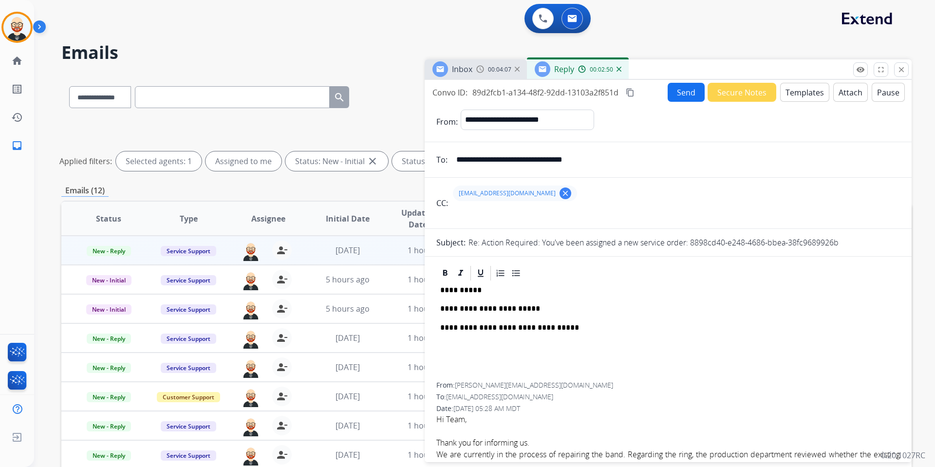
click at [677, 94] on button "Send" at bounding box center [686, 92] width 37 height 19
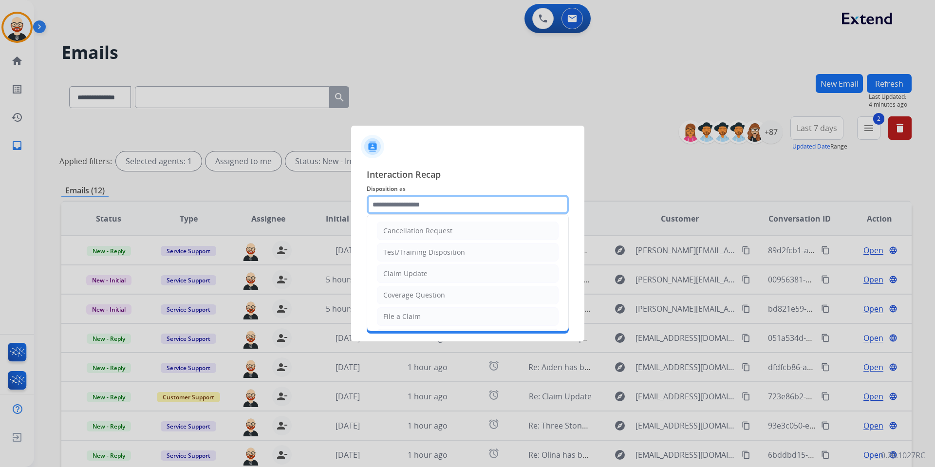
click at [445, 203] on input "text" at bounding box center [468, 204] width 202 height 19
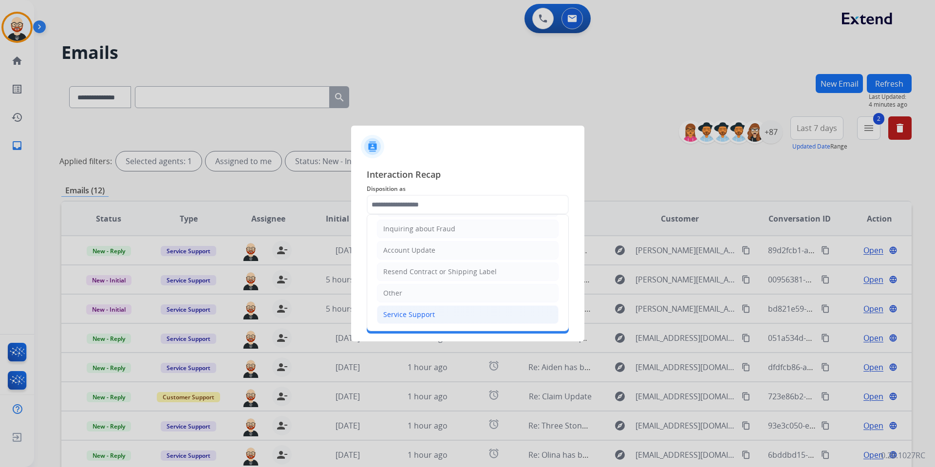
click at [403, 307] on li "Service Support" at bounding box center [468, 314] width 182 height 19
type input "**********"
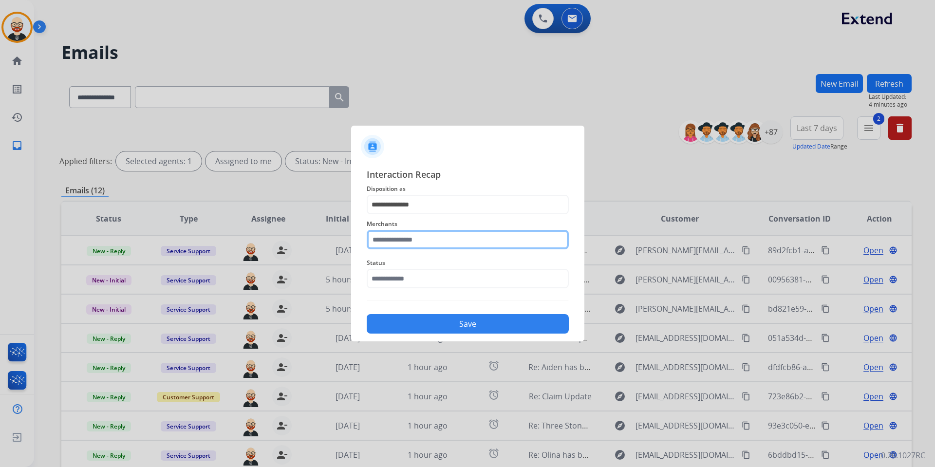
click at [403, 235] on input "text" at bounding box center [468, 239] width 202 height 19
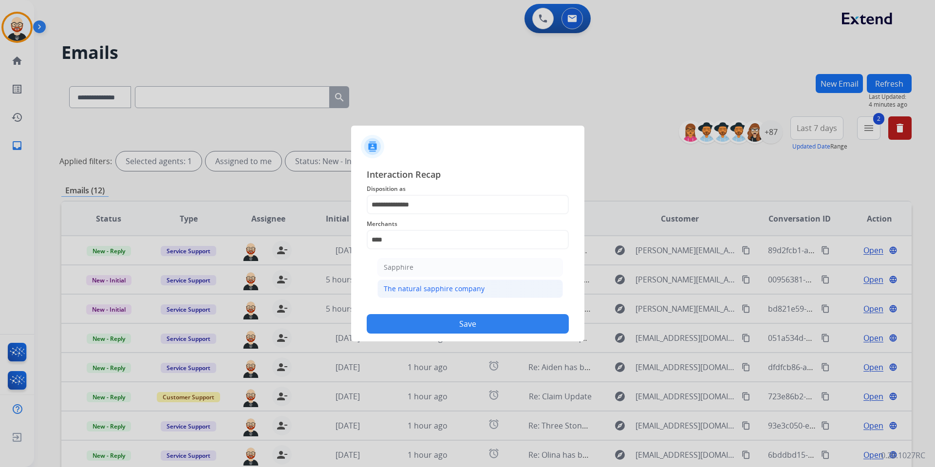
click at [420, 281] on li "The natural sapphire company" at bounding box center [470, 289] width 186 height 19
type input "**********"
click at [419, 281] on input "text" at bounding box center [468, 278] width 202 height 19
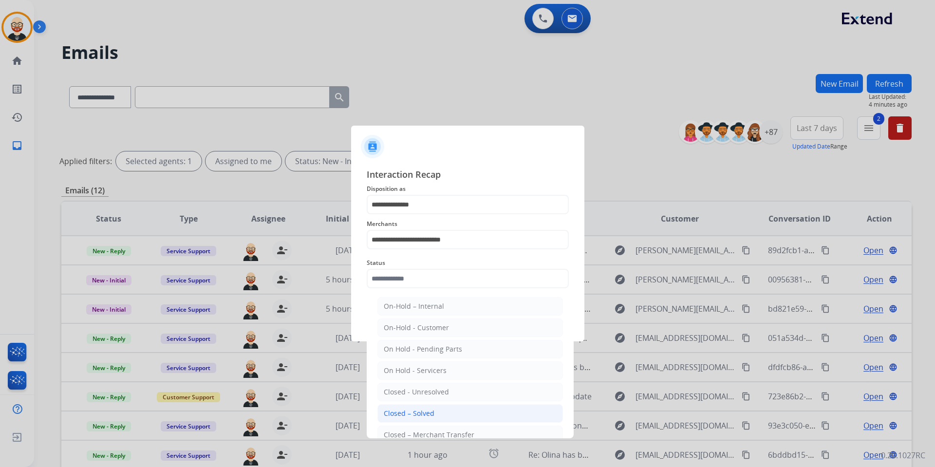
click at [409, 405] on li "Closed – Solved" at bounding box center [470, 413] width 186 height 19
type input "**********"
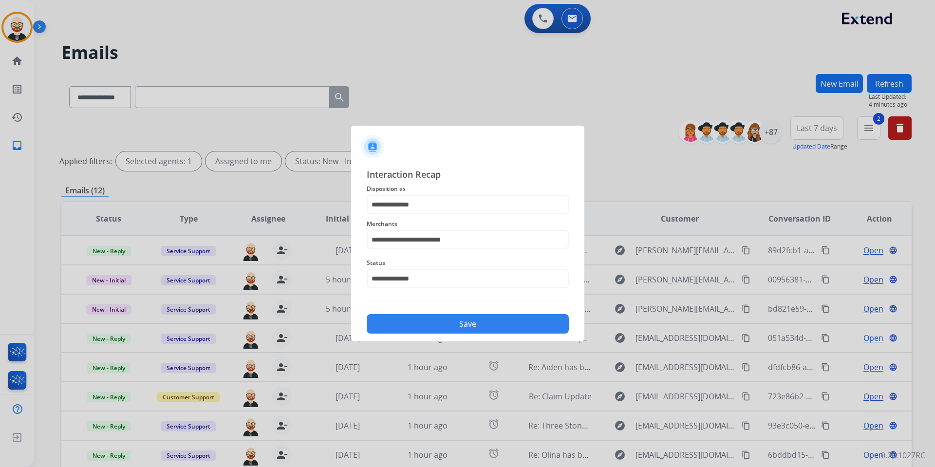
click at [414, 325] on button "Save" at bounding box center [468, 323] width 202 height 19
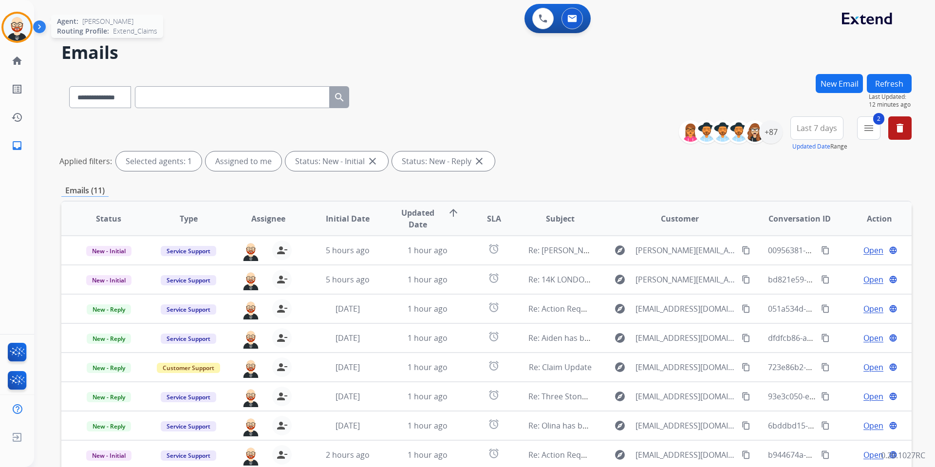
click at [18, 21] on img at bounding box center [16, 27] width 27 height 27
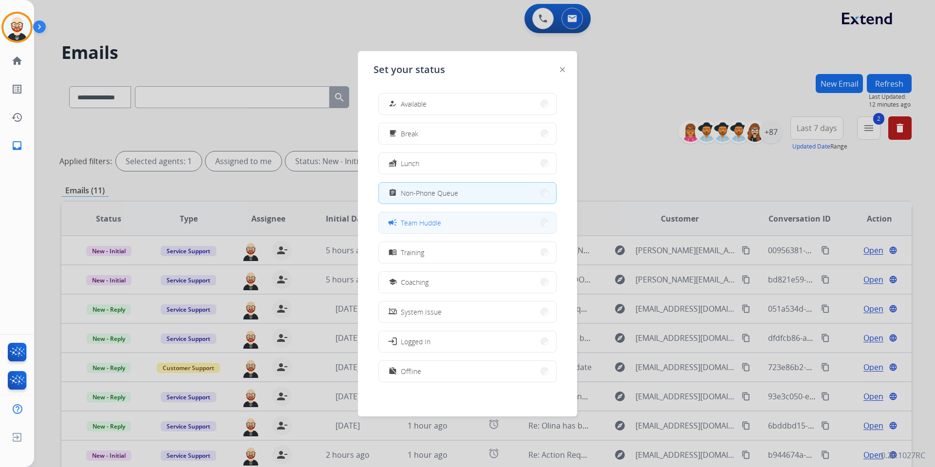
click at [413, 223] on span "Team Huddle" at bounding box center [421, 223] width 40 height 10
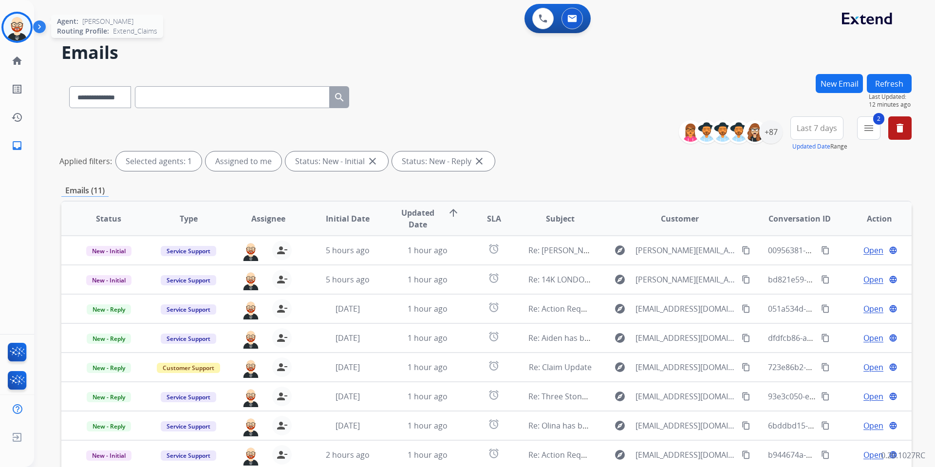
click at [20, 23] on img at bounding box center [16, 27] width 27 height 27
